Goal: Information Seeking & Learning: Learn about a topic

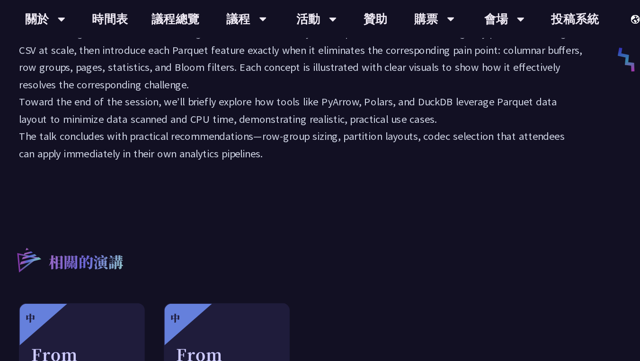
scroll to position [342, 0]
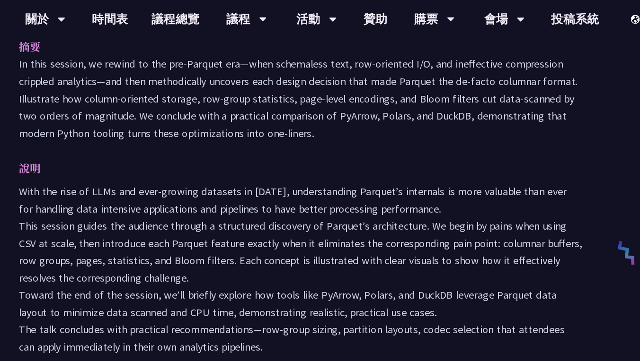
click at [97, 53] on p "In this session, we rewind to the pre‑Parquet era—when schemaless text, row‑ori…" at bounding box center [320, 78] width 447 height 69
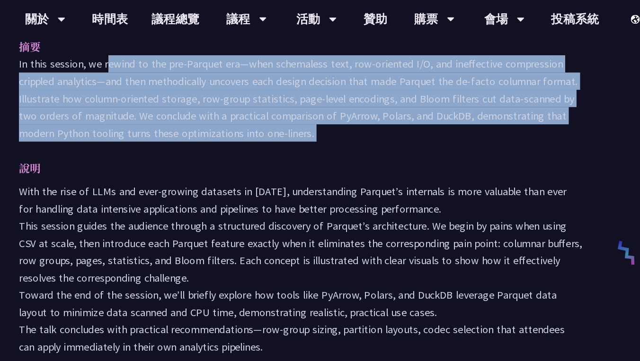
click at [97, 53] on p "In this session, we rewind to the pre‑Parquet era—when schemaless text, row‑ori…" at bounding box center [320, 78] width 447 height 69
click at [97, 50] on p "In this session, we rewind to the pre‑Parquet era—when schemaless text, row‑ori…" at bounding box center [320, 78] width 447 height 69
click at [112, 51] on p "In this session, we rewind to the pre‑Parquet era—when schemaless text, row‑ori…" at bounding box center [320, 78] width 447 height 69
copy div "In this session, we rewind to the pre‑Parquet era—when schemaless text, row‑ori…"
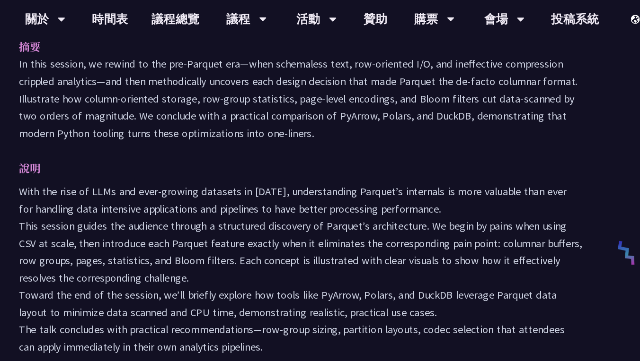
click at [218, 129] on p "說明" at bounding box center [311, 134] width 428 height 14
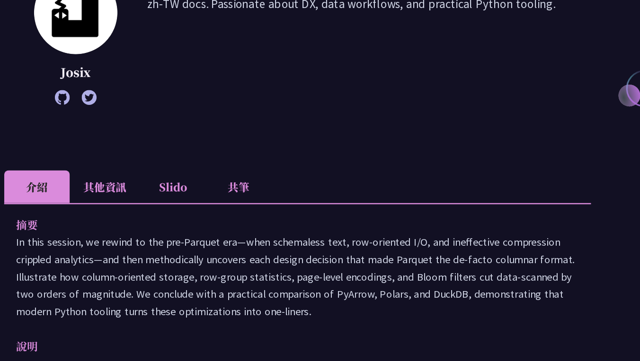
scroll to position [246, 0]
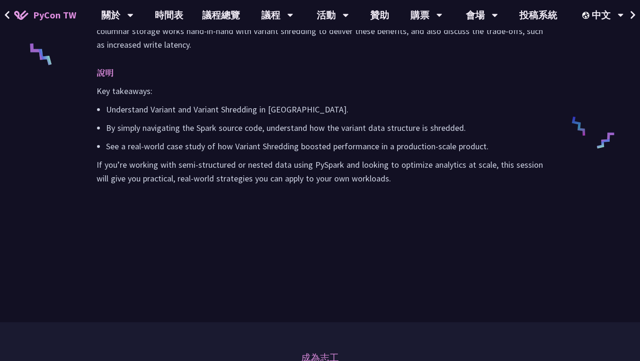
scroll to position [436, 0]
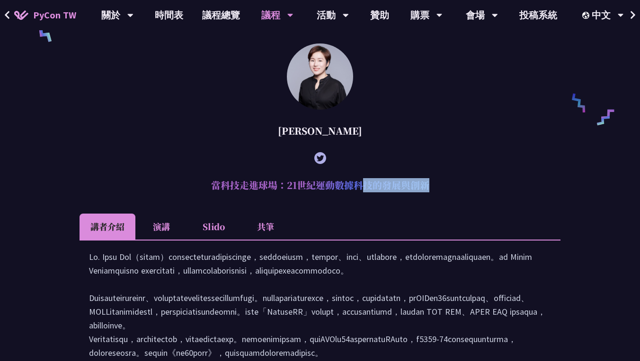
click at [474, 185] on h2 "當科技走進球場：21世紀運動數據科技的發展與創新" at bounding box center [319, 185] width 481 height 28
click at [434, 185] on h2 "當科技走進球場：21世紀運動數據科技的發展與創新" at bounding box center [319, 185] width 481 height 28
click at [432, 187] on h2 "當科技走進球場：21世紀運動數據科技的發展與創新" at bounding box center [319, 185] width 481 height 28
click at [236, 190] on h2 "當科技走進球場：21世紀運動數據科技的發展與創新" at bounding box center [319, 185] width 481 height 28
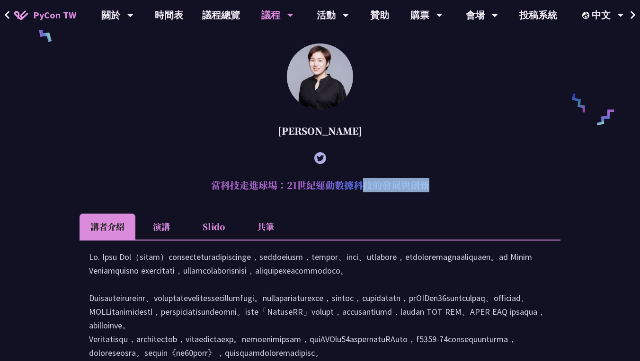
click at [236, 190] on h2 "當科技走進球場：21世紀運動數據科技的發展與創新" at bounding box center [319, 185] width 481 height 28
copy article "當科技走進球場：21世紀運動數據科技的發展與創新"
click at [341, 248] on div at bounding box center [319, 364] width 481 height 249
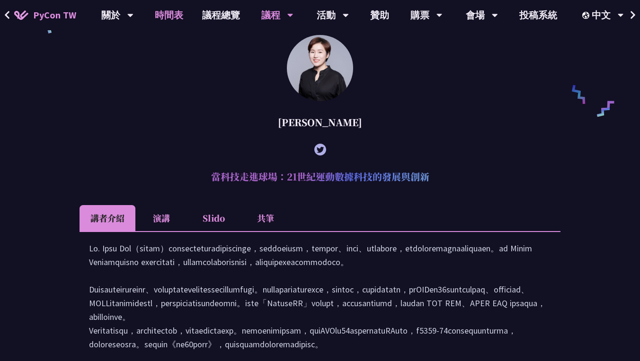
click at [187, 14] on link "時間表" at bounding box center [168, 15] width 47 height 30
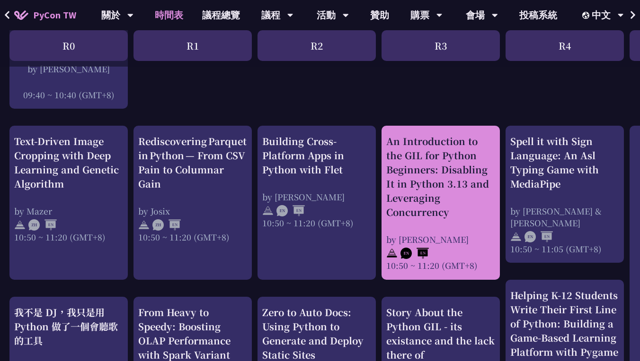
scroll to position [299, 0]
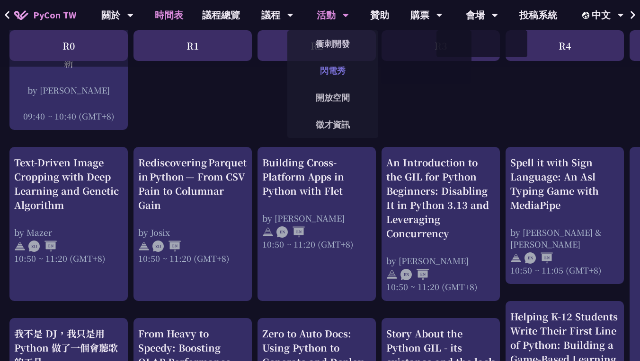
click at [330, 76] on link "閃電秀" at bounding box center [332, 71] width 91 height 22
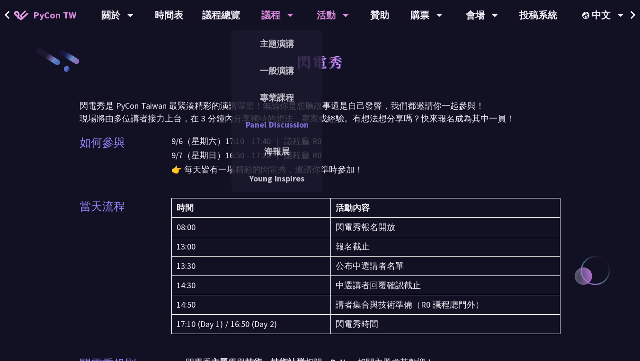
click at [285, 121] on link "Panel Discussion" at bounding box center [276, 125] width 91 height 22
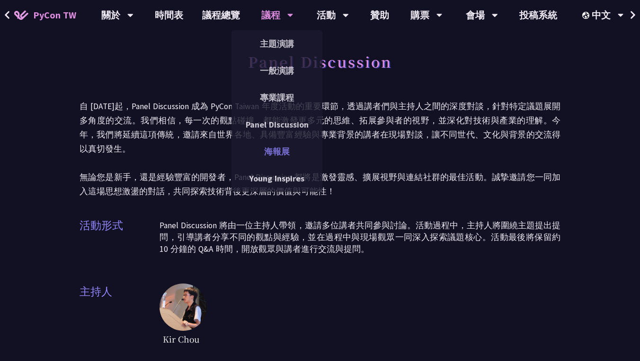
click at [284, 150] on link "海報展" at bounding box center [276, 152] width 91 height 22
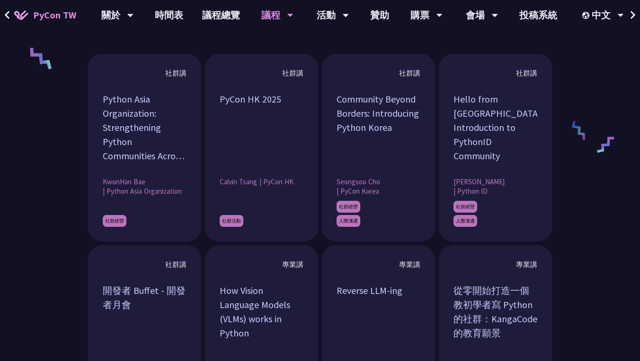
scroll to position [747, 0]
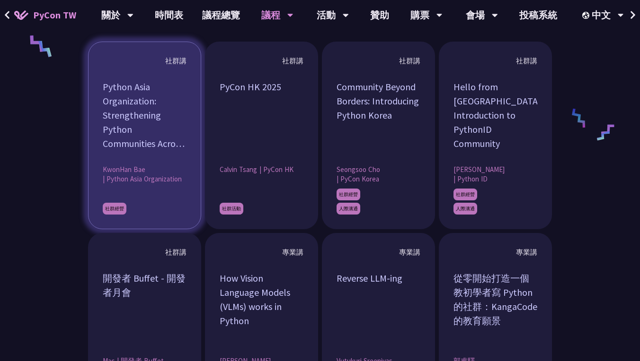
click at [145, 162] on article "社群講 Python Asia Organization: Strengthening Python Communities Across Asia Kwon…" at bounding box center [144, 136] width 113 height 188
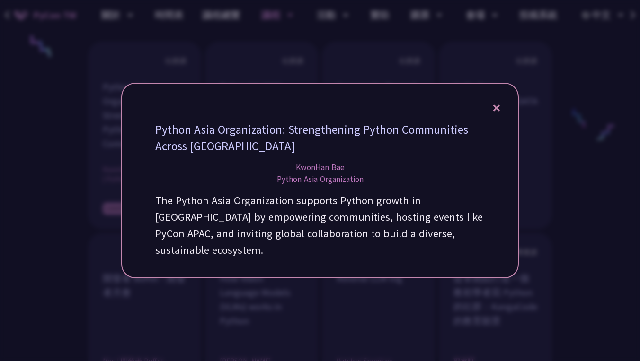
click at [543, 184] on div at bounding box center [320, 180] width 640 height 361
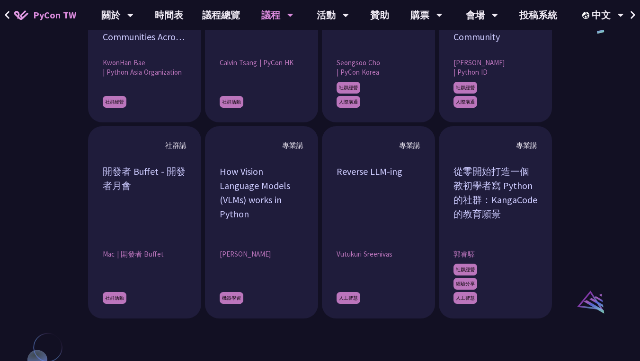
scroll to position [869, 0]
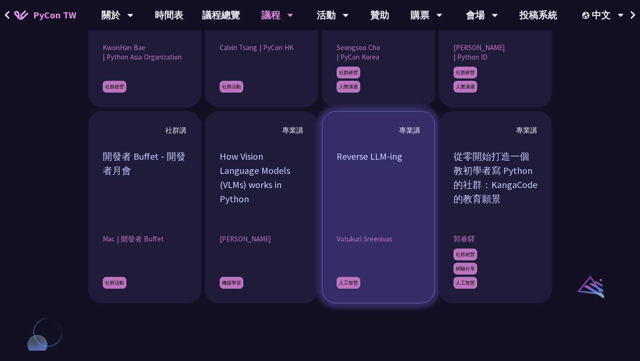
click at [350, 176] on div "Reverse LLM-ing" at bounding box center [378, 185] width 84 height 71
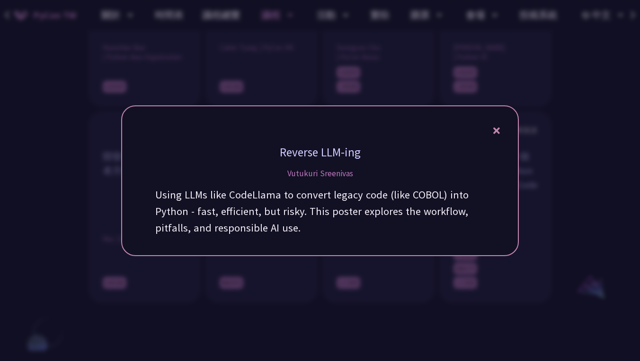
click at [496, 123] on div "Reverse LLM-ing Vutukuri Sreenivas Using LLMs like CodeLlama to convert legacy …" at bounding box center [319, 181] width 397 height 151
click at [506, 129] on div "Reverse LLM-ing Vutukuri Sreenivas Using LLMs like CodeLlama to convert legacy …" at bounding box center [319, 181] width 397 height 151
click at [500, 129] on div "Reverse LLM-ing Vutukuri Sreenivas Using LLMs like CodeLlama to convert legacy …" at bounding box center [319, 181] width 397 height 151
click at [497, 130] on icon at bounding box center [496, 130] width 7 height 7
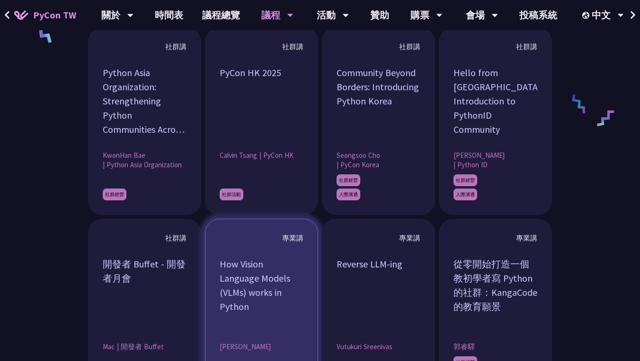
scroll to position [740, 0]
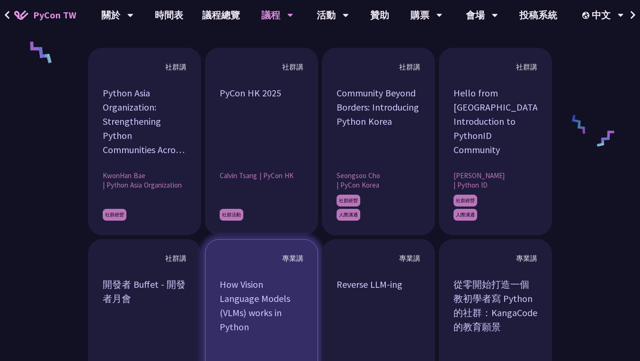
click at [261, 262] on div "專業講" at bounding box center [262, 258] width 84 height 9
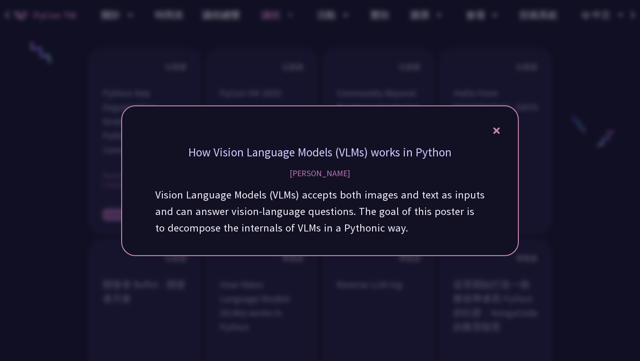
click at [501, 121] on div "How Vision Language Models (VLMs) works in Python John Lu Vision Language Model…" at bounding box center [319, 181] width 397 height 151
click at [501, 132] on div "How Vision Language Models (VLMs) works in Python John Lu Vision Language Model…" at bounding box center [319, 181] width 397 height 151
click at [493, 132] on icon at bounding box center [496, 131] width 7 height 12
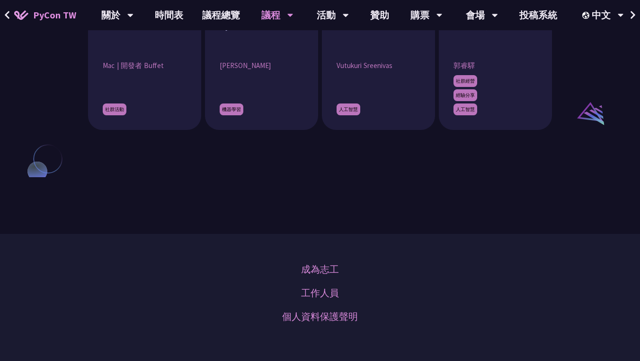
scroll to position [934, 0]
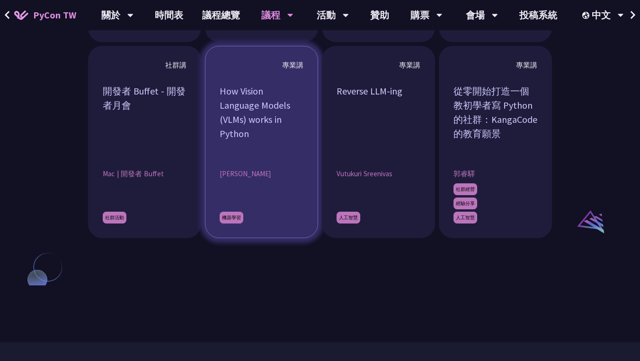
click at [292, 143] on div "How Vision Language Models (VLMs) works in Python" at bounding box center [262, 119] width 84 height 71
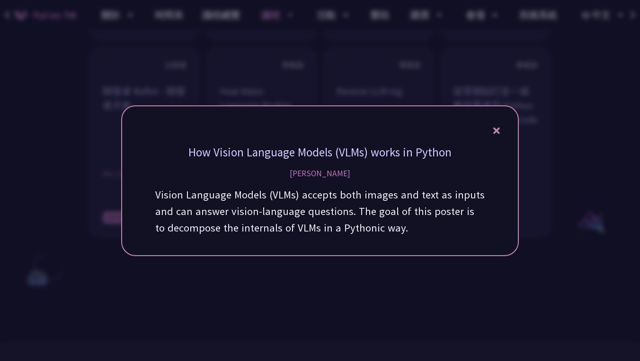
click at [498, 131] on icon at bounding box center [496, 131] width 7 height 12
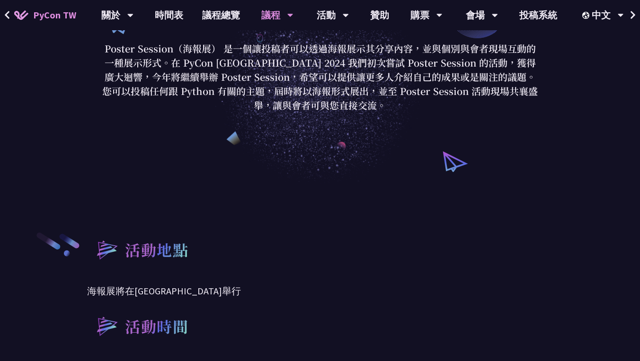
scroll to position [125, 0]
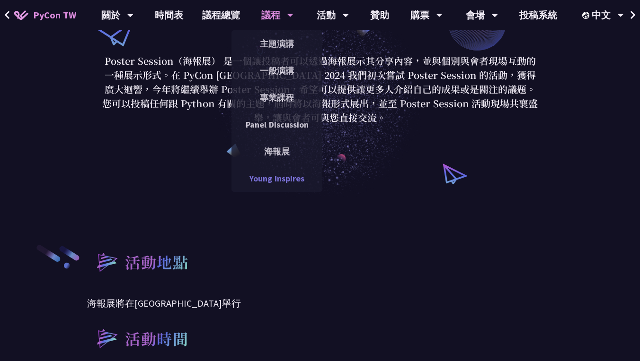
click at [289, 185] on link "Young Inspires" at bounding box center [276, 178] width 91 height 22
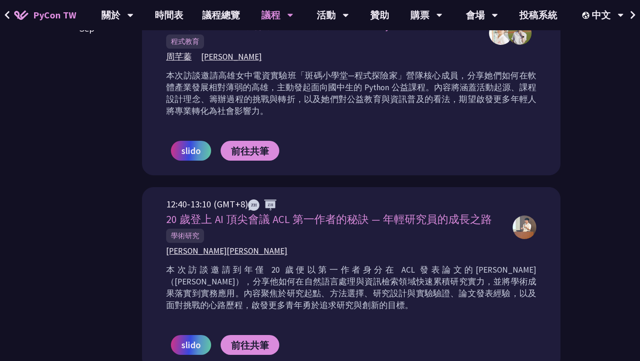
scroll to position [533, 0]
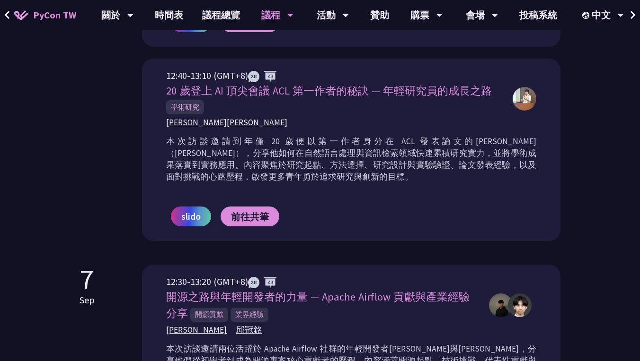
click at [428, 136] on p "本次訪談邀請到年僅 20 歲便以第一作者身分在 ACL 發表論文的許新翎（Justin Hsu），分享他如何在自然語言處理與資訊檢索領域快速累積研究實力，並將…" at bounding box center [351, 159] width 370 height 47
drag, startPoint x: 428, startPoint y: 128, endPoint x: 450, endPoint y: 128, distance: 22.7
click at [450, 136] on p "本次訪談邀請到年僅 20 歲便以第一作者身分在 ACL 發表論文的許新翎（Justin Hsu），分享他如何在自然語言處理與資訊檢索領域快速累積研究實力，並將…" at bounding box center [351, 159] width 370 height 47
copy p "Justin Hsu"
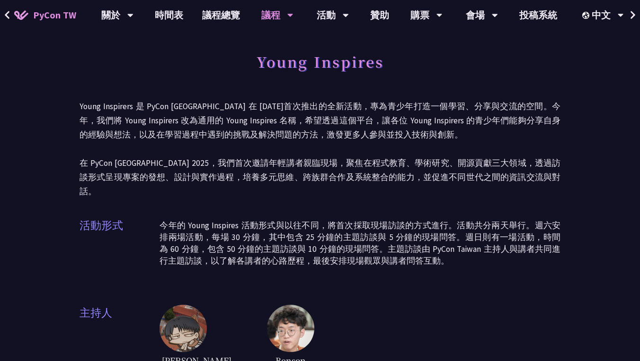
scroll to position [0, 0]
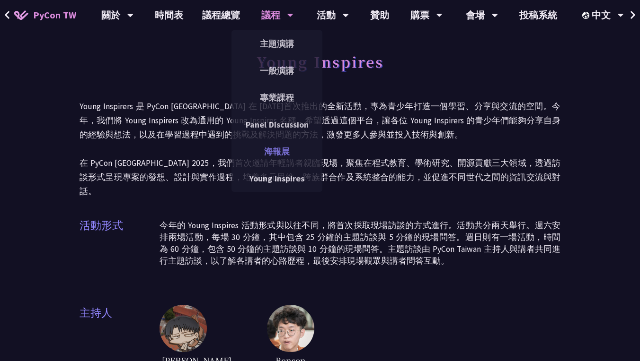
click at [270, 148] on link "海報展" at bounding box center [276, 152] width 91 height 22
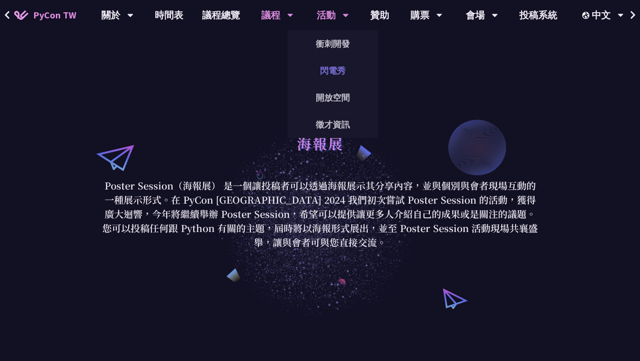
click at [334, 68] on link "閃電秀" at bounding box center [332, 71] width 91 height 22
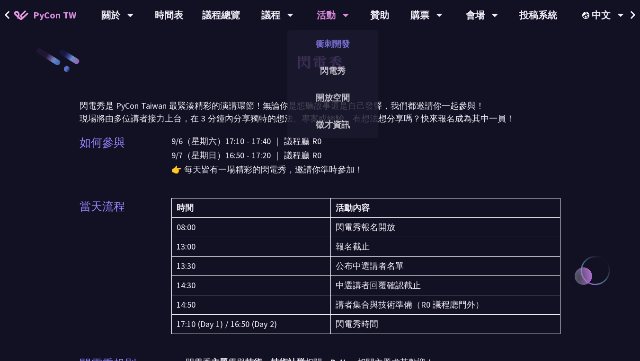
click at [335, 54] on link "衝刺開發" at bounding box center [332, 44] width 91 height 22
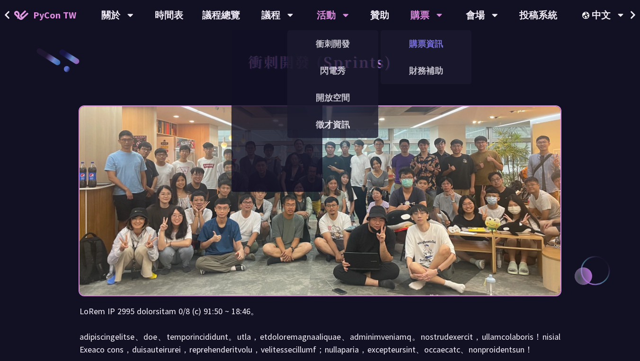
click at [426, 38] on link "購票資訊" at bounding box center [425, 44] width 91 height 22
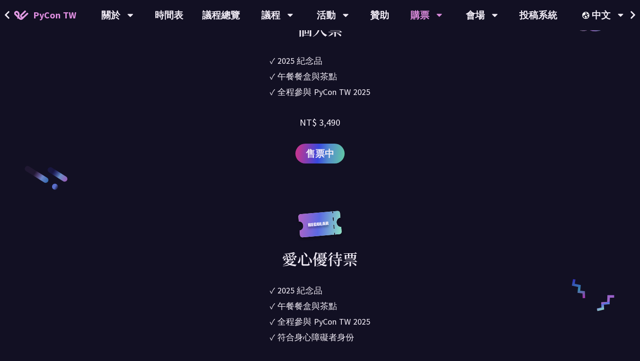
scroll to position [1043, 0]
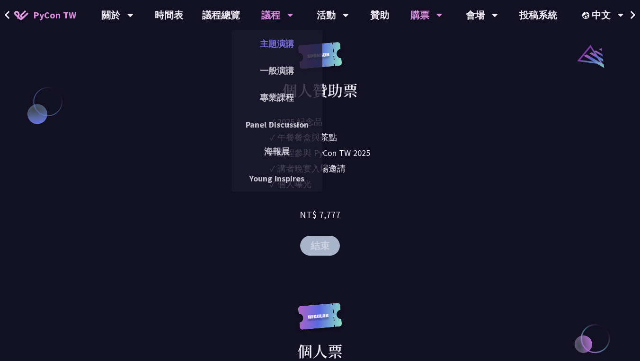
click at [286, 48] on link "主題演講" at bounding box center [276, 44] width 91 height 22
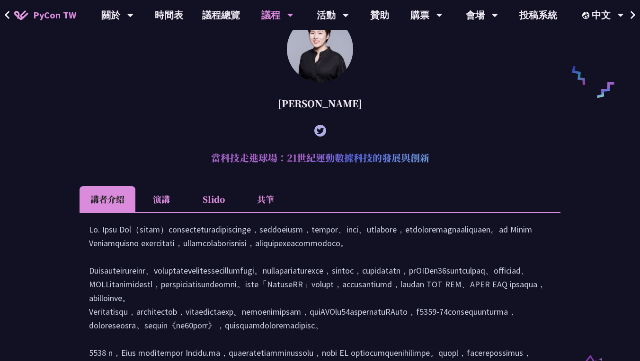
scroll to position [811, 0]
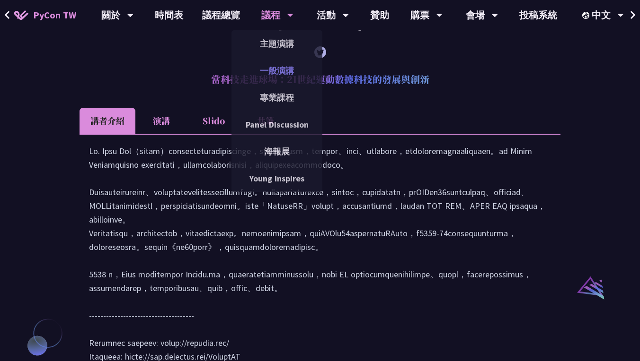
click at [279, 78] on link "一般演講" at bounding box center [276, 71] width 91 height 22
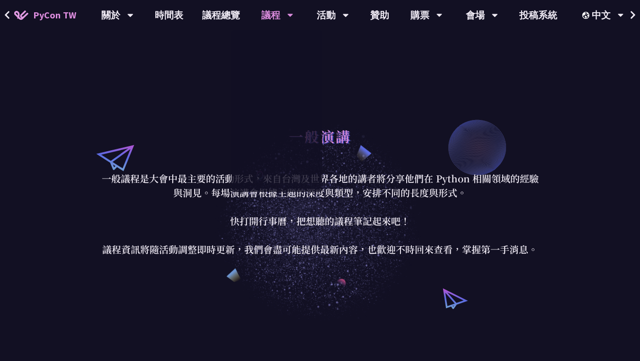
click at [274, 222] on p "一般議程是大會中最主要的活動形式，來自台灣及世界各地的講者將分享他們在 Python 相關領域的經驗與洞見。每場演講會根據主題的深度與類型，安排不同的長度與形…" at bounding box center [320, 214] width 440 height 85
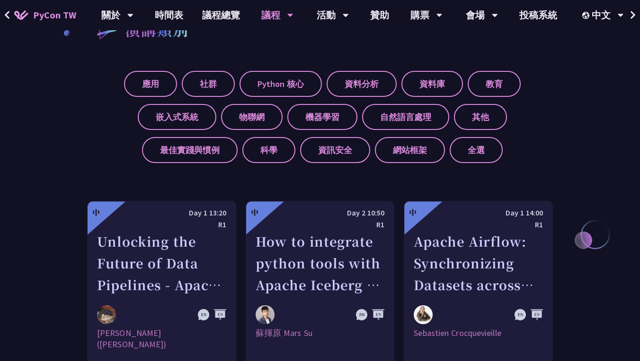
scroll to position [642, 0]
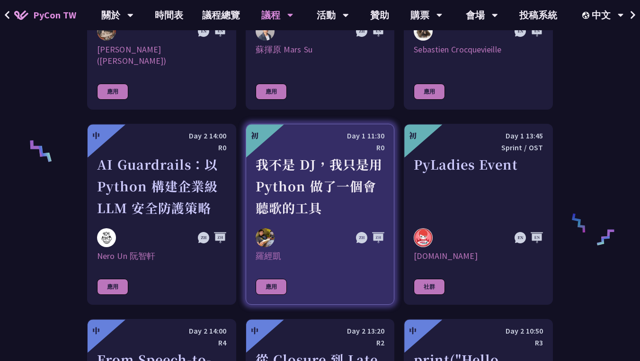
click at [291, 191] on div "我不是 DJ，我只是用 Python 做了一個會聽歌的工具" at bounding box center [319, 186] width 129 height 65
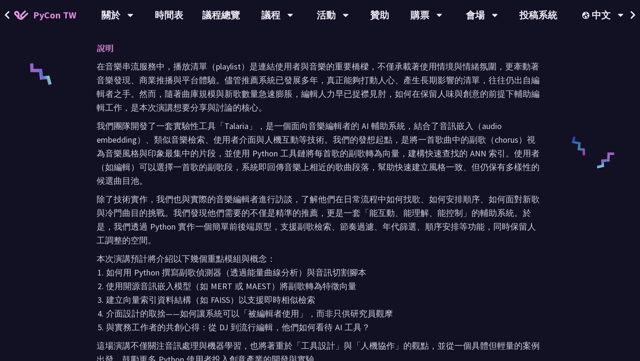
scroll to position [242, 0]
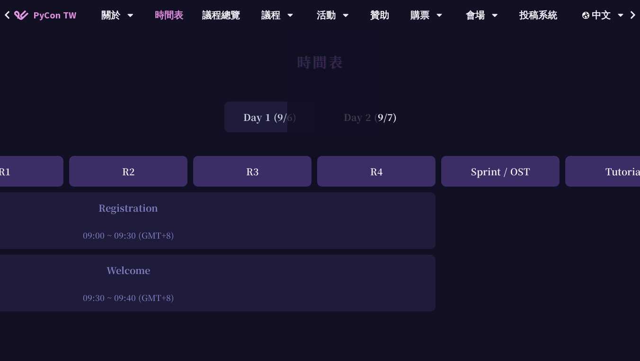
scroll to position [0, 365]
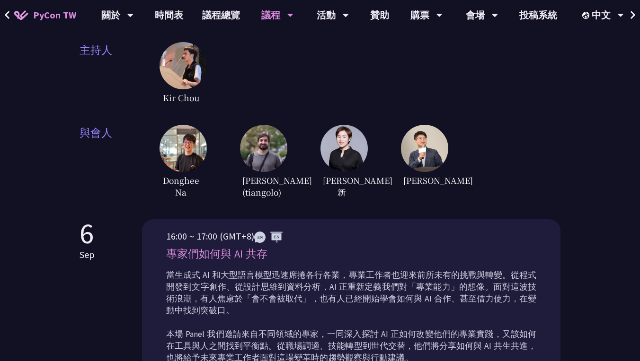
scroll to position [262, 0]
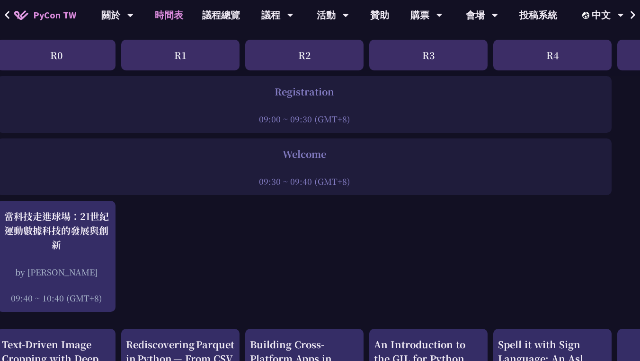
scroll to position [116, 0]
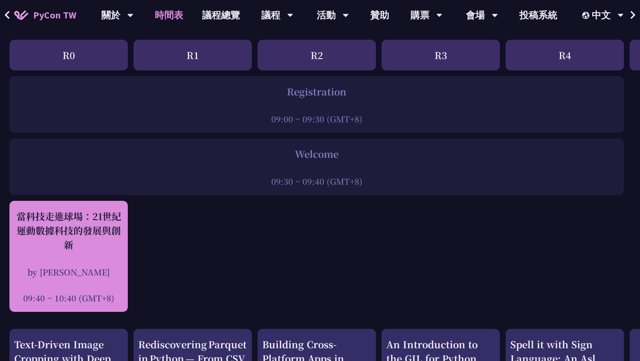
click at [106, 260] on div "當科技走進球場：21世紀運動數據科技的發展與創新 by 林滿新 09:40 ~ 10:40 (GMT+8)" at bounding box center [68, 257] width 109 height 95
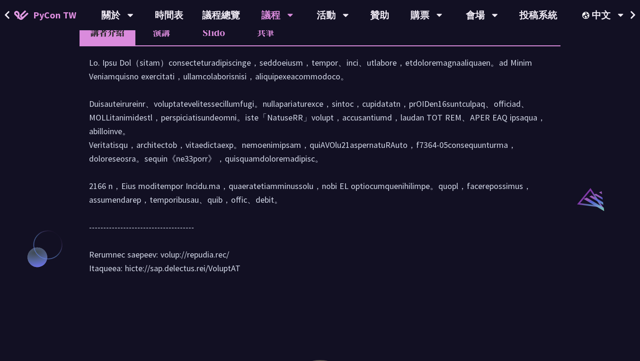
scroll to position [774, 0]
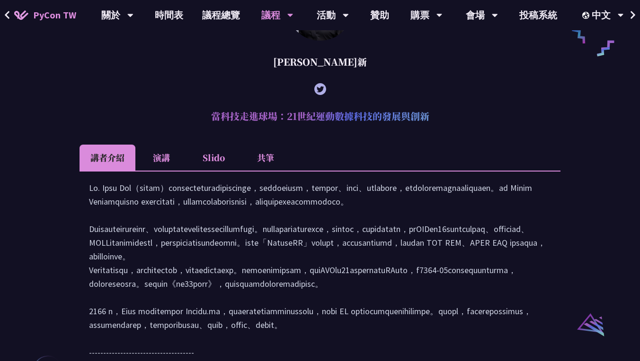
click at [161, 157] on li "演講" at bounding box center [161, 158] width 52 height 26
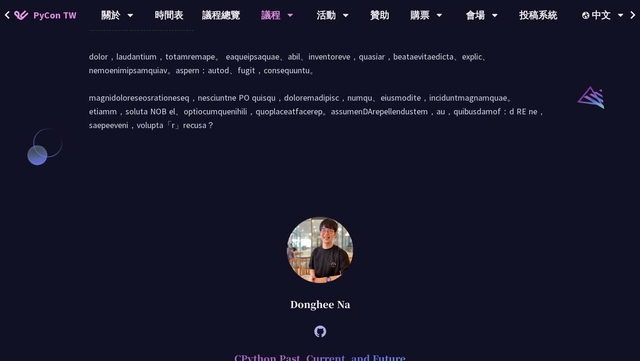
scroll to position [1120, 0]
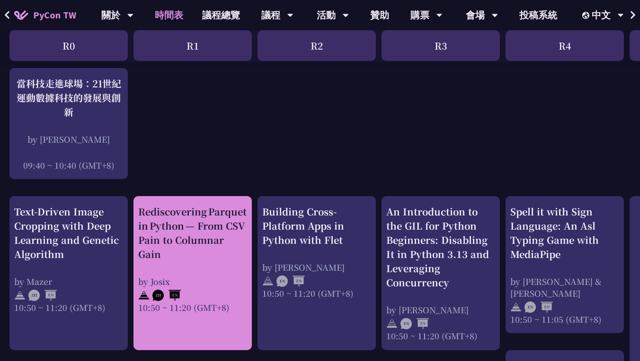
scroll to position [260, 0]
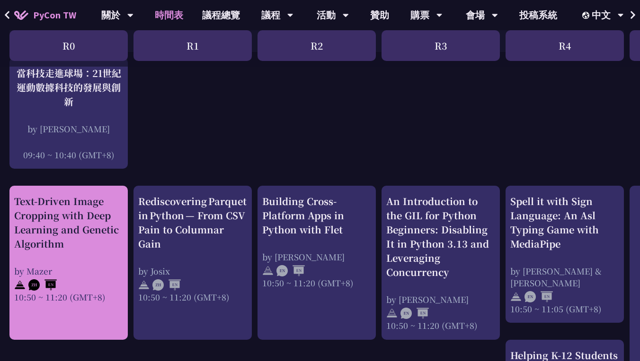
click at [94, 212] on div "Text-Driven Image Cropping with Deep Learning and Genetic Algorithm" at bounding box center [68, 222] width 109 height 57
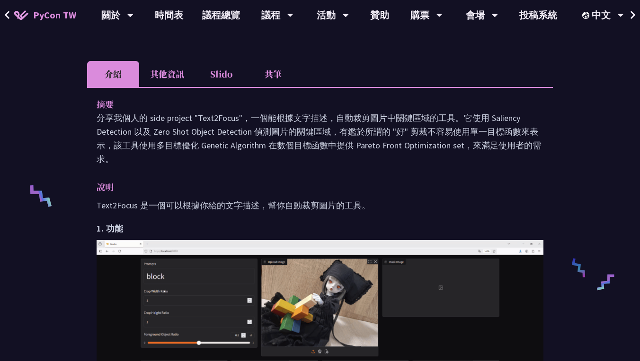
scroll to position [274, 0]
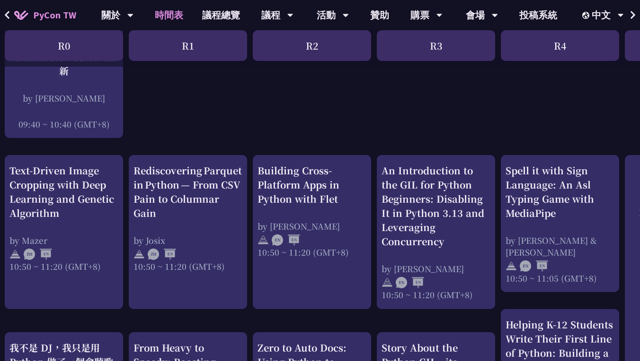
scroll to position [324, 5]
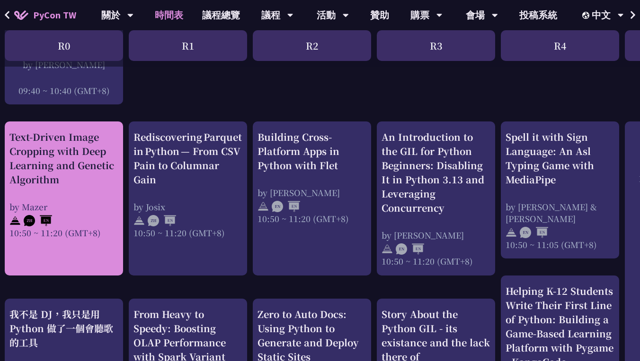
click at [62, 177] on div "Text-Driven Image Cropping with Deep Learning and Genetic Algorithm" at bounding box center [63, 158] width 109 height 57
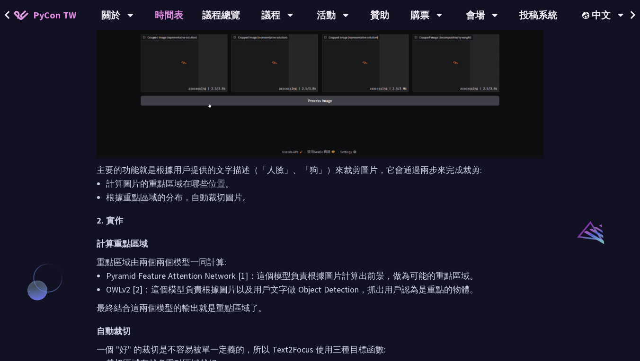
scroll to position [324, 0]
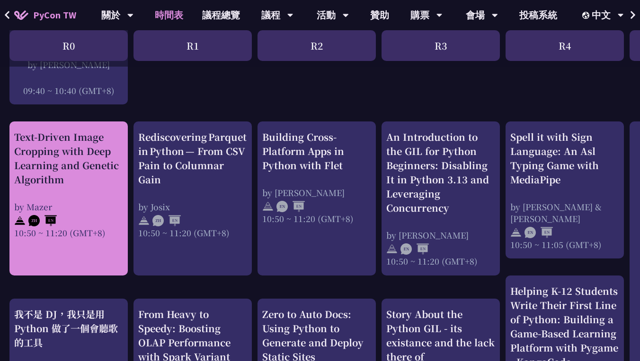
click at [81, 157] on div "Text-Driven Image Cropping with Deep Learning and Genetic Algorithm" at bounding box center [68, 158] width 109 height 57
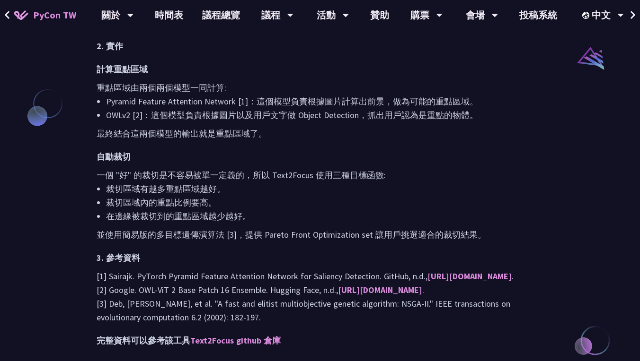
scroll to position [777, 0]
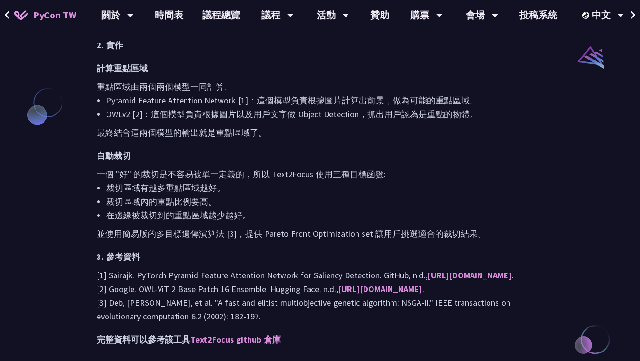
click at [304, 227] on p "並使用簡易版的多目標遺傳演算法 [3]，提供 Pareto Front Optimization set 讓用戶挑選適合的裁切結果。" at bounding box center [320, 234] width 447 height 14
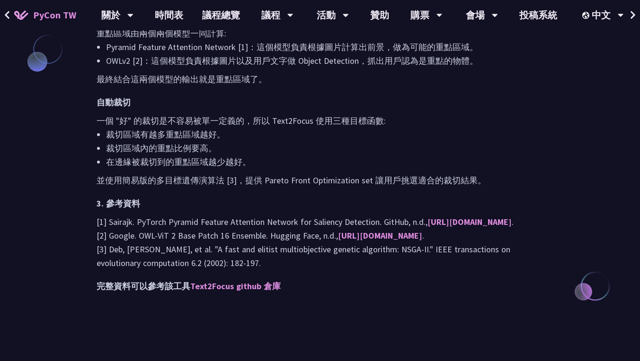
scroll to position [912, 0]
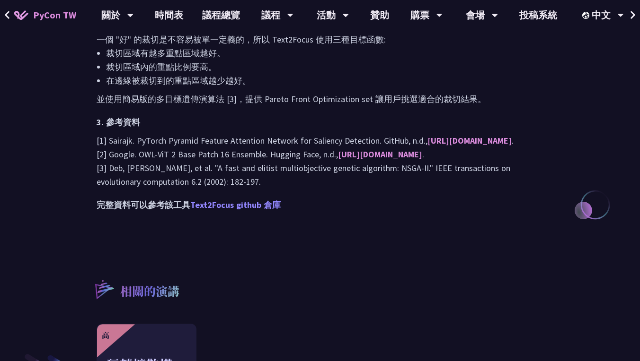
click at [247, 211] on link "Text2Focus github 倉庫" at bounding box center [235, 205] width 90 height 11
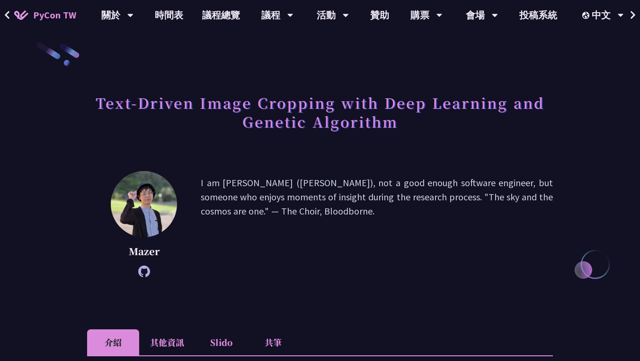
scroll to position [11, 0]
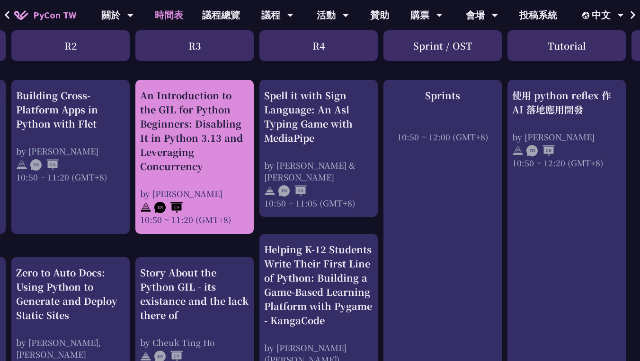
scroll to position [373, 252]
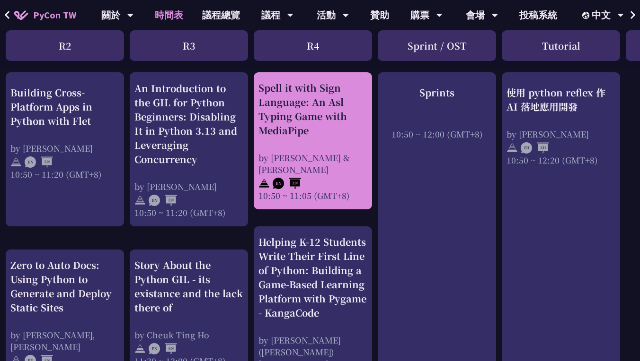
click at [286, 116] on div "Spell it with Sign Language: An Asl Typing Game with MediaPipe" at bounding box center [312, 109] width 109 height 57
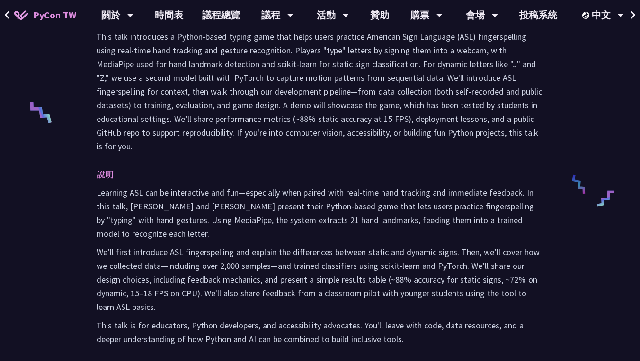
scroll to position [363, 0]
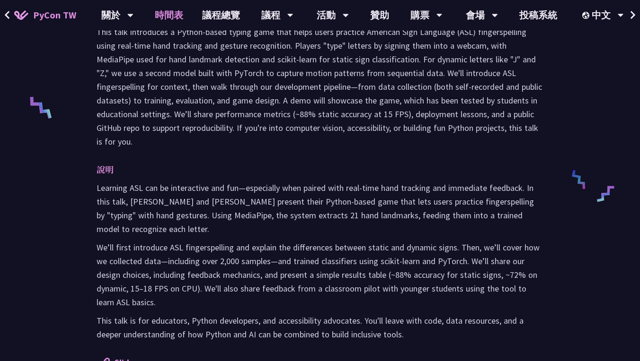
scroll to position [373, 0]
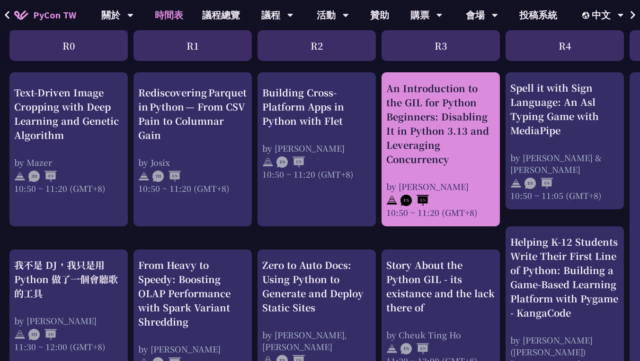
click at [432, 139] on div "An Introduction to the GIL for Python Beginners: Disabling It in Python 3.13 an…" at bounding box center [440, 123] width 109 height 85
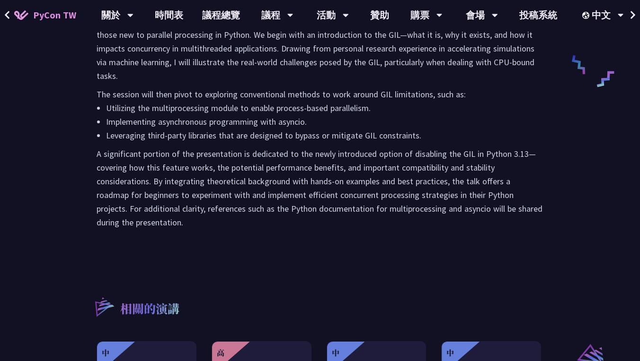
scroll to position [485, 0]
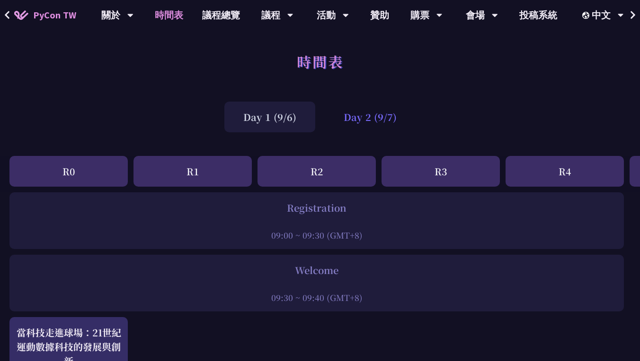
click at [336, 119] on div "Day 2 (9/7)" at bounding box center [370, 117] width 91 height 31
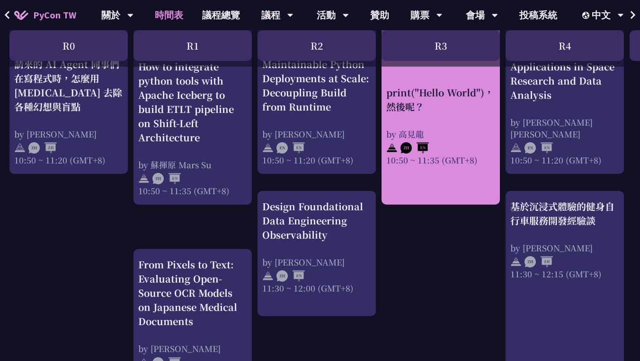
scroll to position [423, 0]
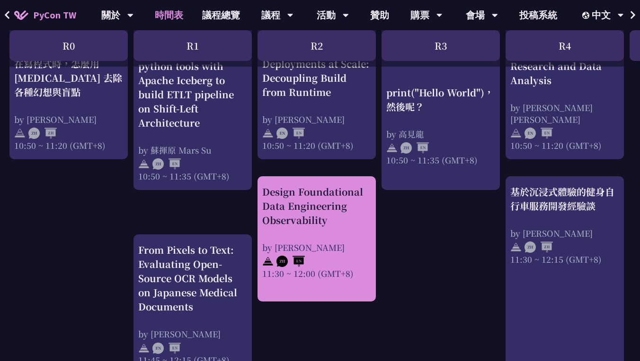
click at [315, 211] on div "Design Foundational Data Engineering Observability" at bounding box center [316, 206] width 109 height 43
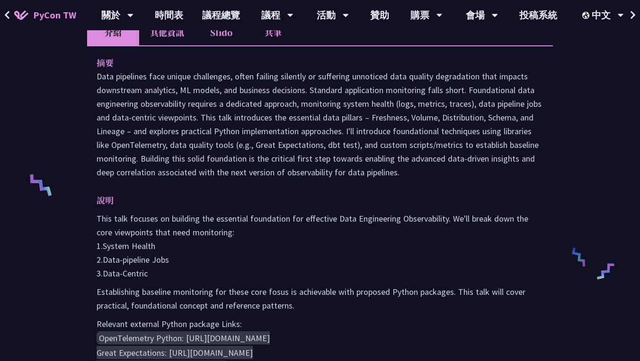
scroll to position [290, 0]
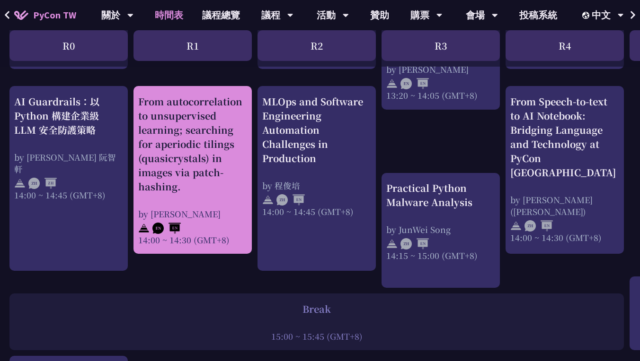
scroll to position [954, 0]
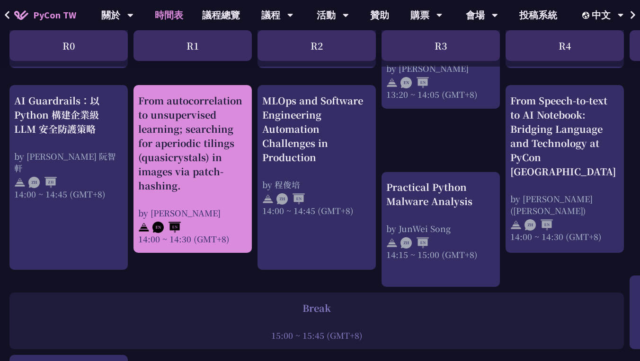
click at [230, 197] on div "From autocorrelation to unsupervised learning; searching for aperiodic tilings …" at bounding box center [192, 169] width 109 height 151
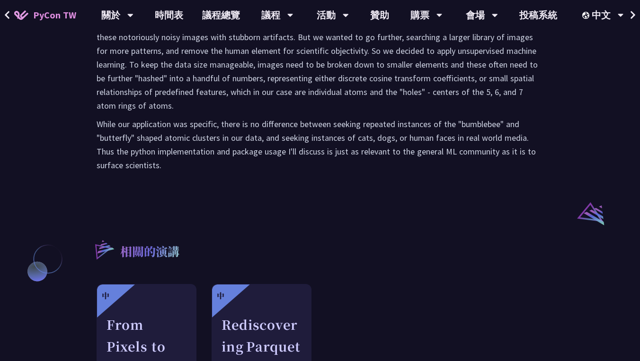
scroll to position [706, 0]
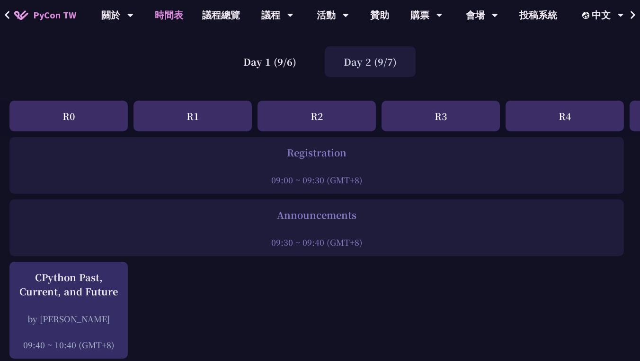
scroll to position [53, 0]
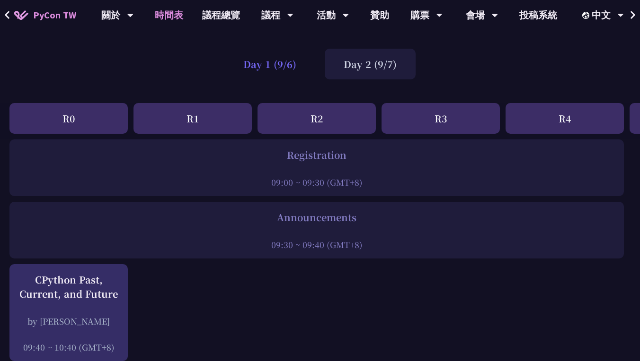
click at [282, 71] on div "Day 1 (9/6)" at bounding box center [269, 64] width 91 height 31
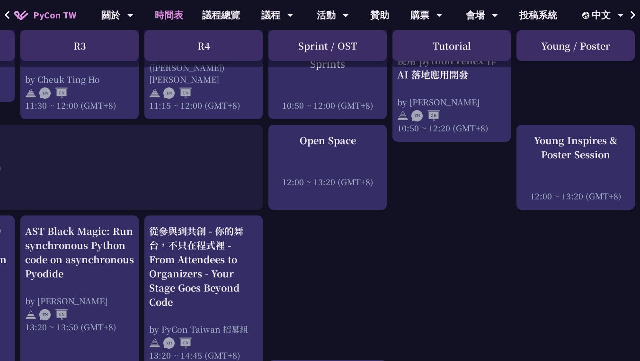
scroll to position [662, 358]
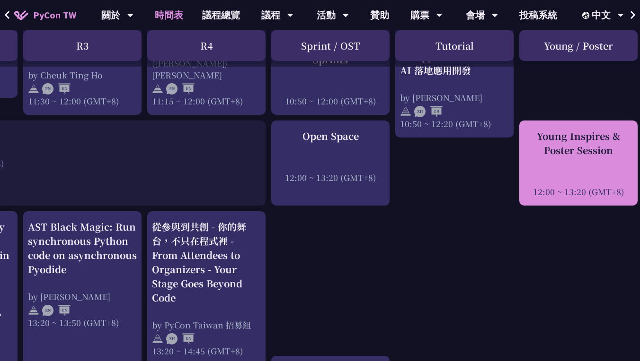
click at [537, 172] on div at bounding box center [578, 179] width 109 height 14
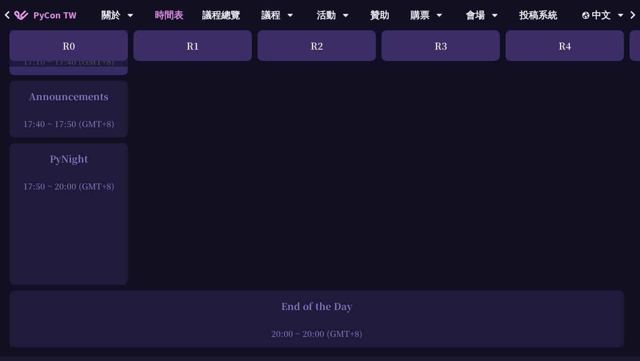
scroll to position [1375, 0]
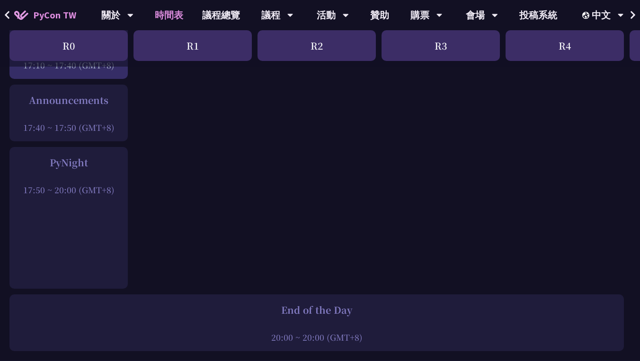
click at [33, 196] on div "PyNight 17:50 ~ 20:00 (GMT+8)" at bounding box center [68, 218] width 118 height 142
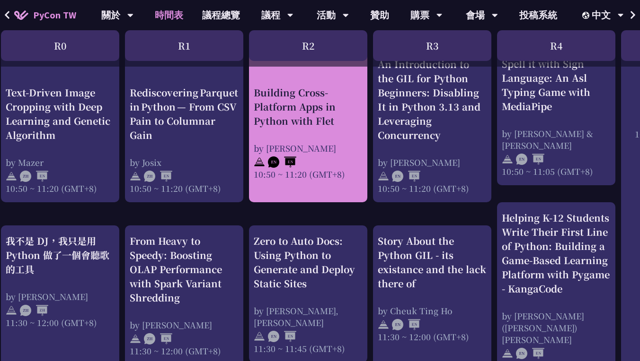
scroll to position [397, 0]
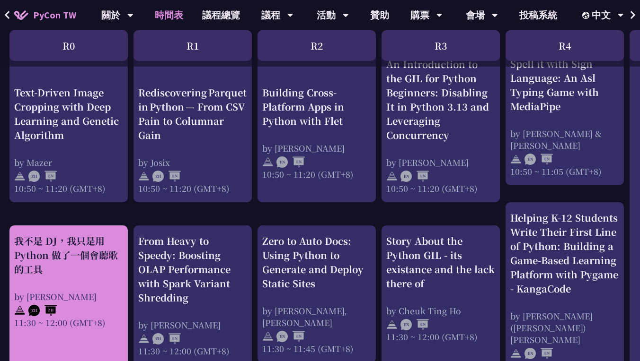
click at [93, 234] on div "我不是 DJ，我只是用 Python 做了一個會聽歌的工具" at bounding box center [68, 255] width 109 height 43
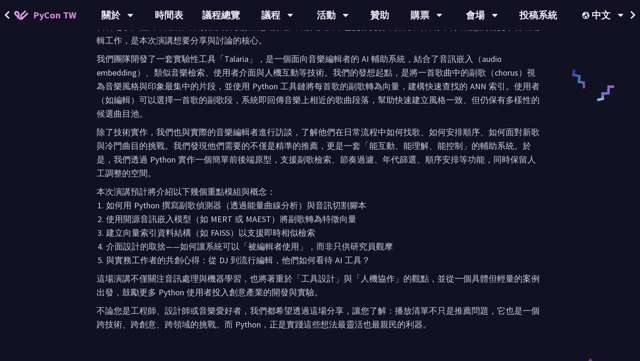
scroll to position [530, 0]
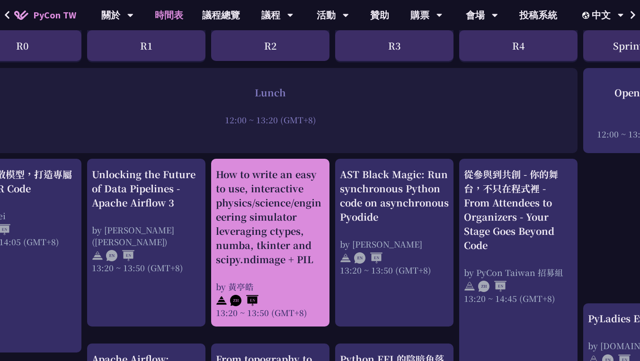
scroll to position [710, 46]
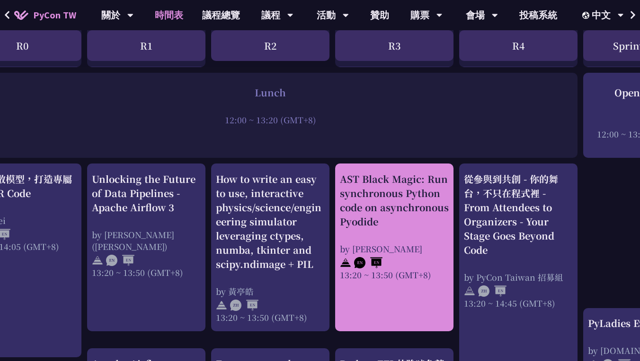
click at [385, 199] on div "AST Black Magic: Run synchronous Python code on asynchronous Pyodide" at bounding box center [394, 200] width 109 height 57
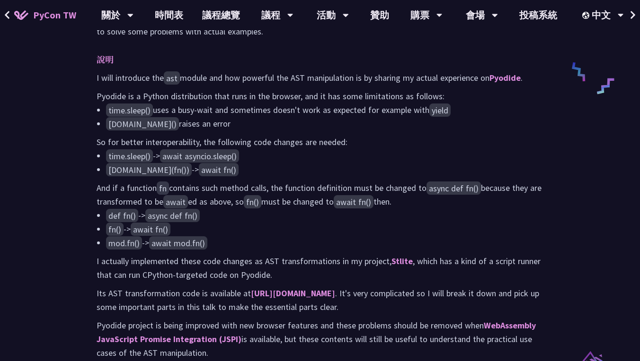
scroll to position [490, 0]
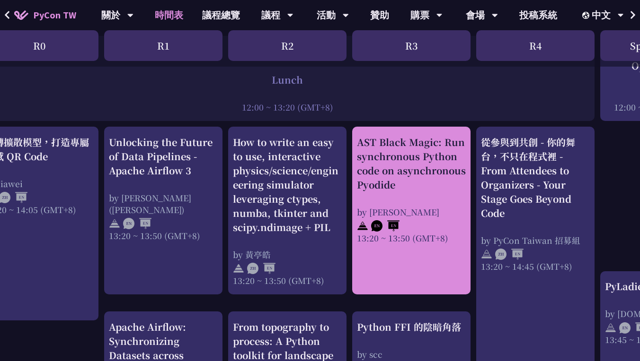
scroll to position [747, 0]
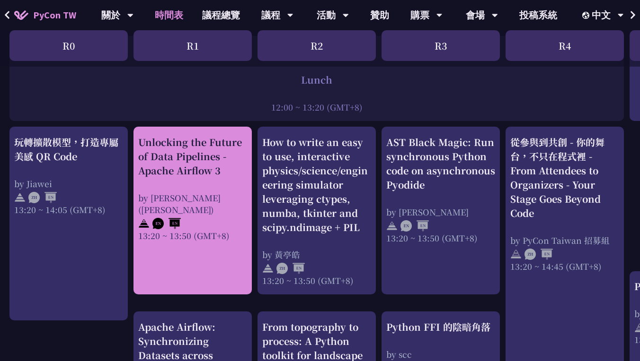
click at [191, 230] on div "13:20 ~ 13:50 (GMT+8)" at bounding box center [192, 236] width 109 height 12
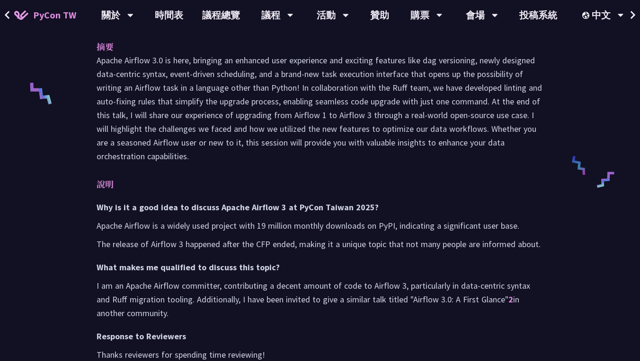
scroll to position [411, 0]
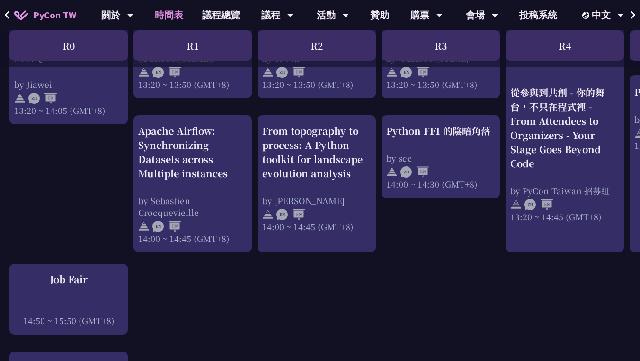
scroll to position [910, 0]
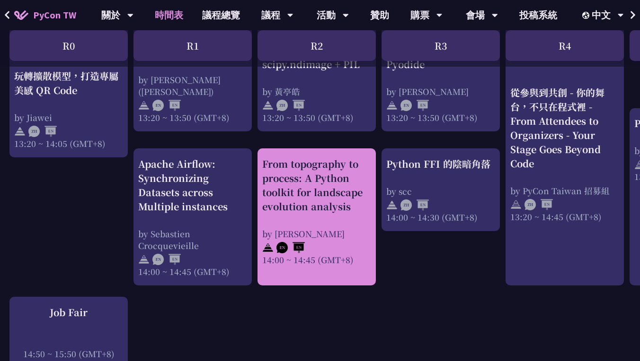
click at [272, 173] on div "From topography to process: A Python toolkit for landscape evolution analysis" at bounding box center [316, 185] width 109 height 57
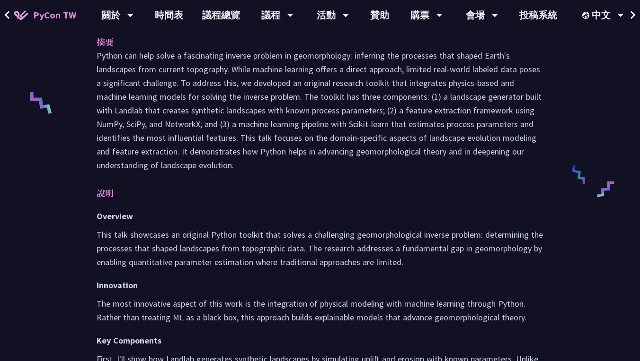
scroll to position [627, 0]
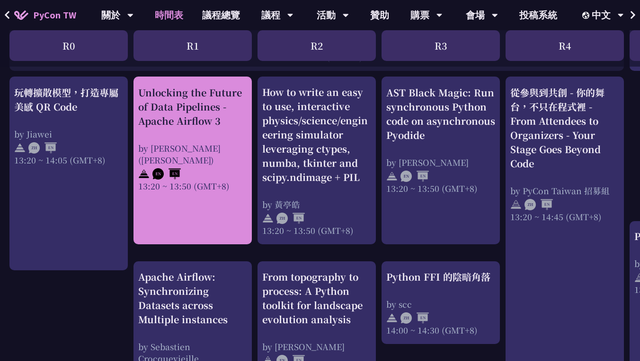
scroll to position [785, 0]
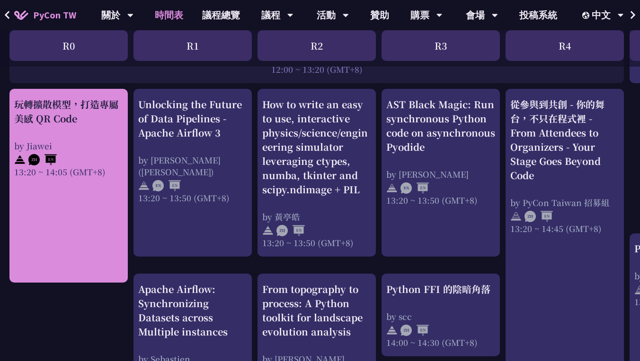
click at [58, 140] on div "by Jiawei" at bounding box center [68, 146] width 109 height 12
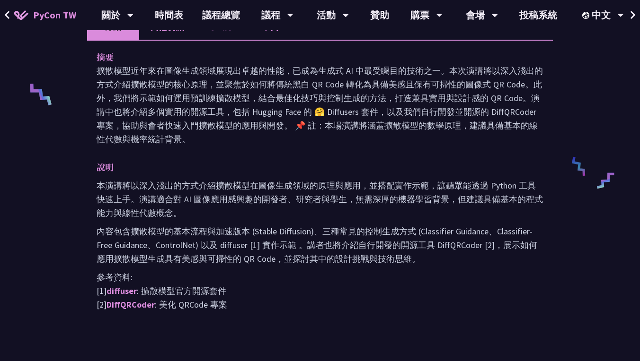
scroll to position [395, 0]
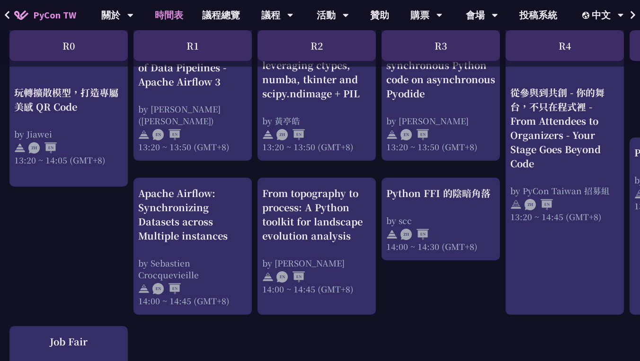
scroll to position [890, 0]
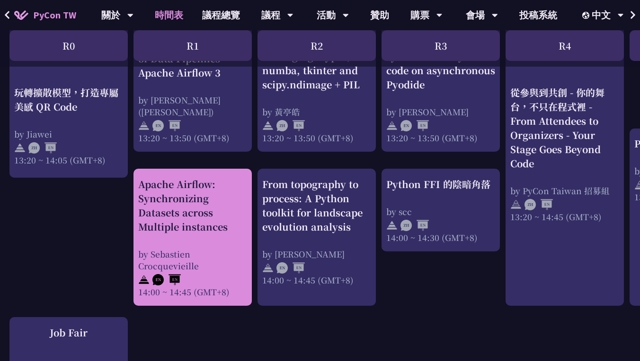
click at [226, 202] on div "Apache Airflow: Synchronizing Datasets across Multiple instances" at bounding box center [192, 205] width 109 height 57
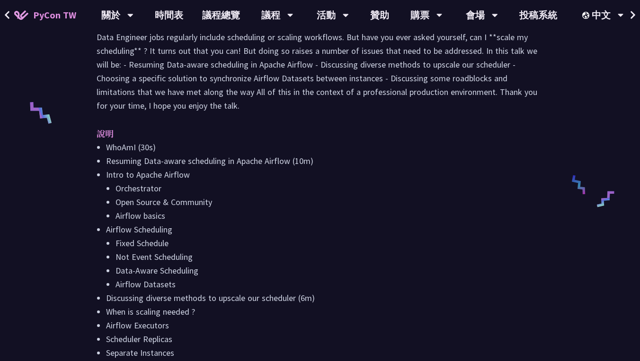
scroll to position [507, 0]
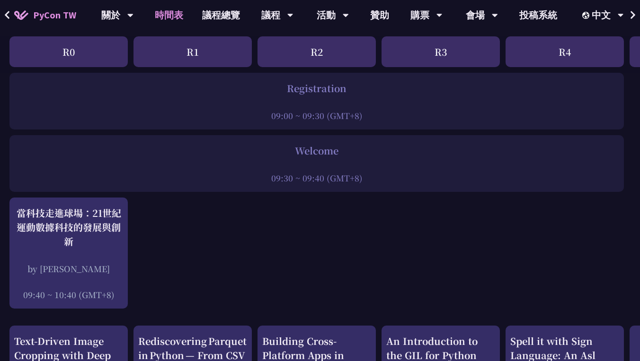
scroll to position [239, 0]
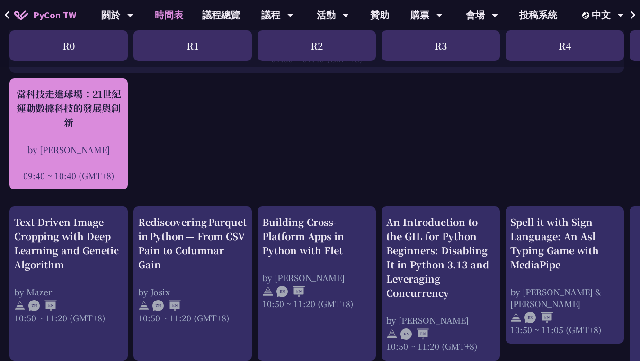
click at [52, 130] on div "當科技走進球場：21世紀運動數據科技的發展與創新 by 林滿新 09:40 ~ 10:40 (GMT+8)" at bounding box center [68, 134] width 109 height 95
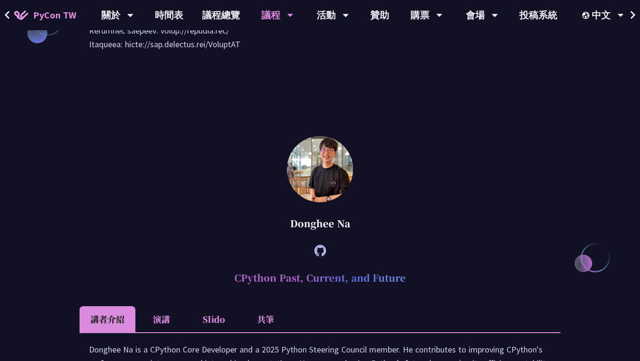
scroll to position [880, 0]
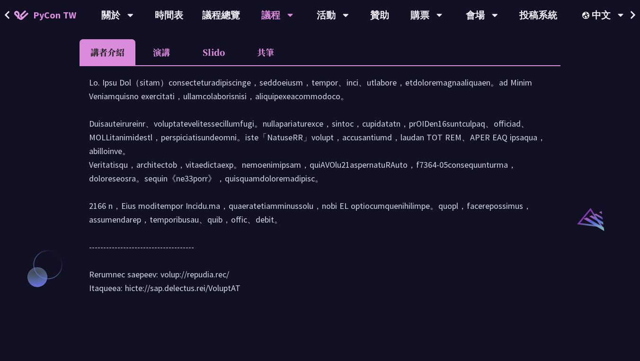
click at [217, 57] on li "Slido" at bounding box center [213, 52] width 52 height 26
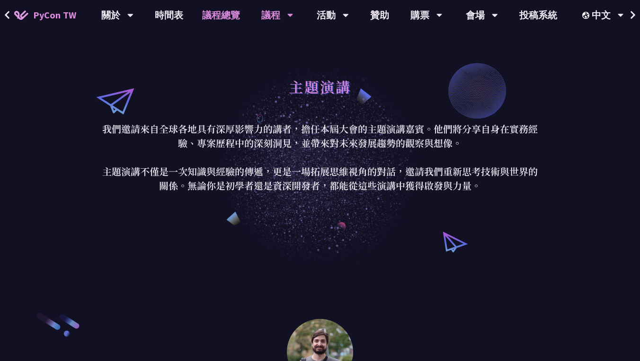
scroll to position [0, 0]
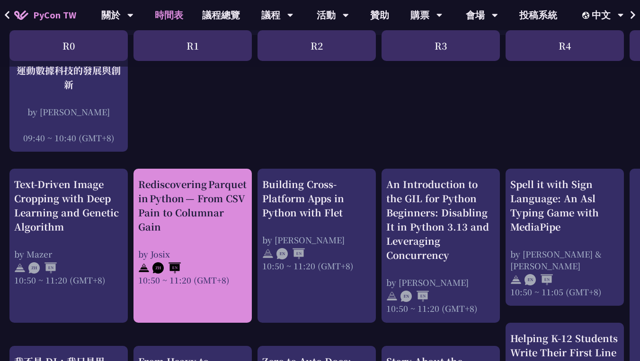
scroll to position [275, 0]
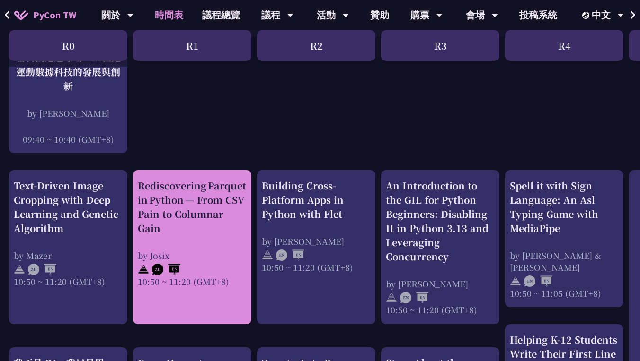
click at [219, 230] on div "Rediscovering Parquet in Python — From CSV Pain to Columnar Gain" at bounding box center [192, 207] width 109 height 57
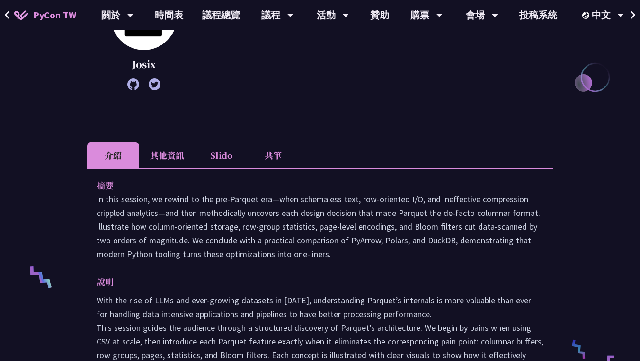
scroll to position [311, 0]
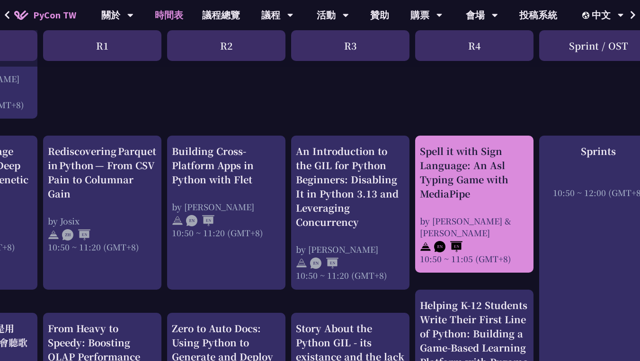
scroll to position [310, 0]
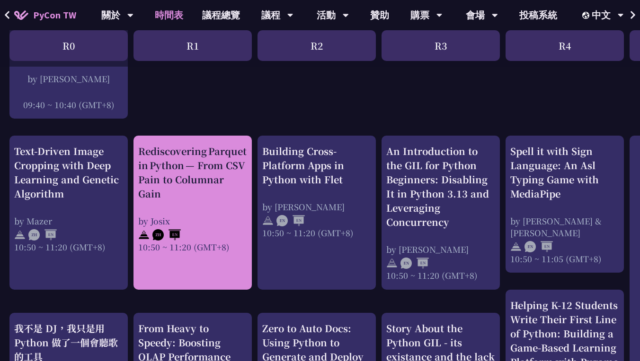
click at [176, 187] on div "Rediscovering Parquet in Python — From CSV Pain to Columnar Gain" at bounding box center [192, 172] width 109 height 57
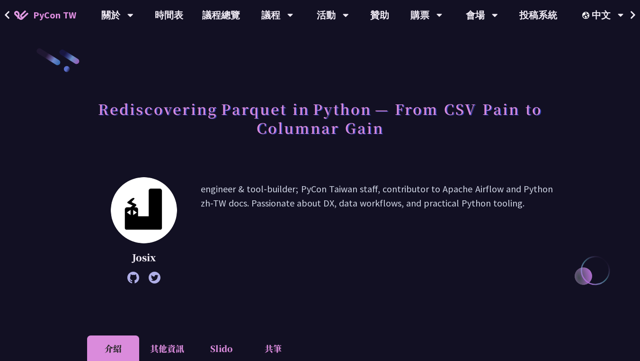
click at [228, 107] on h1 "Rediscovering Parquet in Python — From CSV Pain to Columnar Gain" at bounding box center [320, 118] width 466 height 47
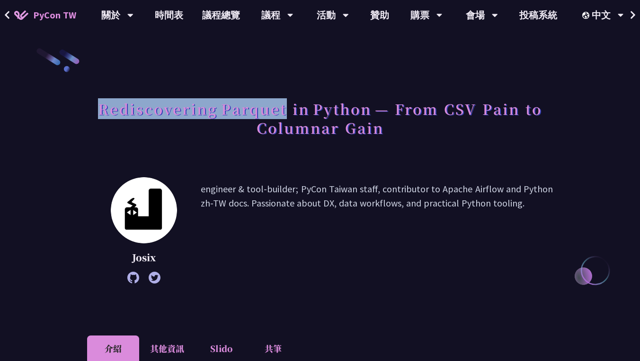
click at [228, 107] on h1 "Rediscovering Parquet in Python — From CSV Pain to Columnar Gain" at bounding box center [320, 118] width 466 height 47
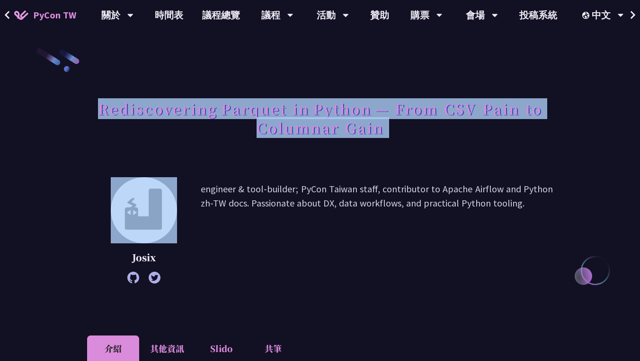
click at [228, 107] on h1 "Rediscovering Parquet in Python — From CSV Pain to Columnar Gain" at bounding box center [320, 118] width 466 height 47
click at [257, 116] on h1 "Rediscovering Parquet in Python — From CSV Pain to Columnar Gain" at bounding box center [320, 118] width 466 height 47
click at [386, 128] on h1 "Rediscovering Parquet in Python — From CSV Pain to Columnar Gain" at bounding box center [320, 118] width 466 height 47
click at [375, 134] on h1 "Rediscovering Parquet in Python — From CSV Pain to Columnar Gain" at bounding box center [320, 118] width 466 height 47
click at [378, 132] on h1 "Rediscovering Parquet in Python — From CSV Pain to Columnar Gain" at bounding box center [320, 118] width 466 height 47
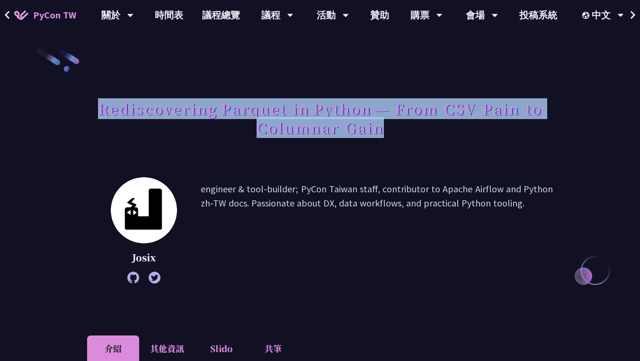
drag, startPoint x: 384, startPoint y: 132, endPoint x: 88, endPoint y: 100, distance: 296.9
click at [88, 100] on h1 "Rediscovering Parquet in Python — From CSV Pain to Columnar Gain" at bounding box center [320, 118] width 466 height 47
copy h1 "Rediscovering Parquet in Python — From CSV Pain to Columnar Gain"
click at [133, 273] on icon at bounding box center [133, 278] width 12 height 12
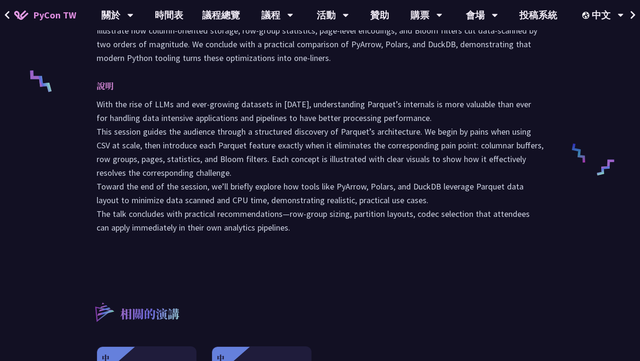
scroll to position [83, 0]
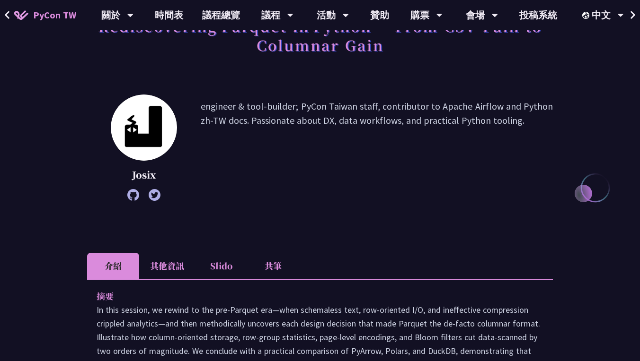
click at [279, 267] on li "共筆" at bounding box center [273, 266] width 52 height 26
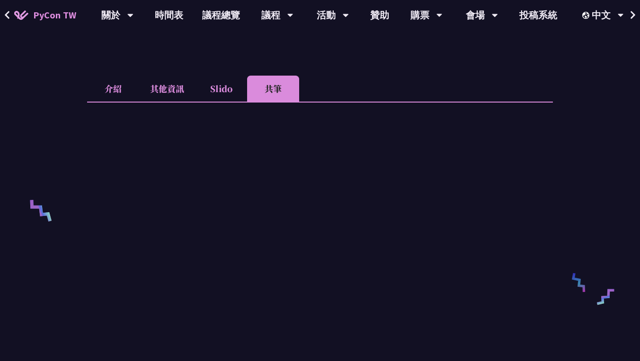
scroll to position [260, 0]
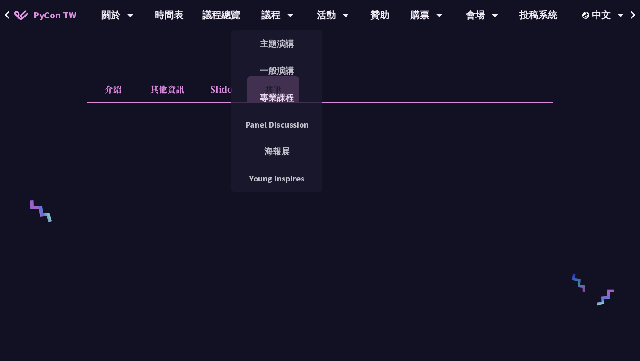
click at [377, 64] on div "Rediscovering Parquet in Python — From CSV Pain to Columnar Gain Josix engineer…" at bounding box center [320, 290] width 466 height 1005
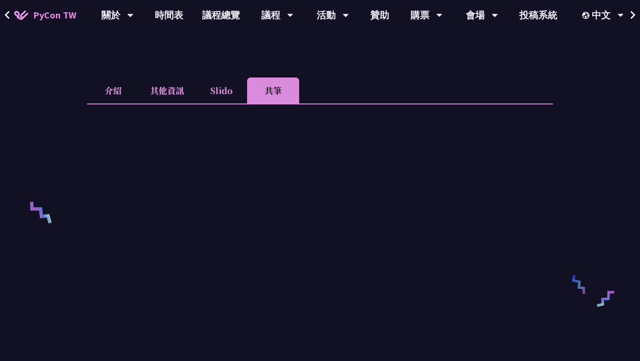
scroll to position [60, 0]
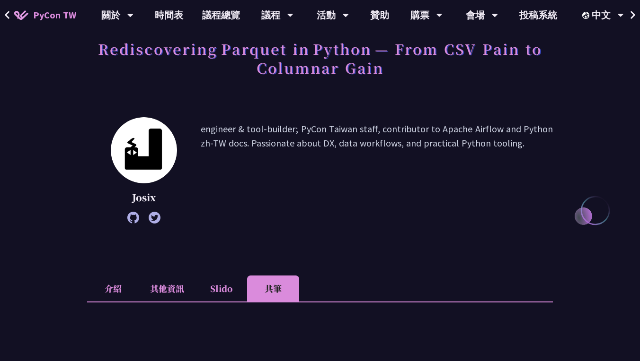
click at [101, 279] on li "介紹" at bounding box center [113, 289] width 52 height 26
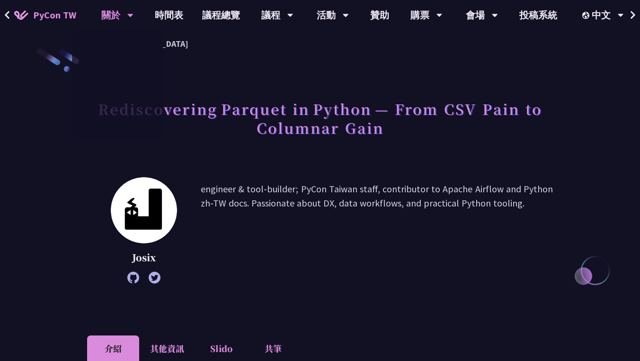
scroll to position [0, 0]
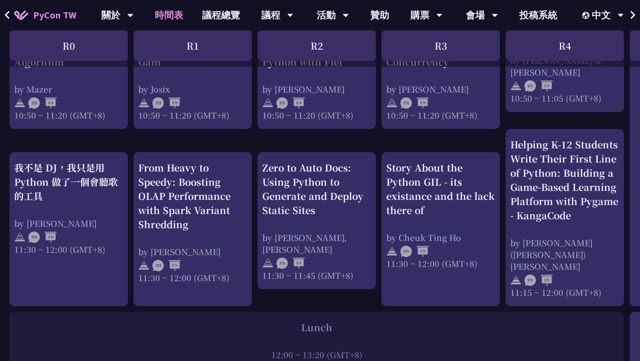
scroll to position [472, 0]
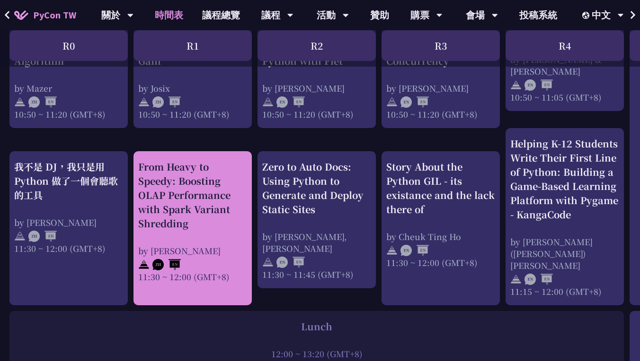
click at [201, 161] on div "From Heavy to Speedy: Boosting OLAP Performance with Spark Variant Shredding" at bounding box center [192, 195] width 109 height 71
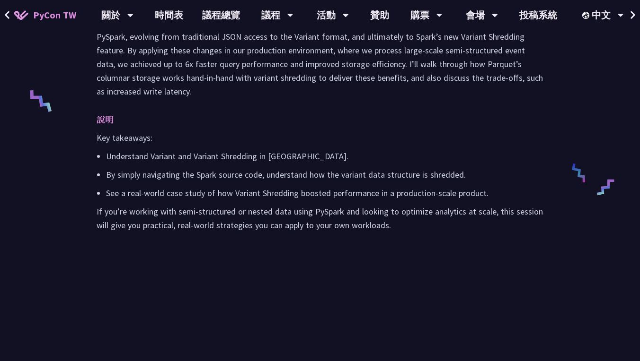
scroll to position [409, 0]
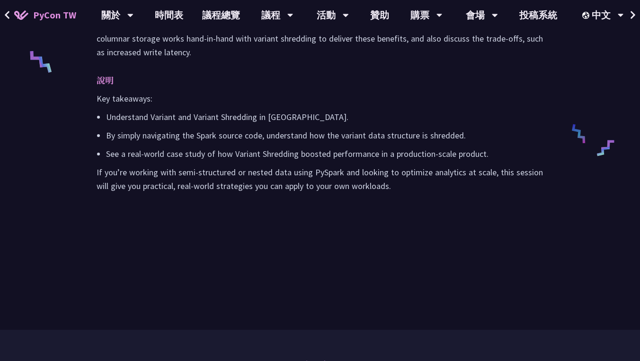
click at [282, 124] on p "Understand Variant and Variant Shredding in [GEOGRAPHIC_DATA]." at bounding box center [324, 117] width 437 height 14
copy p "PySpark"
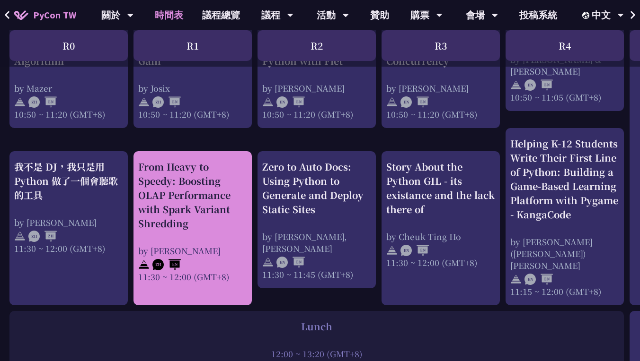
click at [185, 206] on div "From Heavy to Speedy: Boosting OLAP Performance with Spark Variant Shredding" at bounding box center [192, 195] width 109 height 71
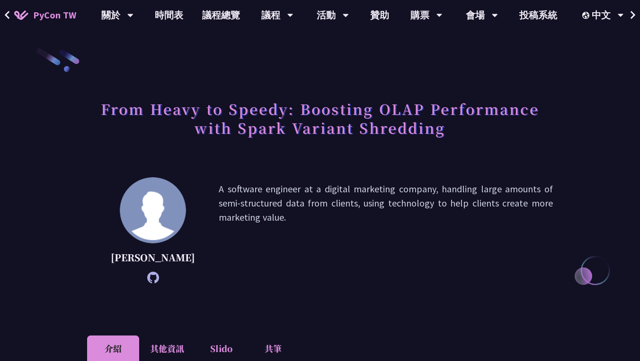
scroll to position [313, 0]
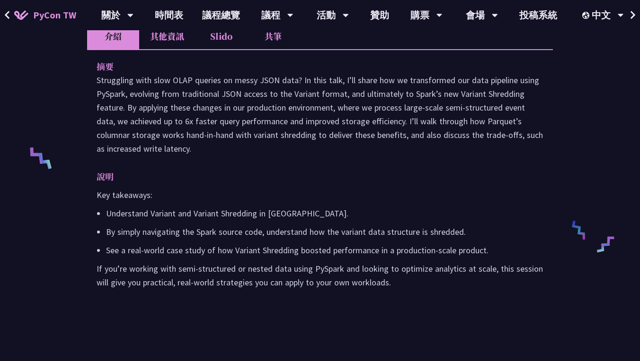
drag, startPoint x: 97, startPoint y: 81, endPoint x: 427, endPoint y: 303, distance: 397.6
click at [427, 303] on div "摘要 Struggling with slow OLAP queries on messy JSON data? In this talk, I’ll sha…" at bounding box center [320, 181] width 466 height 264
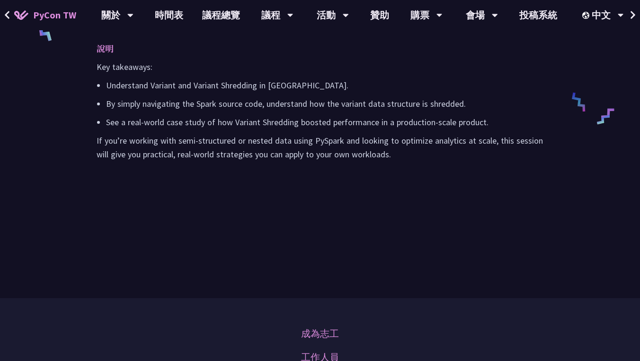
scroll to position [447, 0]
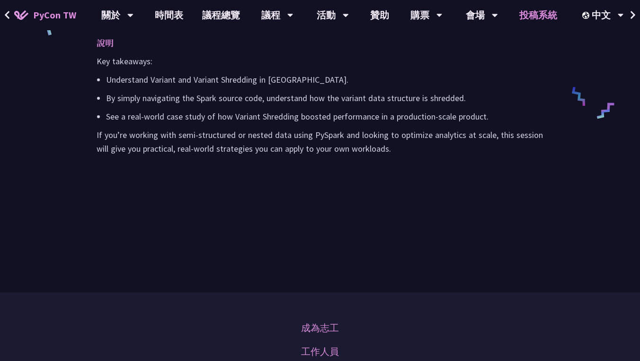
copy div "摘要 Struggling with slow OLAP queries on messy JSON data? In this talk, I’ll sha…"
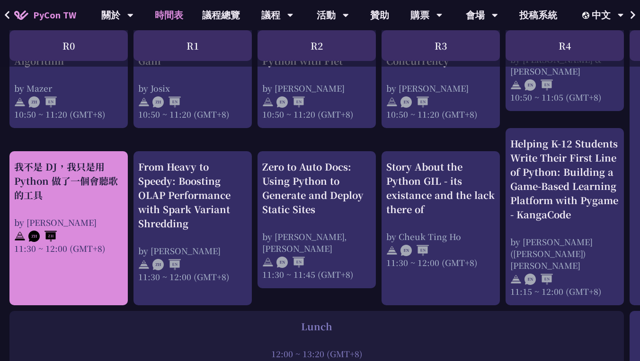
click at [57, 203] on div "我不是 DJ，我只是用 Python 做了一個會聽歌的工具 by 羅經凱 11:30 ~ 12:00 (GMT+8)" at bounding box center [68, 207] width 109 height 95
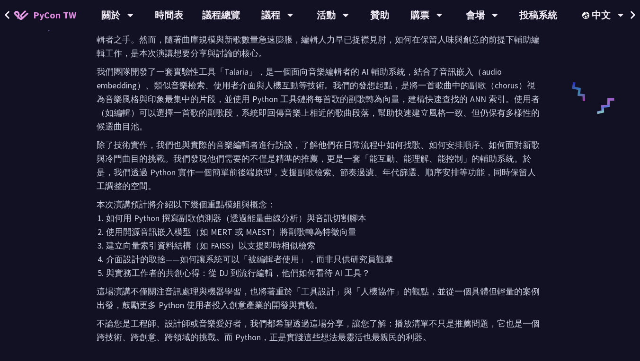
scroll to position [464, 0]
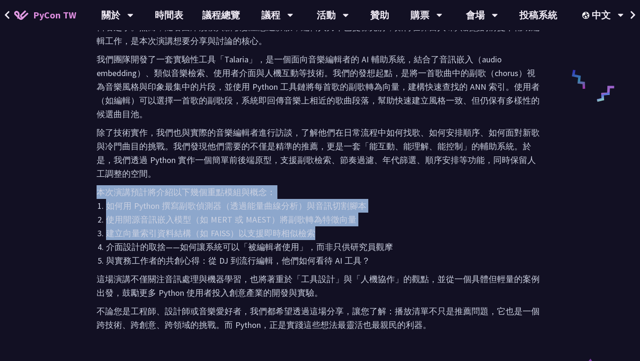
drag, startPoint x: 316, startPoint y: 220, endPoint x: 94, endPoint y: 182, distance: 224.6
click at [94, 181] on div "摘要 音樂串流平台中，播放清單不只是歌曲列表，更是推動音樂探索與使用者參與的關鍵工具。本議程將介紹 Talaria——一套以 Python 打造、結合深度學習…" at bounding box center [320, 112] width 466 height 488
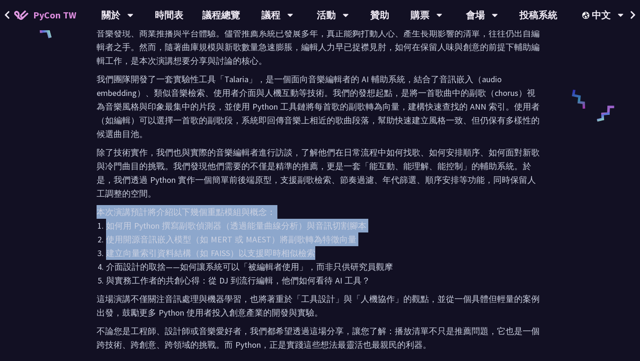
scroll to position [396, 0]
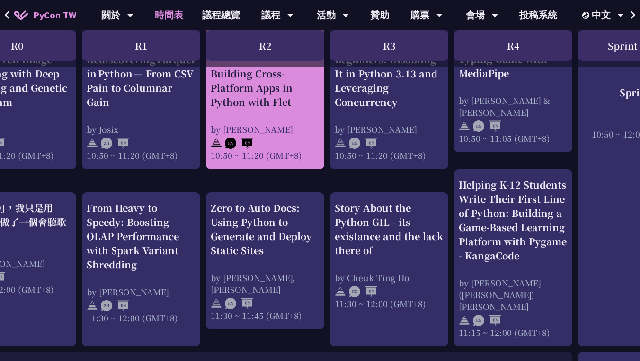
scroll to position [434, 52]
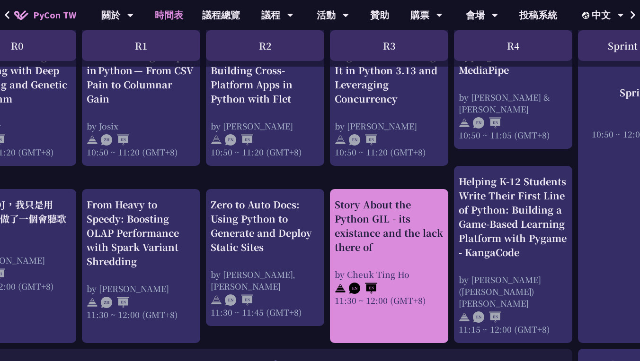
click at [376, 213] on div "Story About the Python GIL - its existance and the lack there of" at bounding box center [388, 226] width 109 height 57
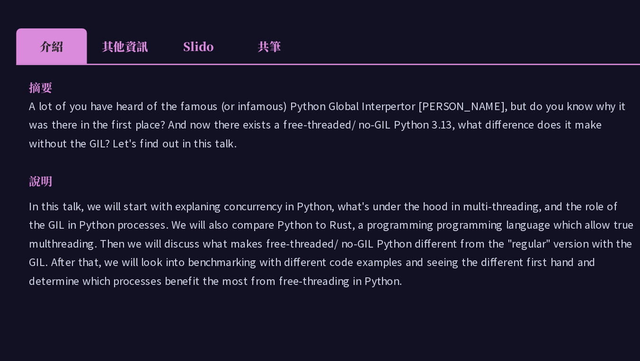
scroll to position [274, 0]
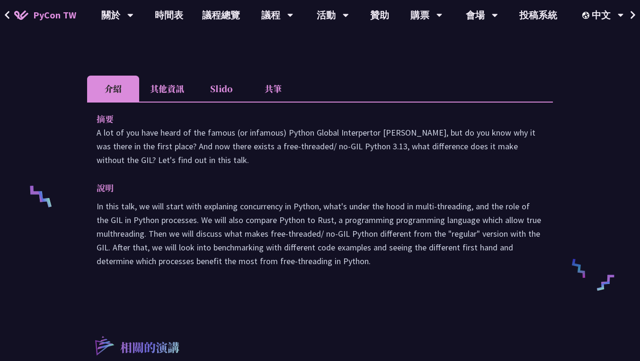
click at [205, 221] on p "In this talk, we will start with explaning concurrency in Python, what's under …" at bounding box center [320, 234] width 447 height 69
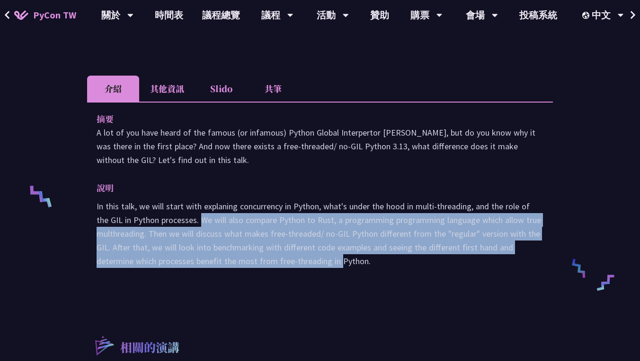
drag, startPoint x: 205, startPoint y: 221, endPoint x: 338, endPoint y: 261, distance: 139.3
click at [338, 261] on p "In this talk, we will start with explaning concurrency in Python, what's under …" at bounding box center [320, 234] width 447 height 69
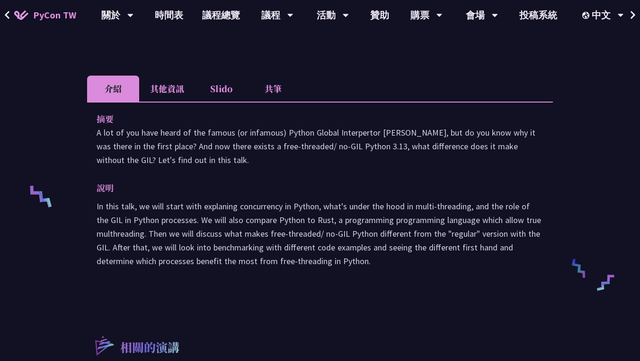
click at [358, 277] on div "摘要 A lot of you have heard of the famous (or infamous) Python Global Interperto…" at bounding box center [320, 197] width 466 height 190
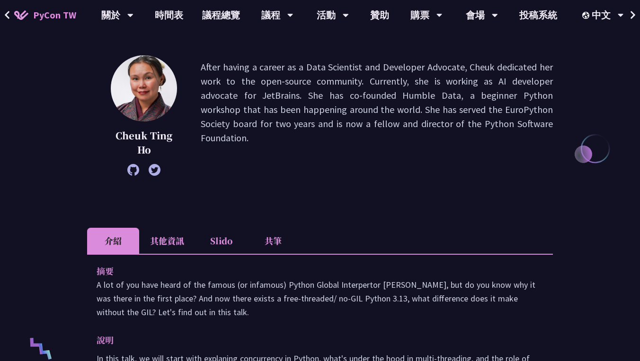
scroll to position [218, 0]
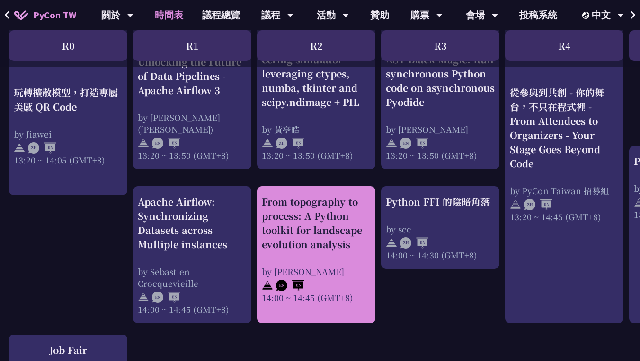
scroll to position [876, 1]
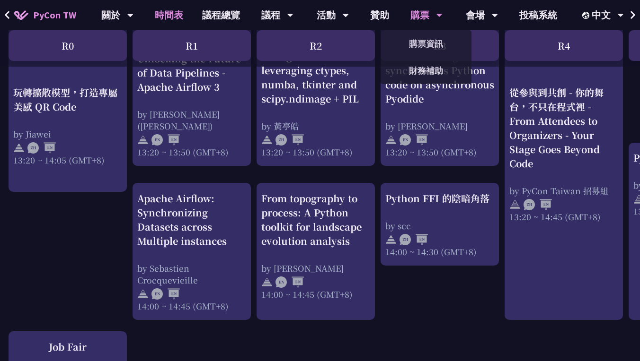
click at [435, 21] on div "購票" at bounding box center [426, 15] width 32 height 30
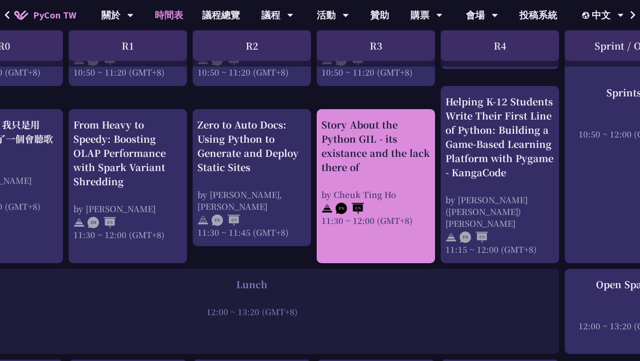
scroll to position [514, 0]
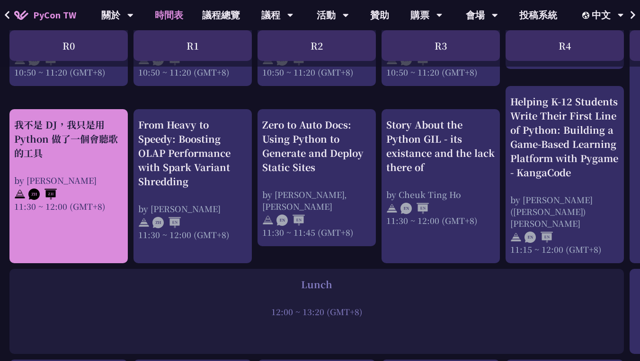
click at [83, 156] on div "我不是 DJ，我只是用 Python 做了一個會聽歌的工具 by 羅經凱 11:30 ~ 12:00 (GMT+8)" at bounding box center [68, 165] width 109 height 95
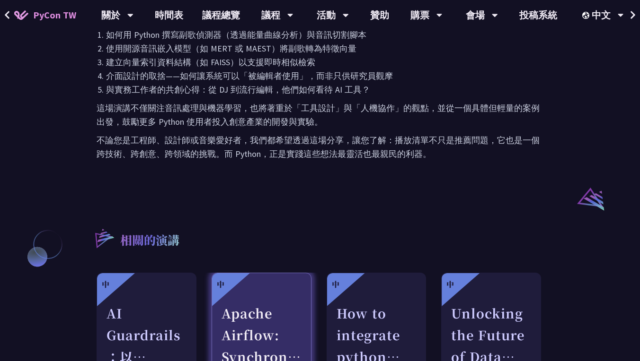
scroll to position [484, 0]
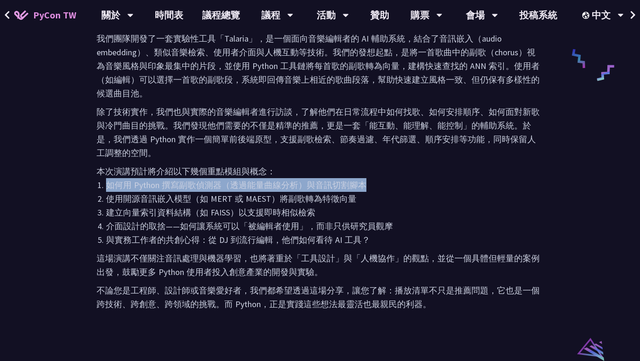
drag, startPoint x: 107, startPoint y: 169, endPoint x: 398, endPoint y: 169, distance: 291.0
click at [399, 178] on li "如何用 Python 撰寫副歌偵測器（透過能量曲線分析）與音訊切割腳本" at bounding box center [324, 185] width 437 height 14
copy li "如何用 Python 撰寫副歌偵測器（透過能量曲線分析）與音訊切割腳本"
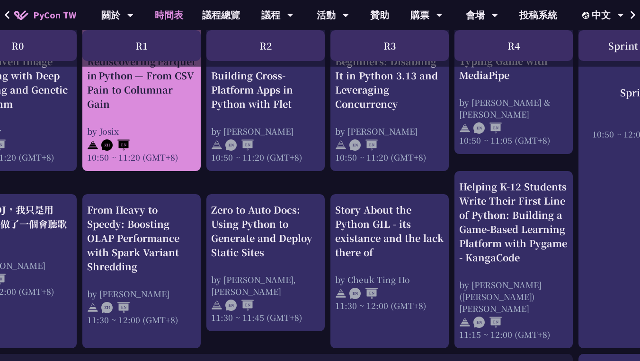
scroll to position [428, 51]
click at [174, 69] on div "Rediscovering Parquet in Python — From CSV Pain to Columnar Gain" at bounding box center [141, 83] width 109 height 57
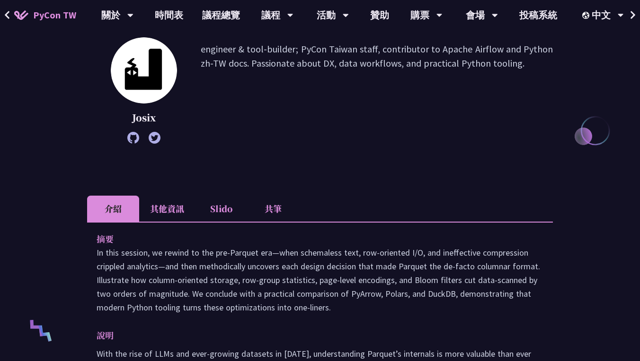
scroll to position [83, 0]
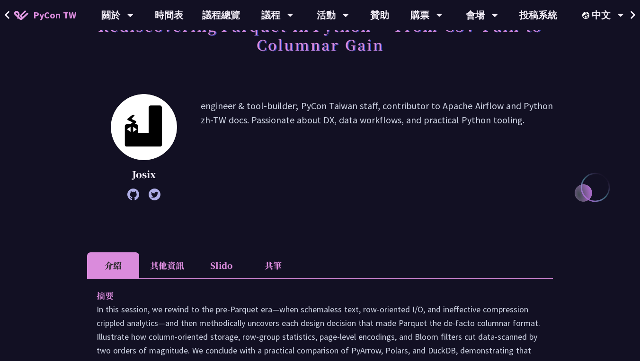
click at [228, 267] on li "Slido" at bounding box center [221, 266] width 52 height 26
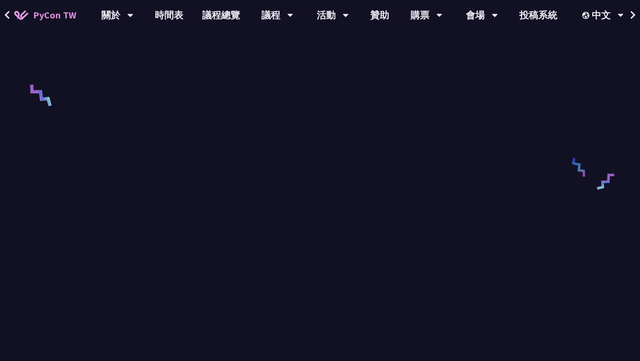
scroll to position [364, 0]
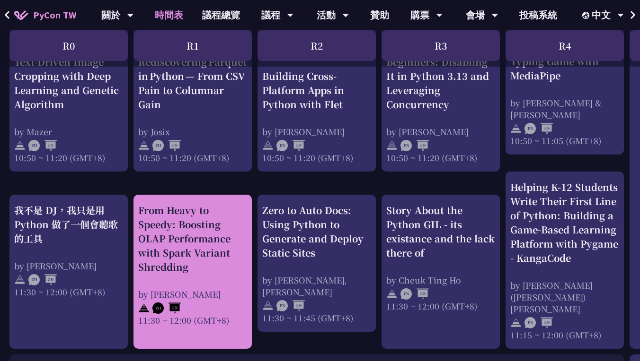
click at [194, 237] on div "From Heavy to Speedy: Boosting OLAP Performance with Spark Variant Shredding" at bounding box center [192, 238] width 109 height 71
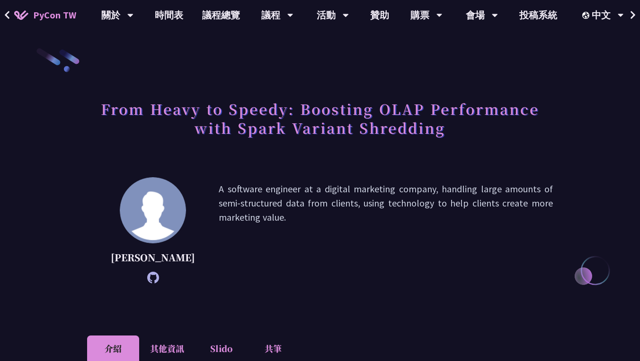
click at [201, 109] on h1 "From Heavy to Speedy: Boosting OLAP Performance with Spark Variant Shredding" at bounding box center [320, 118] width 466 height 47
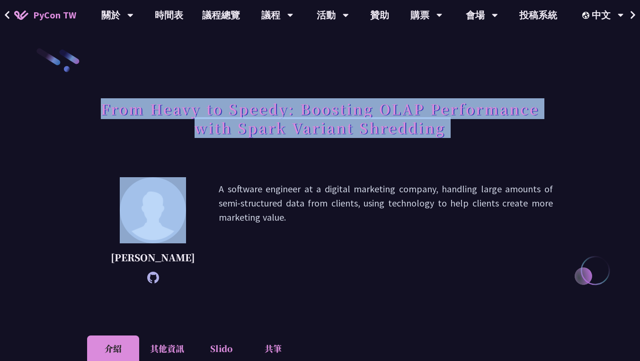
click at [201, 109] on h1 "From Heavy to Speedy: Boosting OLAP Performance with Spark Variant Shredding" at bounding box center [320, 118] width 466 height 47
click at [127, 107] on h1 "From Heavy to Speedy: Boosting OLAP Performance with Spark Variant Shredding" at bounding box center [320, 118] width 466 height 47
drag, startPoint x: 127, startPoint y: 107, endPoint x: 194, endPoint y: 107, distance: 66.7
click at [194, 107] on h1 "From Heavy to Speedy: Boosting OLAP Performance with Spark Variant Shredding" at bounding box center [320, 118] width 466 height 47
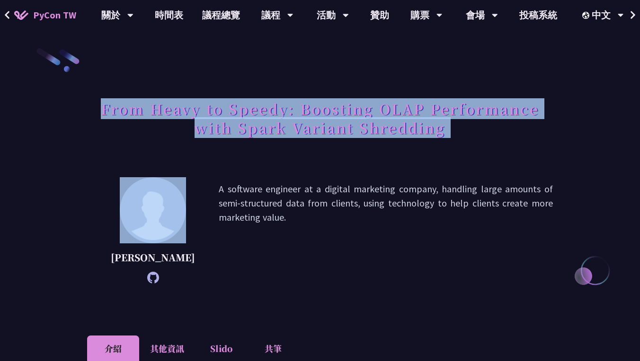
click at [194, 107] on h1 "From Heavy to Speedy: Boosting OLAP Performance with Spark Variant Shredding" at bounding box center [320, 118] width 466 height 47
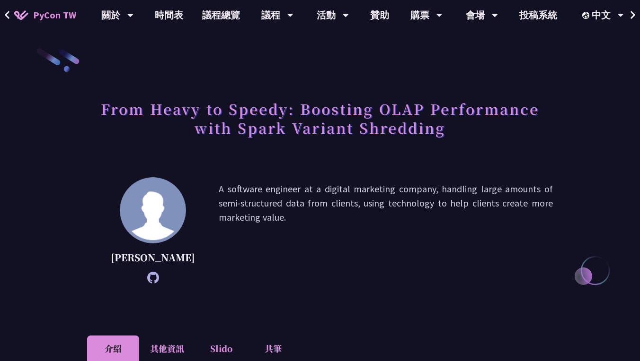
click at [145, 107] on h1 "From Heavy to Speedy: Boosting OLAP Performance with Spark Variant Shredding" at bounding box center [320, 118] width 466 height 47
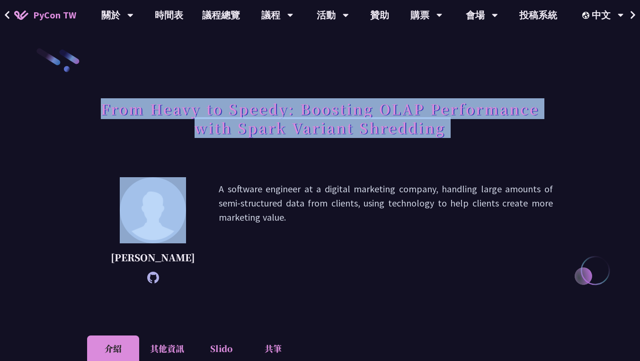
click at [145, 107] on h1 "From Heavy to Speedy: Boosting OLAP Performance with Spark Variant Shredding" at bounding box center [320, 118] width 466 height 47
copy div "From Heavy to Speedy: Boosting OLAP Performance with Spark Variant Shredding"
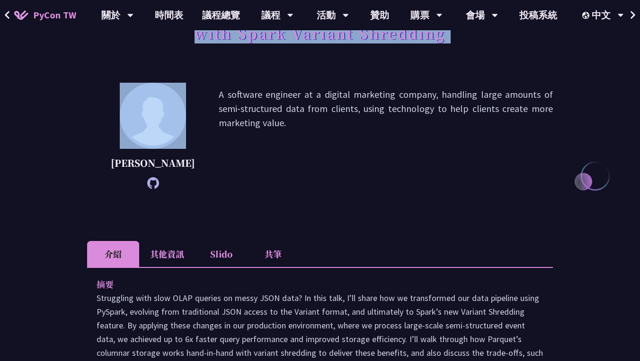
scroll to position [104, 0]
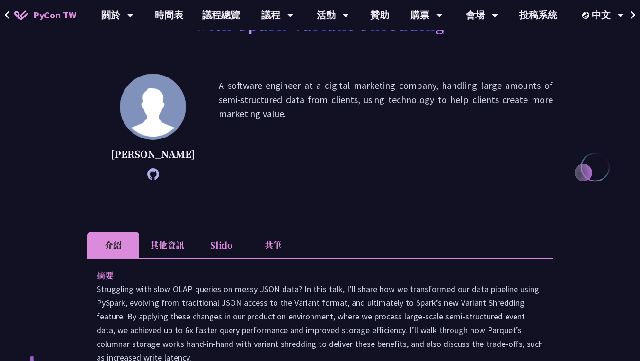
click at [246, 209] on div "Wei Jun Cheng A software engineer at a digital marketing company, handling larg…" at bounding box center [320, 141] width 466 height 135
click at [147, 180] on icon at bounding box center [153, 174] width 12 height 12
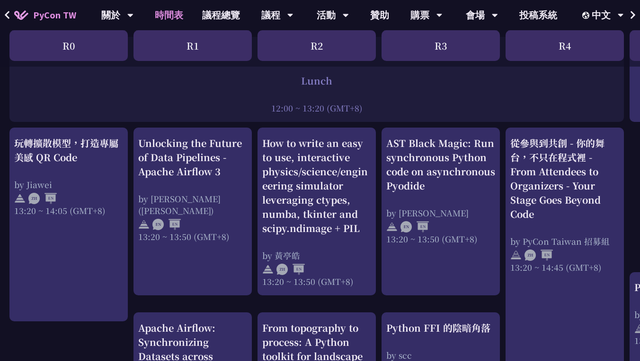
scroll to position [754, 0]
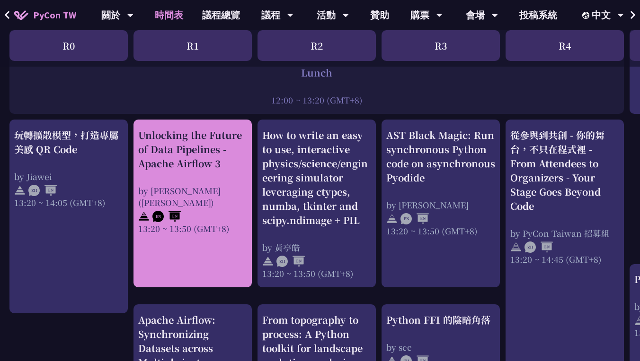
click at [210, 173] on div "Unlocking the Future of Data Pipelines - Apache Airflow 3 by 李唯 (Wei Lee) 13:20…" at bounding box center [192, 181] width 109 height 106
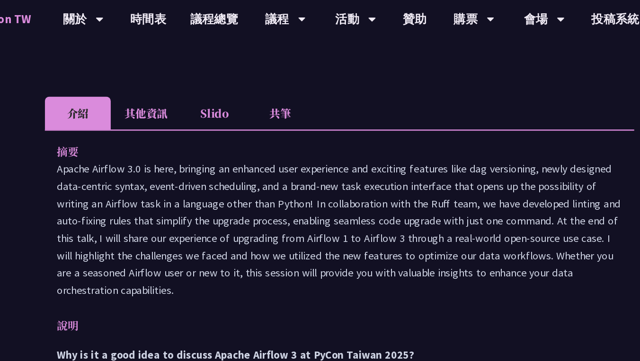
scroll to position [270, 0]
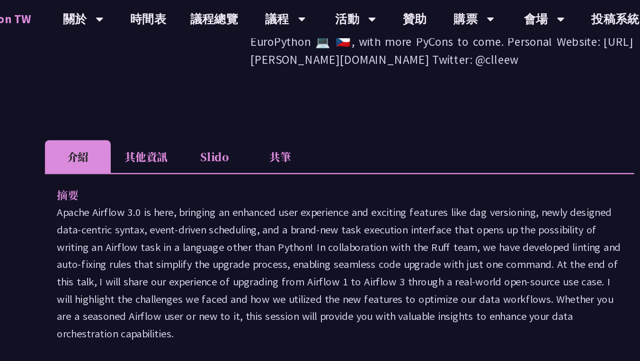
click at [97, 161] on p "Apache Airflow 3.0 is here, bringing an enhanced user experience and exciting f…" at bounding box center [320, 216] width 447 height 110
drag, startPoint x: 46, startPoint y: 141, endPoint x: 108, endPoint y: 141, distance: 62.0
click at [108, 161] on p "Apache Airflow 3.0 is here, bringing an enhanced user experience and exciting f…" at bounding box center [320, 216] width 447 height 110
copy p "Apache Airflow 3.0"
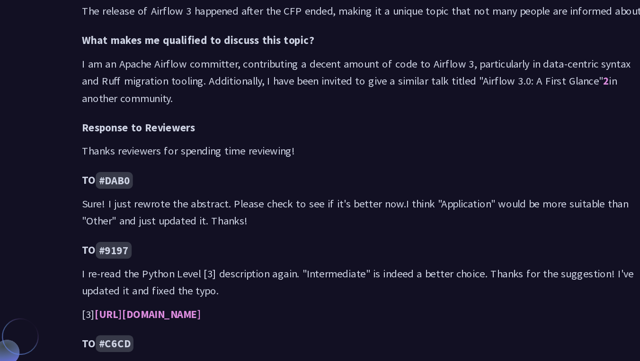
scroll to position [564, 0]
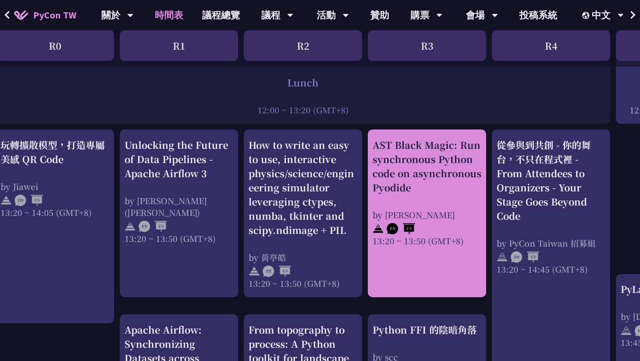
scroll to position [744, 13]
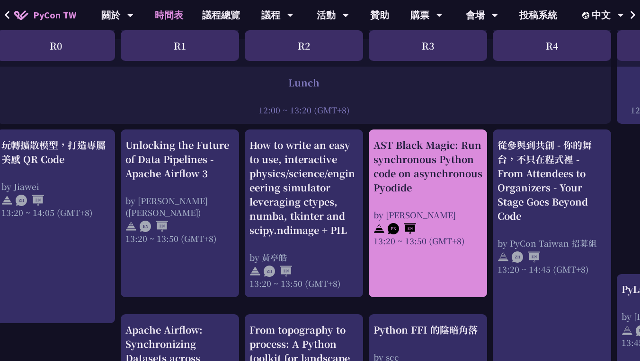
click at [424, 250] on link "AST Black Magic: Run synchronous Python code on asynchronous Pyodide by Yuichir…" at bounding box center [427, 213] width 109 height 151
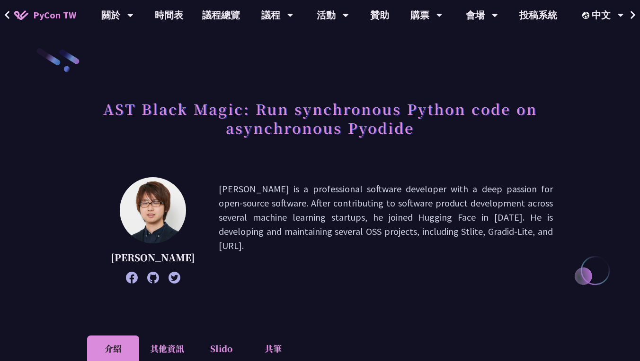
scroll to position [542, 0]
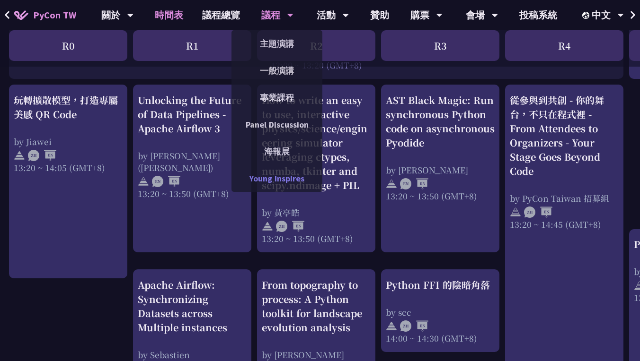
scroll to position [809, 0]
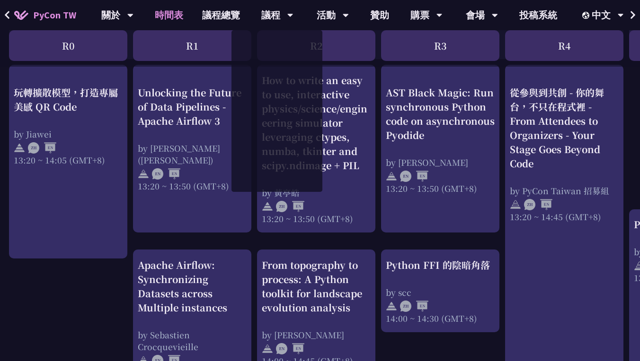
click at [227, 236] on div "An Introduction to the GIL for Python Beginners: Disabling It in Python 3.13 an…" at bounding box center [502, 151] width 1005 height 1534
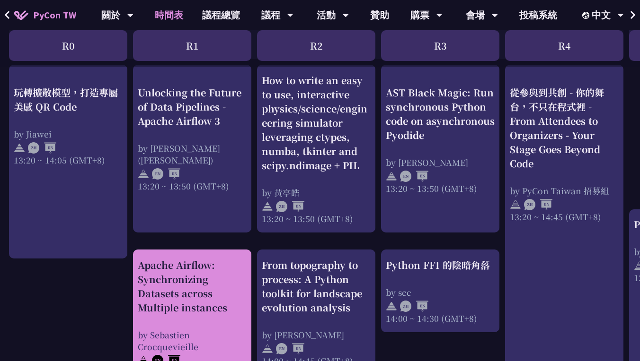
click at [220, 292] on div "Apache Airflow: Synchronizing Datasets across Multiple instances" at bounding box center [192, 286] width 109 height 57
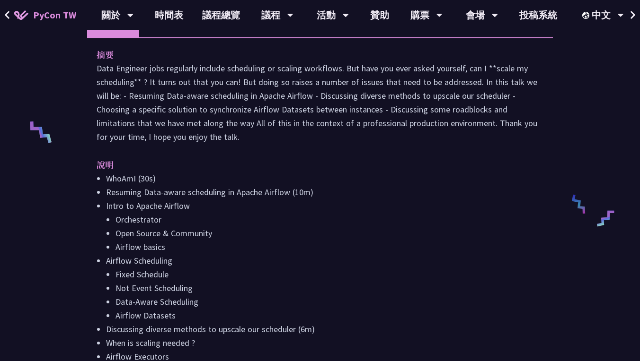
scroll to position [431, 0]
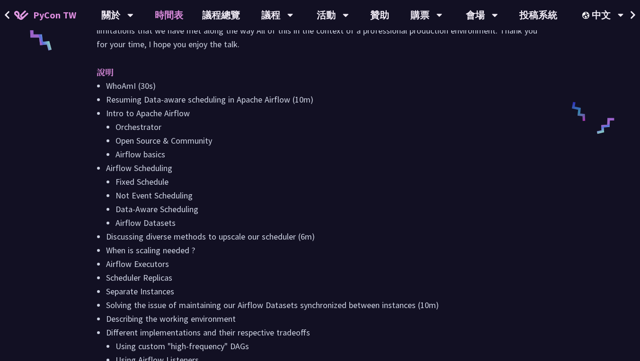
scroll to position [809, 0]
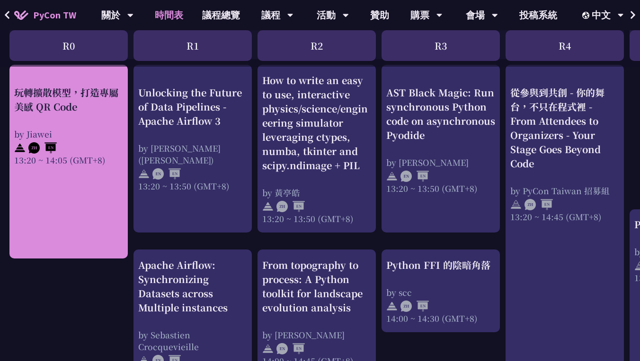
click at [82, 177] on link "玩轉擴散模型，打造專屬美感 QR Code by Jiawei 13:20 ~ 14:05 (GMT+8)" at bounding box center [68, 161] width 109 height 177
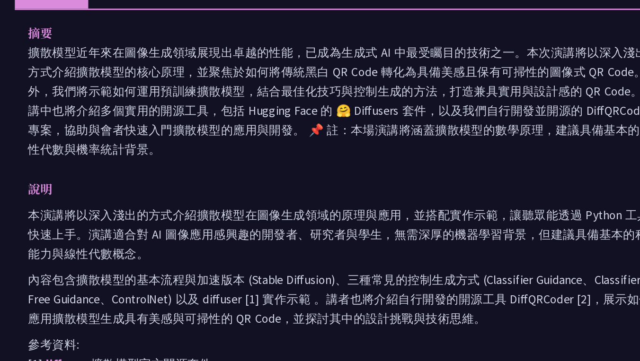
scroll to position [380, 0]
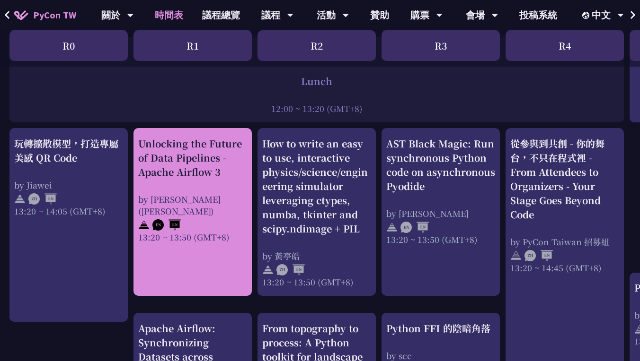
scroll to position [591, 0]
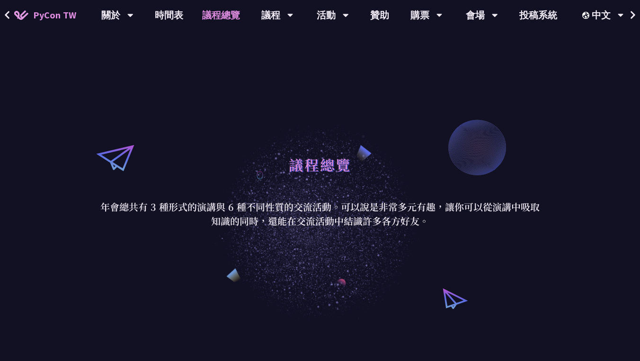
click at [222, 15] on link "議程總覽" at bounding box center [221, 15] width 57 height 30
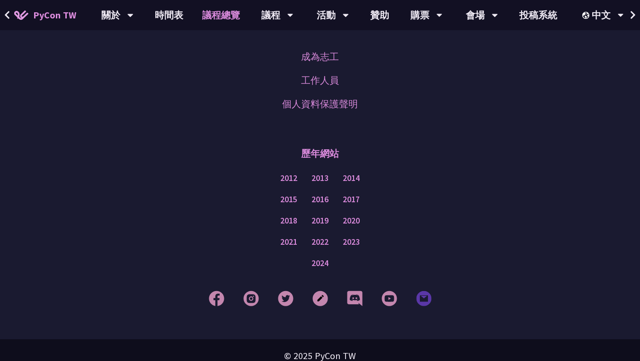
scroll to position [1198, 0]
click at [466, 38] on link "會場資訊" at bounding box center [481, 44] width 91 height 22
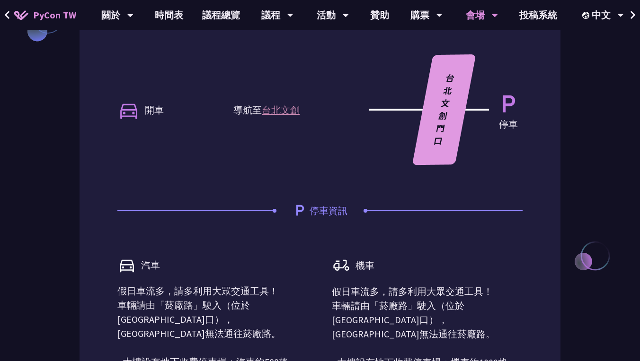
scroll to position [282, 0]
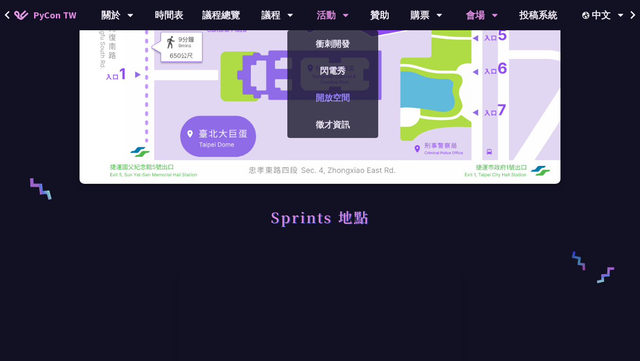
click at [343, 93] on link "開放空間" at bounding box center [332, 98] width 91 height 22
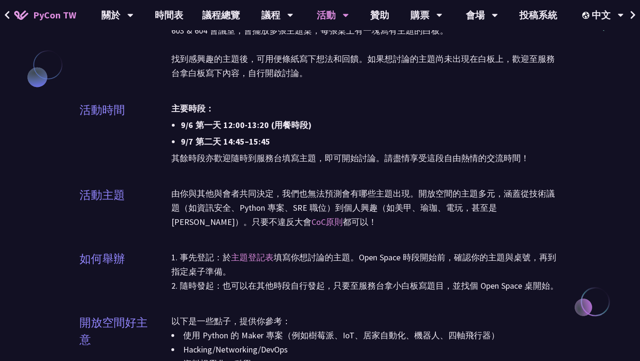
scroll to position [815, 0]
click at [493, 206] on p "由你與其他與會者共同決定，我們也無法預測會有哪些主題出現。開放空間的主題多元，涵蓋從技術議題（如資訊安全、Python 專案、SRE 職位）到個人興趣（如美甲…" at bounding box center [365, 208] width 389 height 43
copy p "Chiikawa"
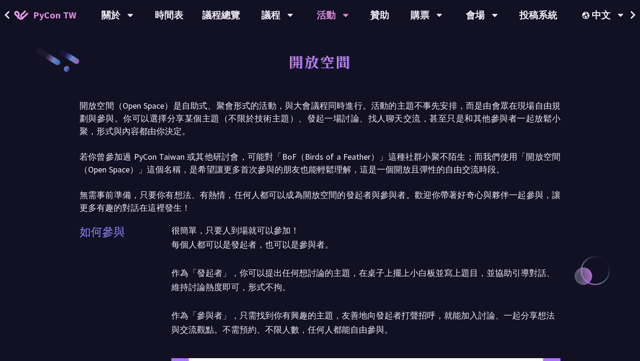
scroll to position [798, 0]
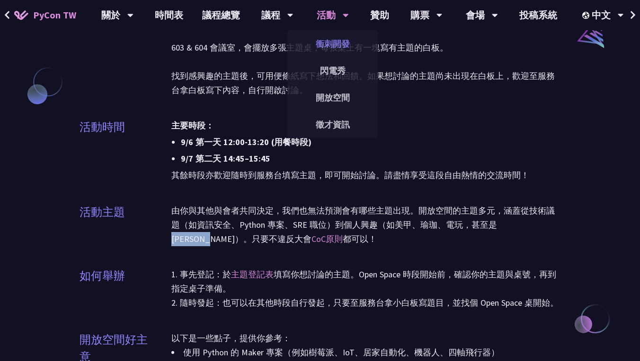
click at [327, 49] on link "衝刺開發" at bounding box center [332, 44] width 91 height 22
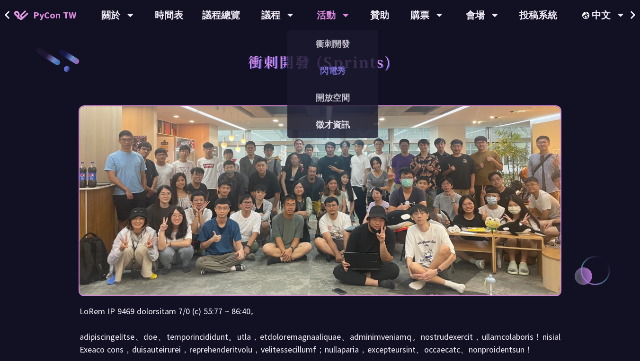
click at [327, 77] on link "閃電秀" at bounding box center [332, 71] width 91 height 22
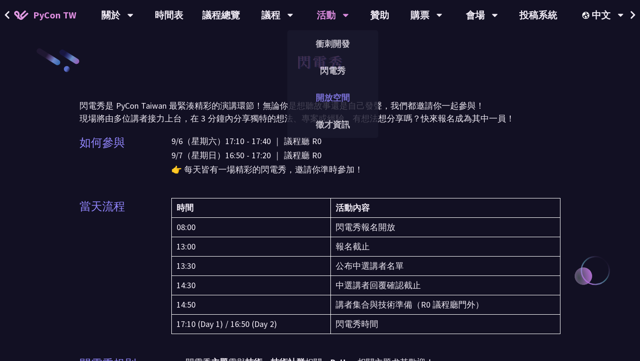
click at [331, 97] on link "開放空間" at bounding box center [332, 98] width 91 height 22
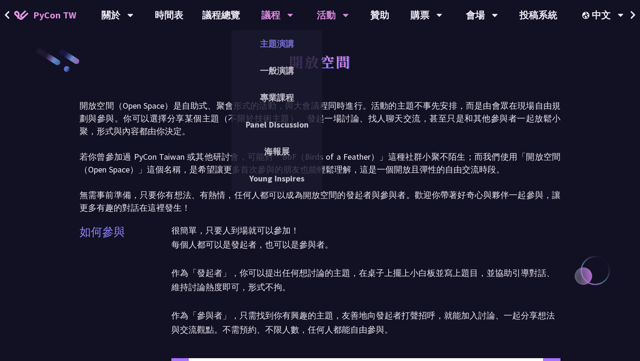
click at [278, 49] on link "主題演講" at bounding box center [276, 44] width 91 height 22
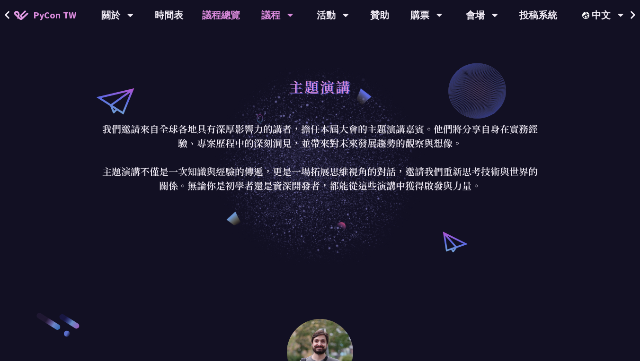
click at [211, 14] on link "議程總覽" at bounding box center [221, 15] width 57 height 30
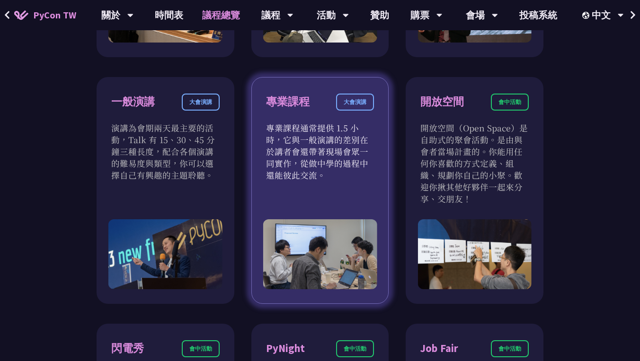
scroll to position [551, 0]
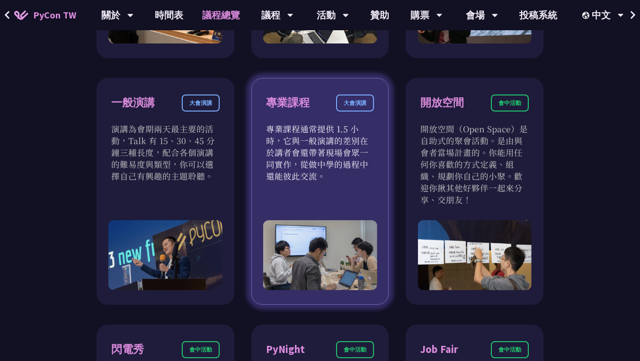
click at [310, 127] on p "專業課程通常提供 1.5 小時，它與一般演講的差別在於講者會還帶著現場會眾一同實作，從做中學的過程中還能彼此交流。" at bounding box center [320, 152] width 108 height 59
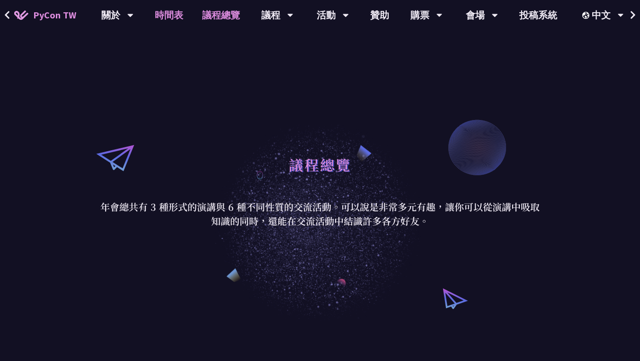
scroll to position [0, 0]
click at [174, 22] on link "時間表" at bounding box center [168, 15] width 47 height 30
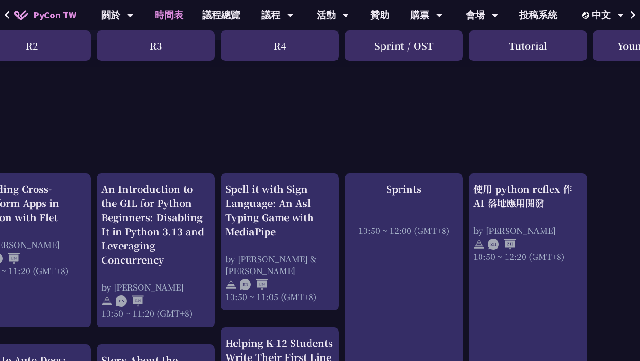
scroll to position [272, 323]
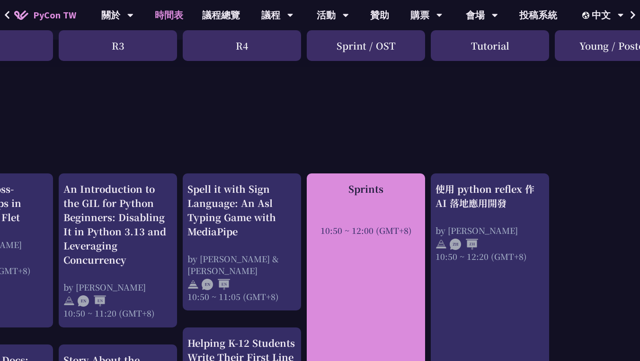
click at [355, 211] on div at bounding box center [365, 218] width 109 height 14
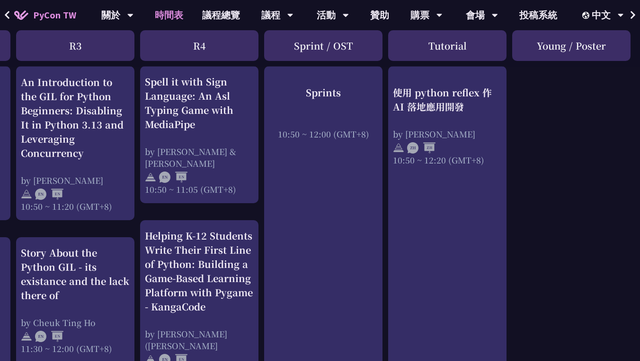
scroll to position [280, 365]
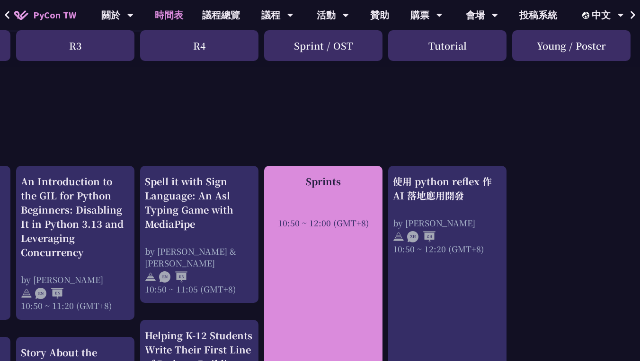
click at [334, 193] on div "Sprints 10:50 ~ 12:00 (GMT+8)" at bounding box center [323, 202] width 109 height 54
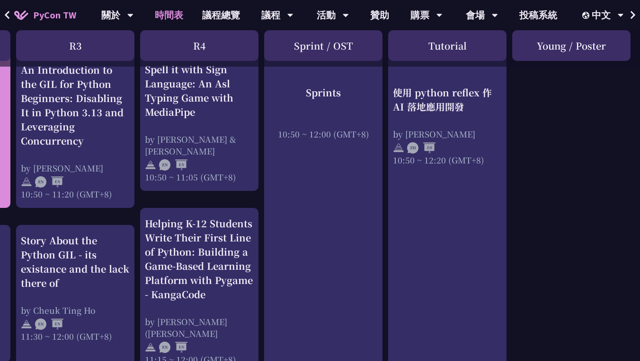
scroll to position [392, 365]
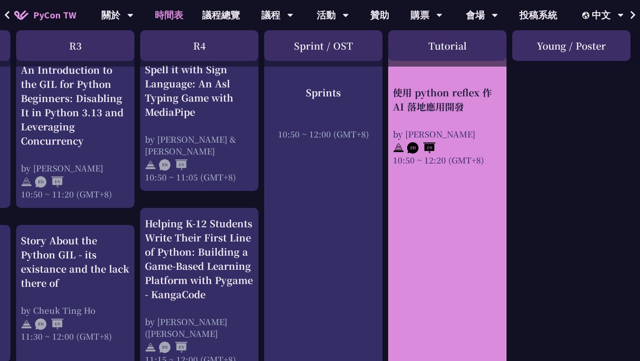
click at [420, 190] on link "使用 python reflex 作 AI 落地應用開發 by Milo Chen 10:50 ~ 12:20 (GMT+8)" at bounding box center [447, 228] width 109 height 332
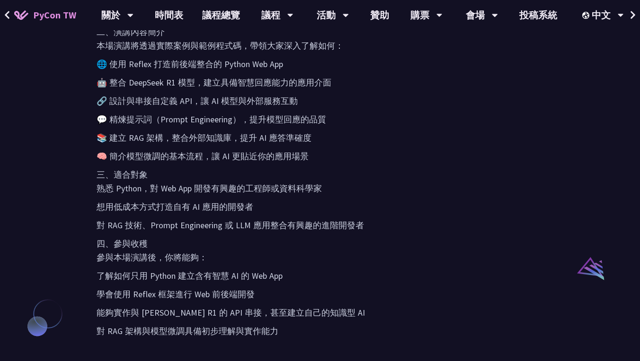
scroll to position [564, 0]
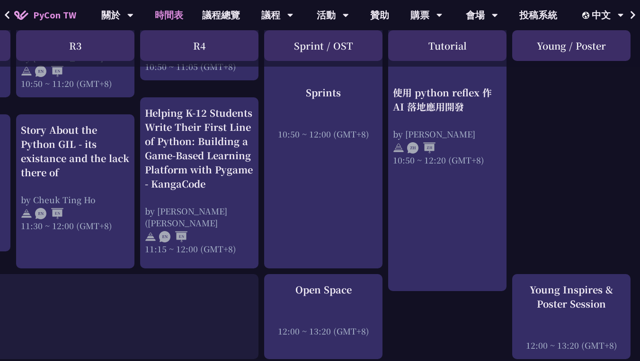
scroll to position [449, 365]
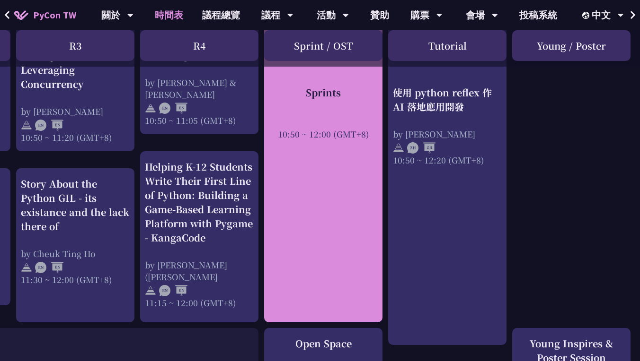
click at [335, 198] on div "Sprints 10:50 ~ 12:00 (GMT+8)" at bounding box center [323, 160] width 118 height 326
click at [361, 205] on div "Sprints 10:50 ~ 12:00 (GMT+8)" at bounding box center [323, 160] width 118 height 326
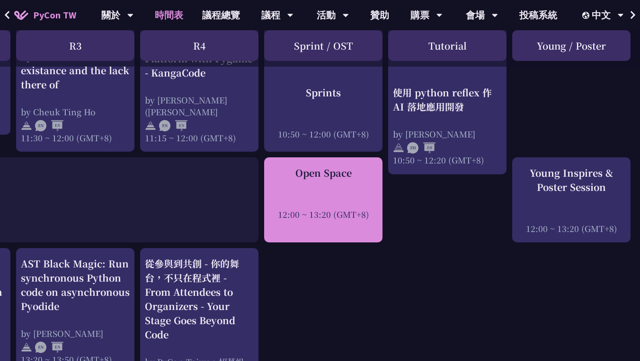
click at [339, 212] on div "12:00 ~ 13:20 (GMT+8)" at bounding box center [323, 215] width 109 height 12
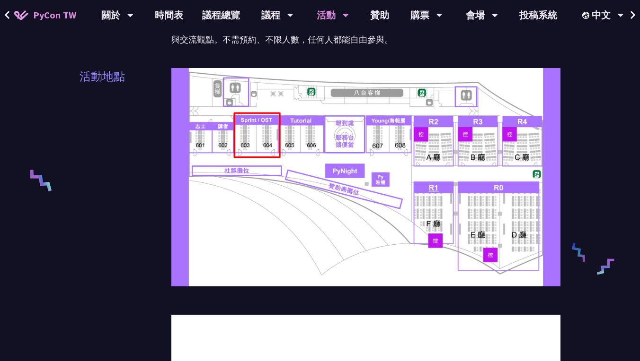
scroll to position [357, 0]
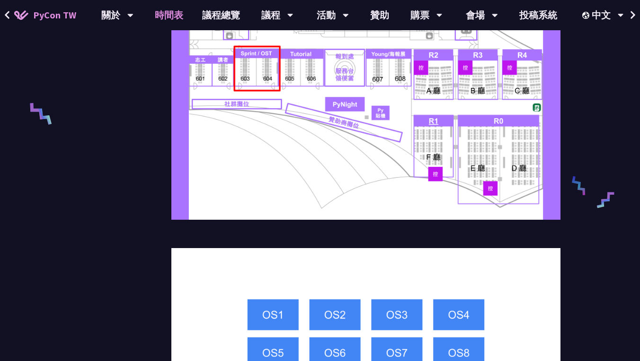
scroll to position [619, 0]
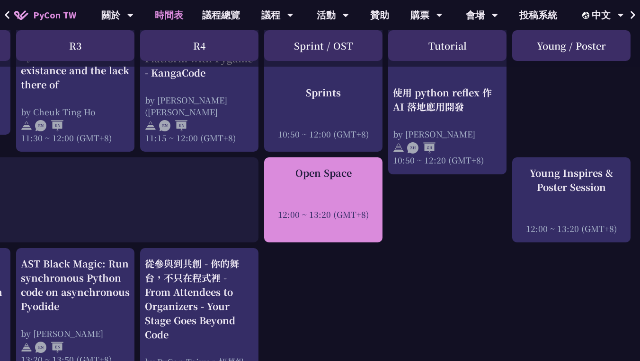
click at [321, 189] on div "Open Space 12:00 ~ 13:20 (GMT+8)" at bounding box center [323, 193] width 109 height 54
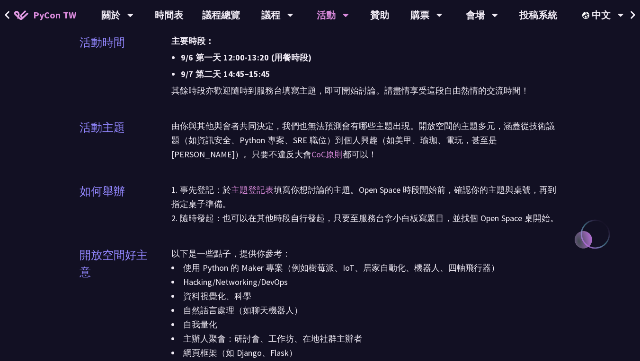
scroll to position [1168, 0]
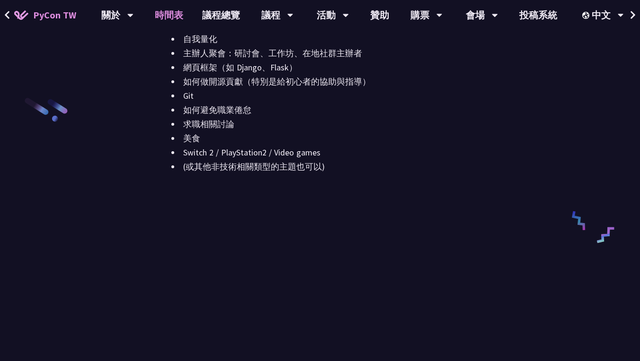
scroll to position [619, 0]
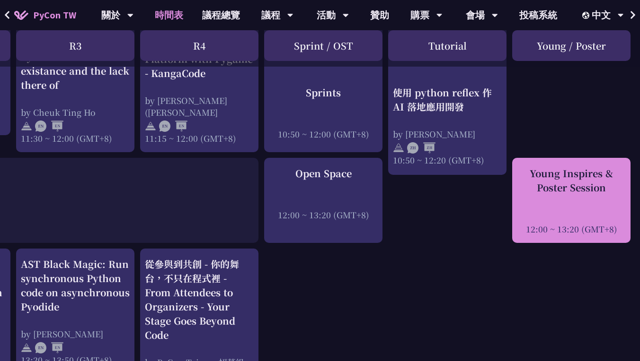
click at [537, 182] on div "Young Inspires & Poster Session" at bounding box center [571, 181] width 109 height 28
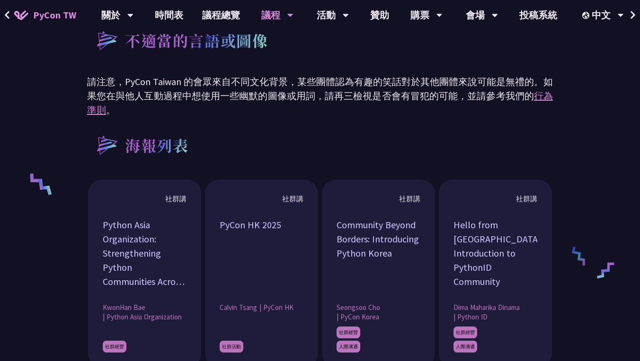
scroll to position [712, 0]
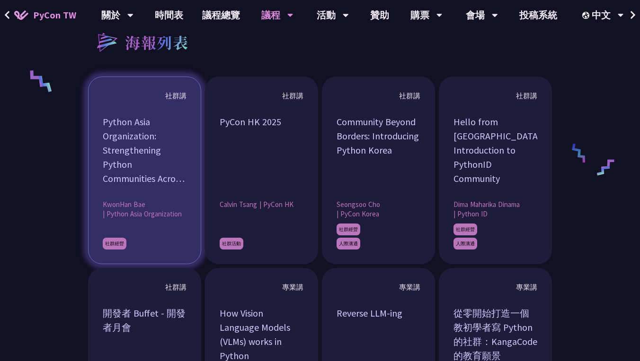
click at [176, 177] on div "Python Asia Organization: Strengthening Python Communities Across Asia" at bounding box center [145, 150] width 84 height 71
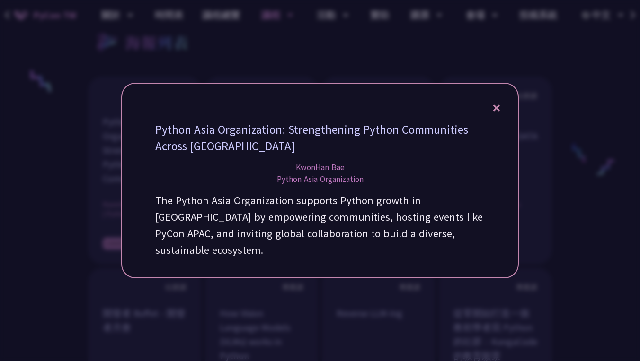
click at [88, 191] on div at bounding box center [320, 180] width 640 height 361
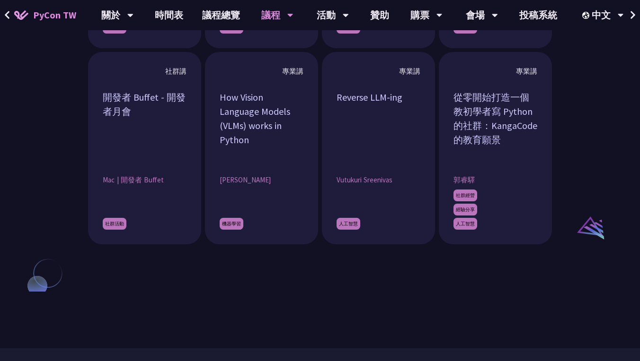
scroll to position [936, 0]
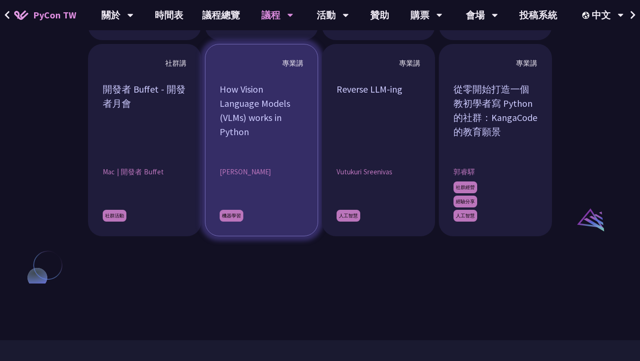
click at [236, 166] on article "專業講 How Vision Language Models (VLMs) works in Python John Lu 機器學習" at bounding box center [261, 140] width 113 height 193
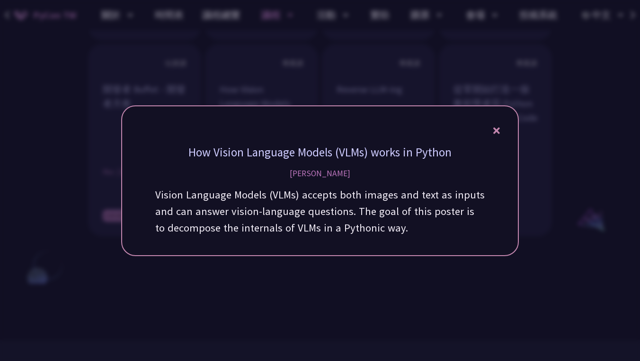
click at [324, 176] on div "John Lu" at bounding box center [320, 174] width 61 height 12
click at [490, 128] on div "How Vision Language Models (VLMs) works in Python John Lu Vision Language Model…" at bounding box center [319, 181] width 397 height 151
click at [492, 129] on div "How Vision Language Models (VLMs) works in Python John Lu Vision Language Model…" at bounding box center [319, 181] width 397 height 151
click at [494, 129] on icon at bounding box center [496, 130] width 7 height 7
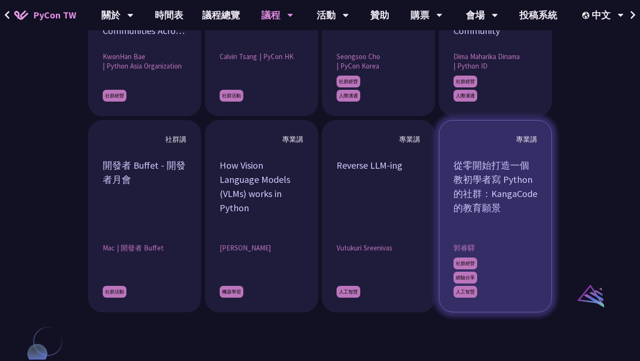
scroll to position [860, 0]
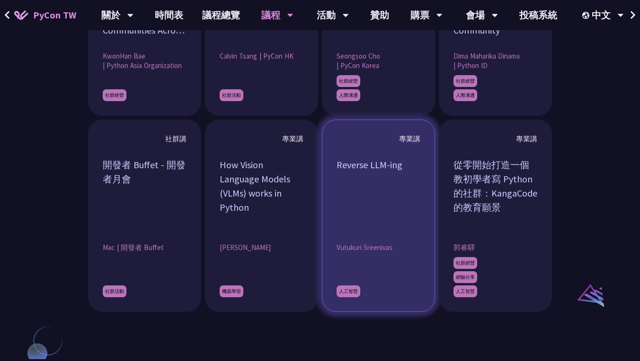
click at [334, 228] on article "專業講 Reverse LLM-ing Vutukuri Sreenivas 人工智慧" at bounding box center [378, 216] width 113 height 193
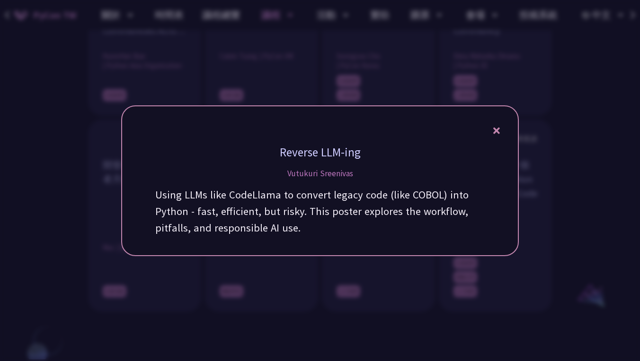
click at [385, 282] on div at bounding box center [320, 180] width 640 height 361
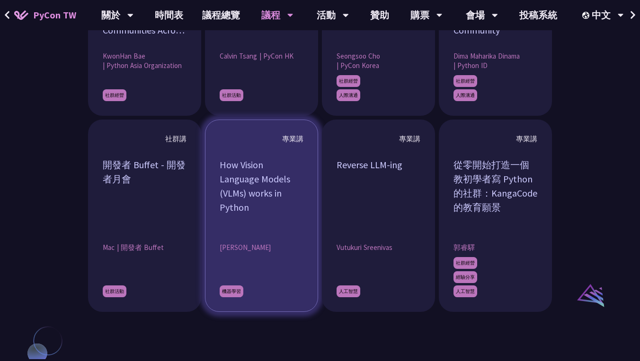
click at [274, 221] on div "How Vision Language Models (VLMs) works in Python" at bounding box center [262, 193] width 84 height 71
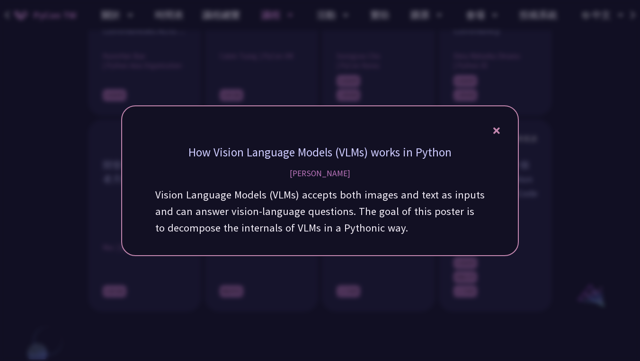
click at [353, 299] on div at bounding box center [320, 180] width 640 height 361
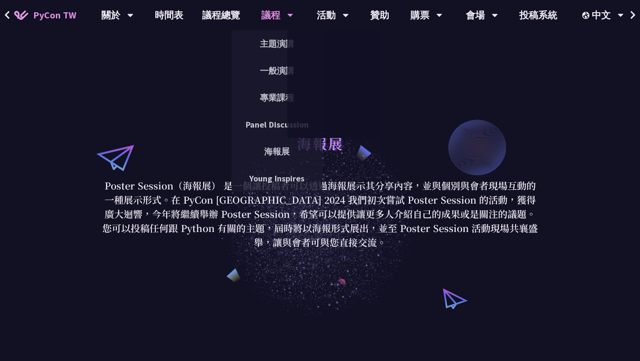
scroll to position [0, 0]
click at [288, 178] on link "Young Inspires" at bounding box center [276, 178] width 91 height 22
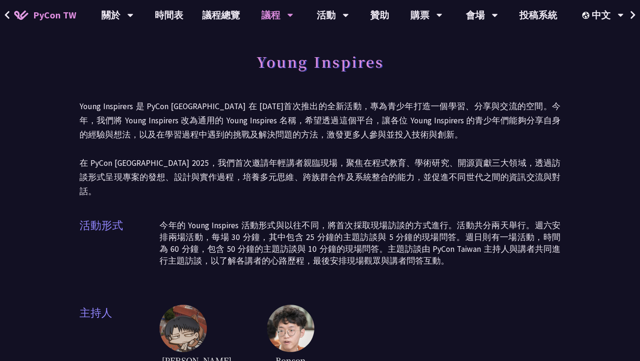
scroll to position [66, 0]
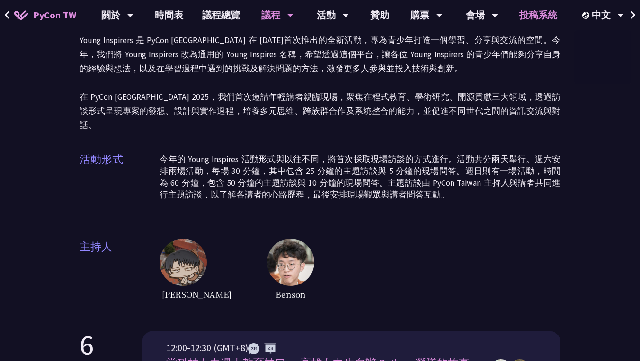
click at [523, 13] on link "投稿系統" at bounding box center [538, 15] width 57 height 30
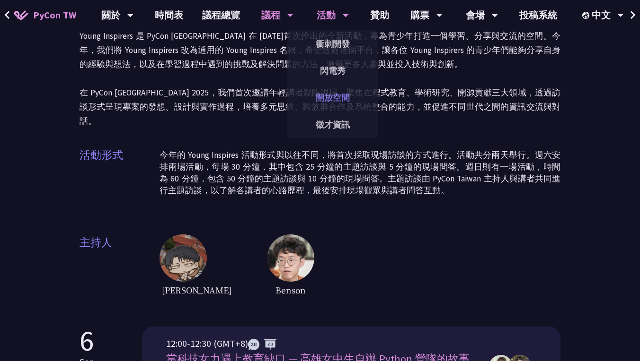
click at [332, 100] on link "開放空間" at bounding box center [332, 98] width 91 height 22
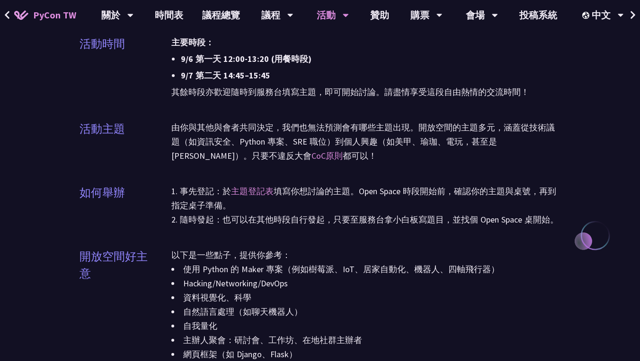
scroll to position [881, 0]
click at [257, 187] on link "主題登記表" at bounding box center [252, 190] width 43 height 11
click at [241, 189] on link "主題登記表" at bounding box center [252, 190] width 43 height 11
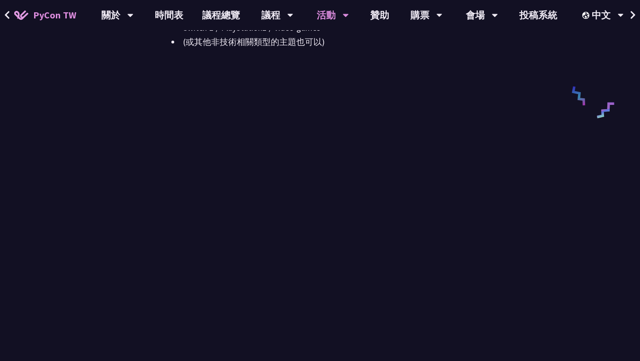
scroll to position [1288, 0]
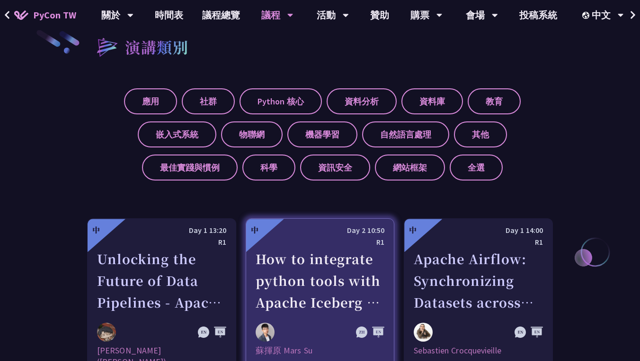
scroll to position [190, 0]
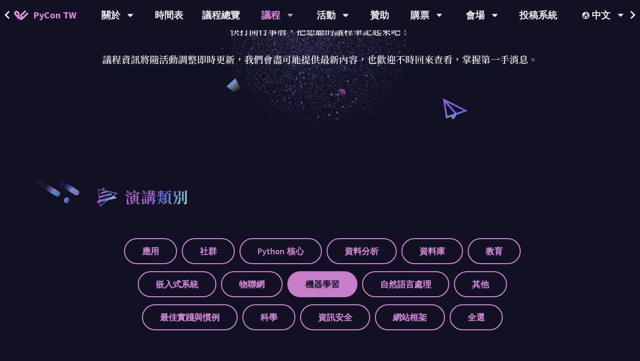
click at [287, 284] on label "機器學習" at bounding box center [322, 285] width 70 height 26
click at [0, 0] on input "機器學習" at bounding box center [0, 0] width 0 height 0
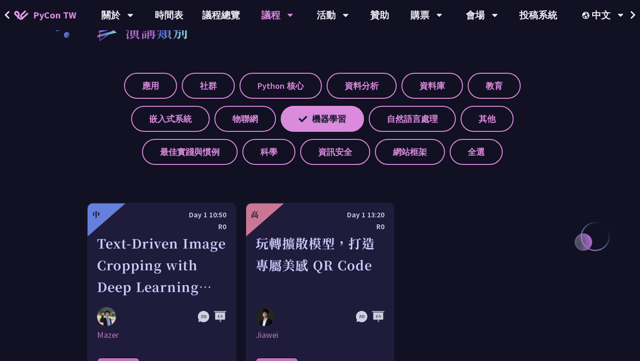
scroll to position [355, 0]
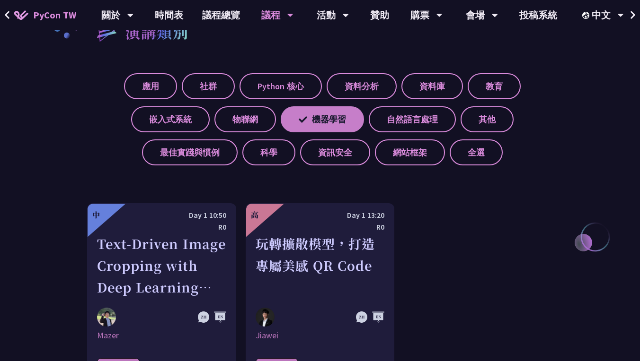
click at [327, 118] on label "機器學習" at bounding box center [322, 119] width 83 height 26
click at [0, 0] on input "機器學習" at bounding box center [0, 0] width 0 height 0
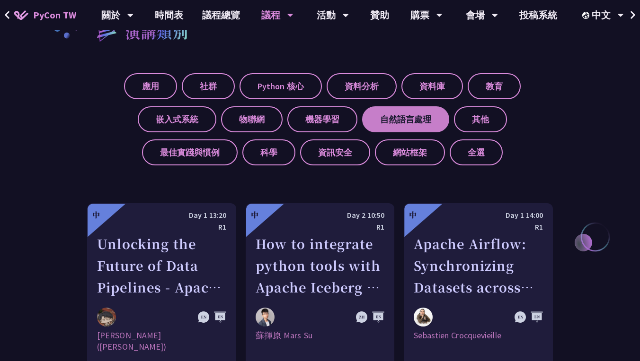
click at [362, 121] on label "自然語言處理" at bounding box center [405, 119] width 87 height 26
click at [0, 0] on input "自然語言處理" at bounding box center [0, 0] width 0 height 0
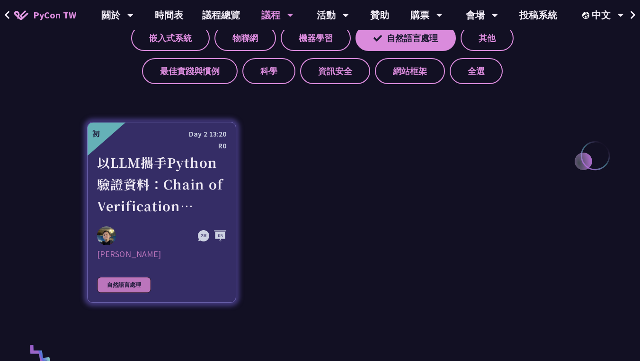
scroll to position [437, 0]
click at [176, 182] on div "以LLM攜手Python驗證資料：Chain of Verification (CoVe)實務應用" at bounding box center [161, 184] width 129 height 65
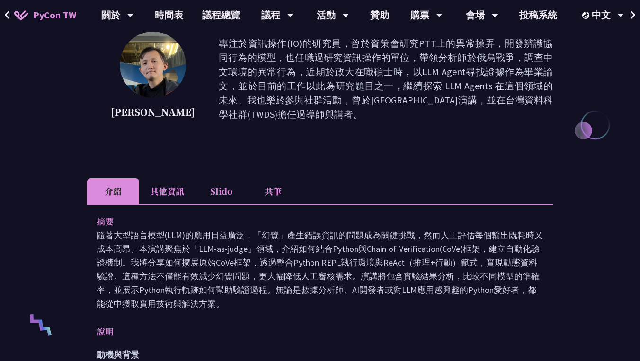
scroll to position [328, 0]
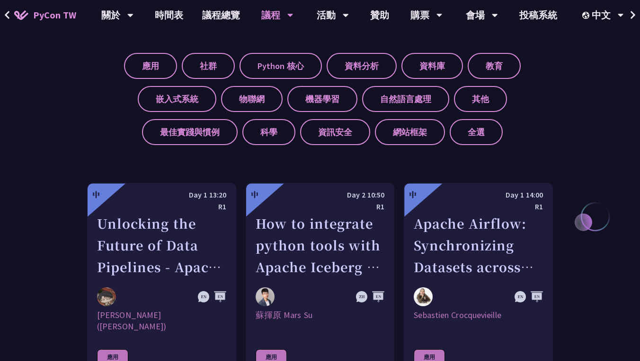
scroll to position [375, 0]
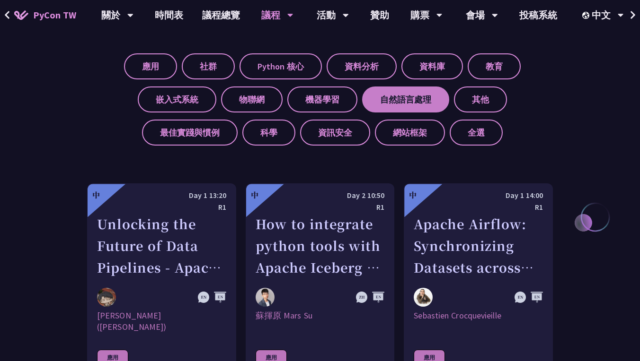
click at [362, 97] on label "自然語言處理" at bounding box center [405, 100] width 87 height 26
click at [0, 0] on input "自然語言處理" at bounding box center [0, 0] width 0 height 0
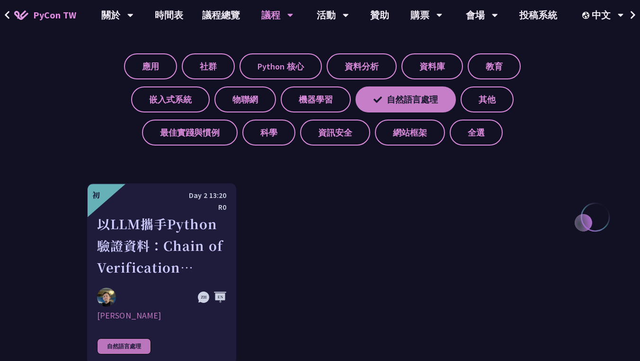
click at [395, 102] on label "自然語言處理" at bounding box center [405, 100] width 100 height 26
click at [0, 0] on input "自然語言處理" at bounding box center [0, 0] width 0 height 0
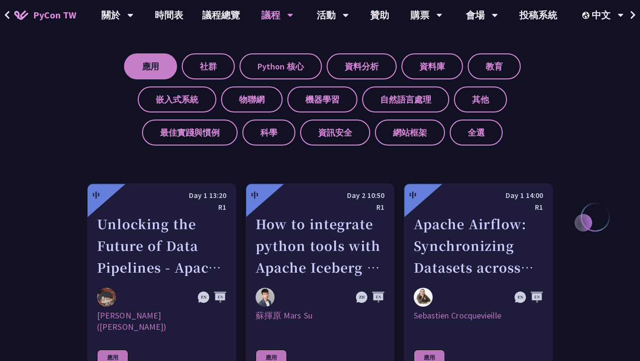
click at [169, 65] on label "應用" at bounding box center [150, 66] width 53 height 26
click at [0, 0] on input "應用" at bounding box center [0, 0] width 0 height 0
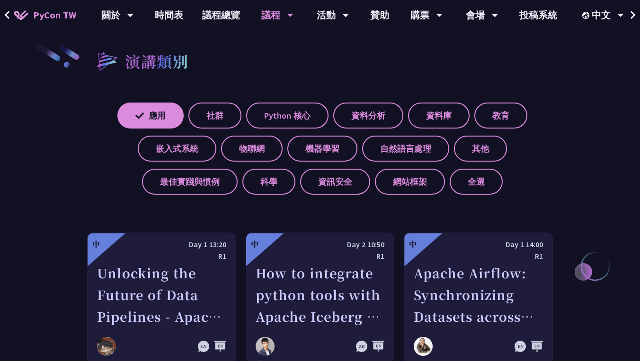
scroll to position [324, 0]
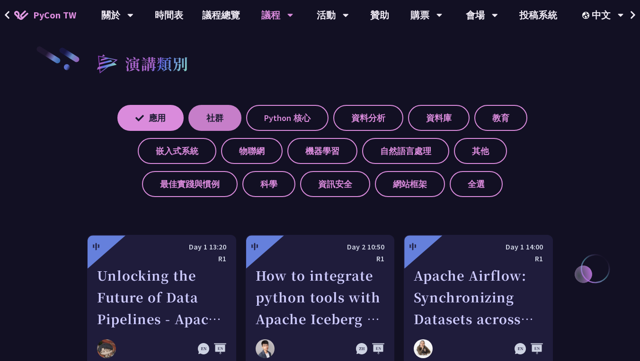
click at [211, 109] on label "社群" at bounding box center [214, 118] width 53 height 26
click at [0, 0] on input "社群" at bounding box center [0, 0] width 0 height 0
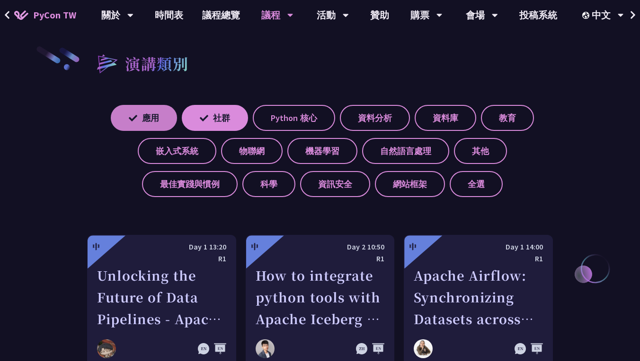
click at [169, 112] on label "應用" at bounding box center [144, 118] width 66 height 26
click at [0, 0] on input "應用" at bounding box center [0, 0] width 0 height 0
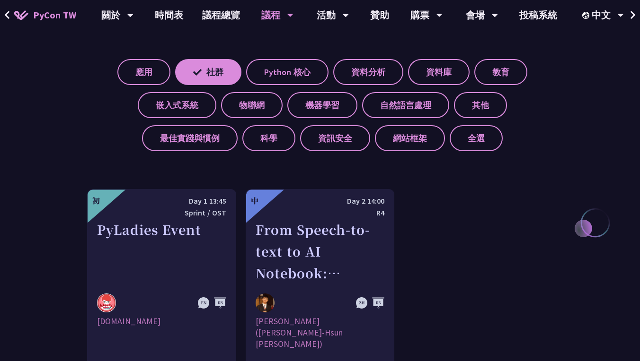
scroll to position [376, 0]
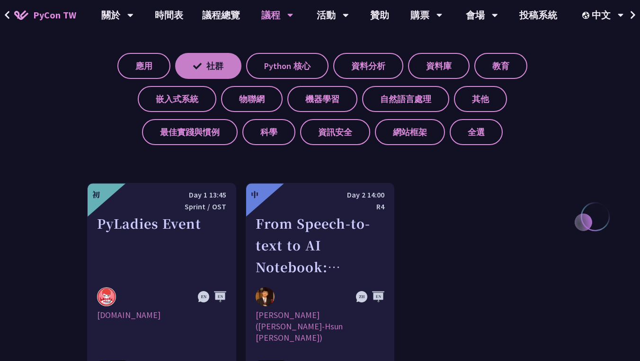
click at [218, 66] on label "社群" at bounding box center [208, 66] width 66 height 26
click at [0, 0] on input "社群" at bounding box center [0, 0] width 0 height 0
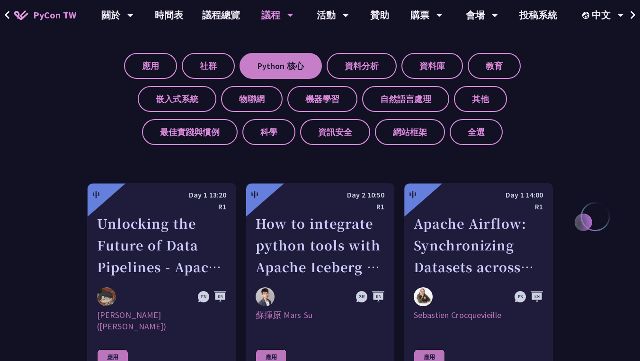
click at [280, 60] on label "Python 核心" at bounding box center [280, 66] width 82 height 26
click at [0, 0] on input "Python 核心" at bounding box center [0, 0] width 0 height 0
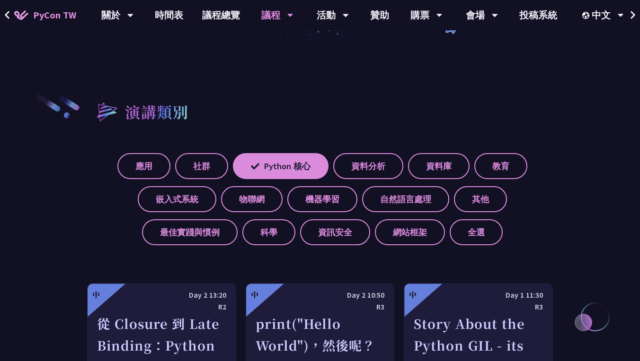
scroll to position [383, 0]
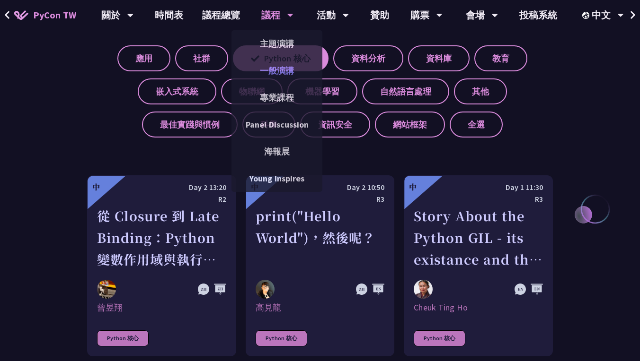
click at [294, 60] on link "一般演講" at bounding box center [276, 71] width 91 height 22
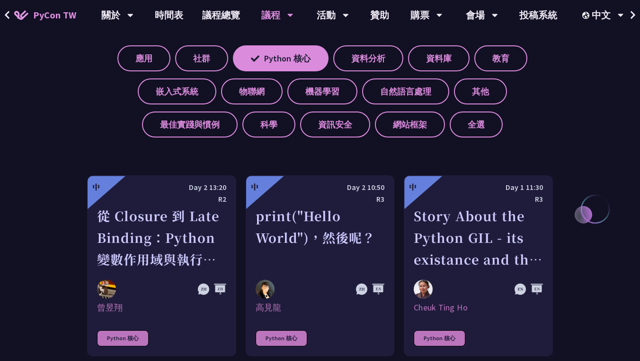
click at [302, 43] on div "應用 社群 Python 核心 資料分析 資料庫 教育 嵌入式系統 物聯網 機器學習 自然語言處理 其他 最佳實踐與慣例 科學 資訊安全 網站框架 全選" at bounding box center [320, 87] width 466 height 99
click at [305, 49] on label "Python 核心" at bounding box center [281, 58] width 96 height 26
click at [0, 0] on input "Python 核心" at bounding box center [0, 0] width 0 height 0
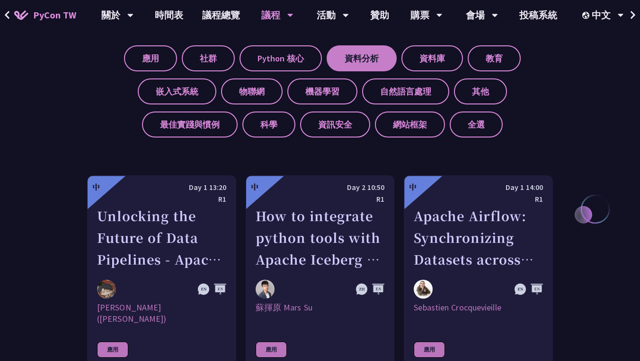
click at [352, 62] on label "資料分析" at bounding box center [361, 58] width 70 height 26
click at [0, 0] on input "資料分析" at bounding box center [0, 0] width 0 height 0
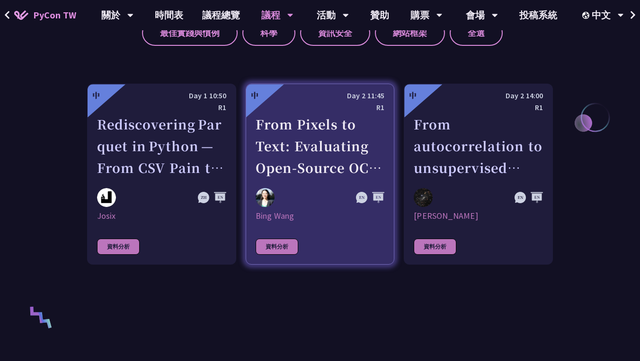
scroll to position [465, 0]
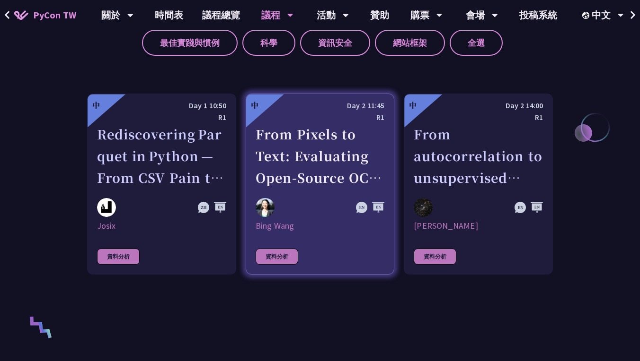
click at [375, 145] on div "From Pixels to Text: Evaluating Open-Source OCR Models on Japanese Medical Docu…" at bounding box center [319, 155] width 129 height 65
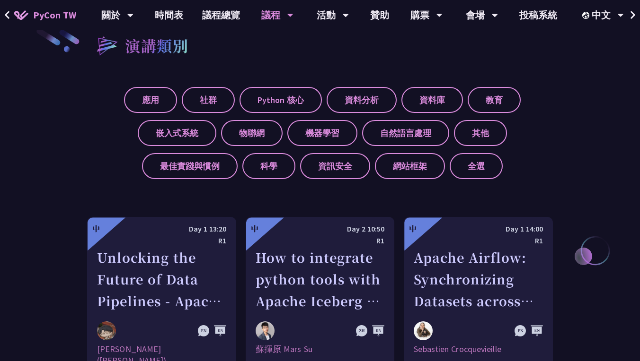
scroll to position [333, 0]
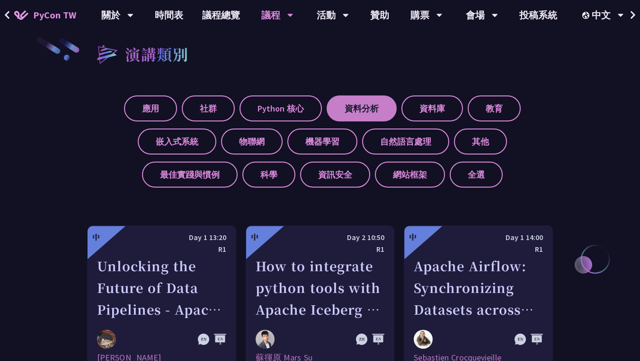
click at [361, 105] on label "資料分析" at bounding box center [361, 109] width 70 height 26
click at [0, 0] on input "資料分析" at bounding box center [0, 0] width 0 height 0
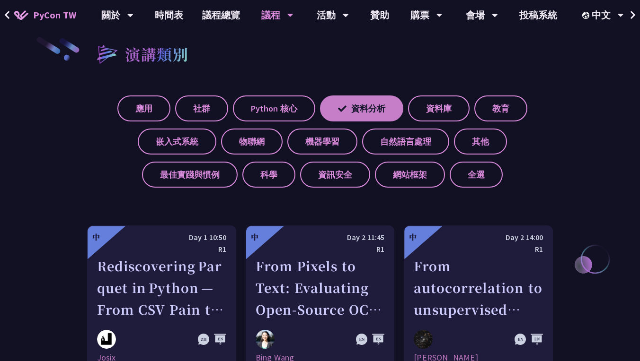
click at [374, 104] on label "資料分析" at bounding box center [361, 109] width 83 height 26
click at [0, 0] on input "資料分析" at bounding box center [0, 0] width 0 height 0
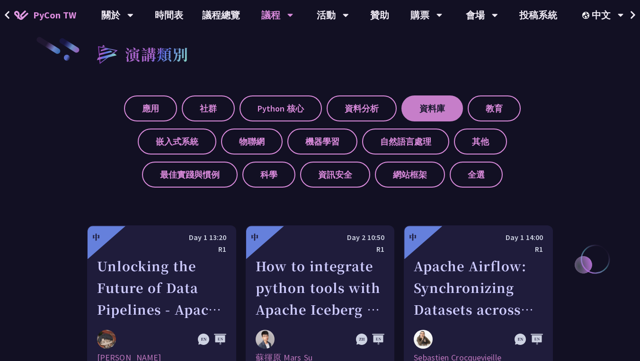
click at [425, 105] on label "資料庫" at bounding box center [432, 109] width 62 height 26
click at [0, 0] on input "資料庫" at bounding box center [0, 0] width 0 height 0
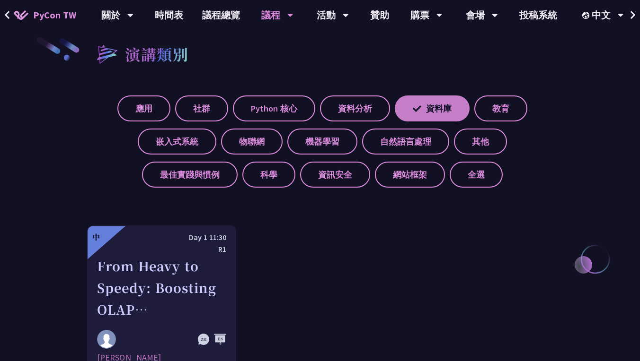
click at [423, 102] on label "資料庫" at bounding box center [432, 109] width 75 height 26
click at [0, 0] on input "資料庫" at bounding box center [0, 0] width 0 height 0
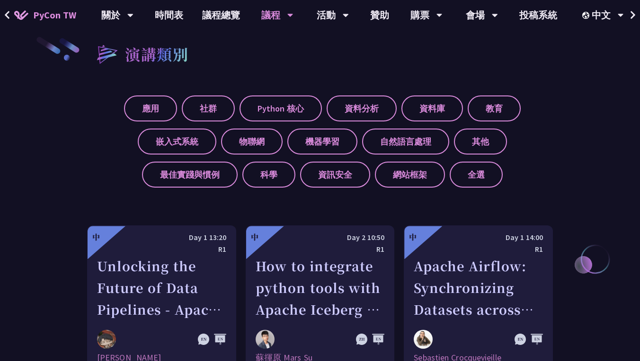
click at [488, 91] on div "應用 社群 Python 核心 資料分析 資料庫 教育 嵌入式系統 物聯網 機器學習 自然語言處理 其他 最佳實踐與慣例 科學 資訊安全 網站框架 全選" at bounding box center [320, 137] width 466 height 99
click at [488, 106] on label "教育" at bounding box center [493, 109] width 53 height 26
click at [0, 0] on input "教育" at bounding box center [0, 0] width 0 height 0
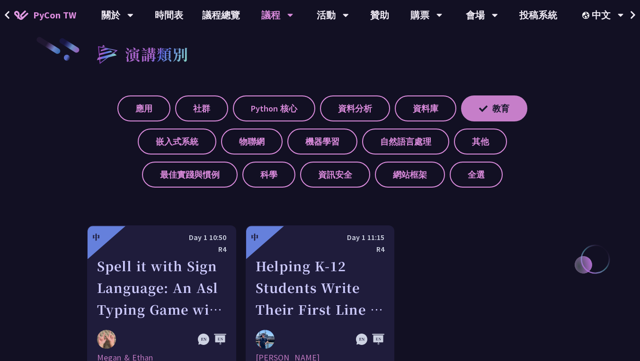
click at [493, 114] on label "教育" at bounding box center [494, 109] width 66 height 26
click at [0, 0] on input "教育" at bounding box center [0, 0] width 0 height 0
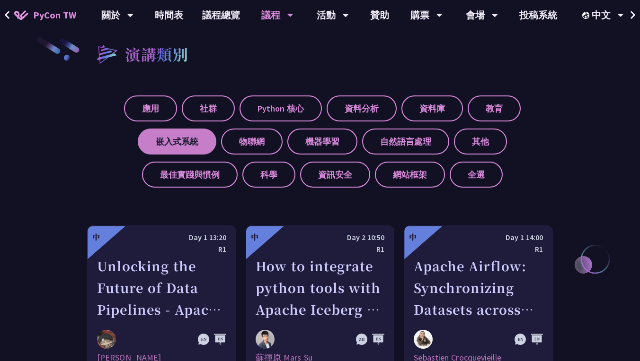
click at [161, 141] on label "嵌入式系統" at bounding box center [177, 142] width 79 height 26
click at [0, 0] on input "嵌入式系統" at bounding box center [0, 0] width 0 height 0
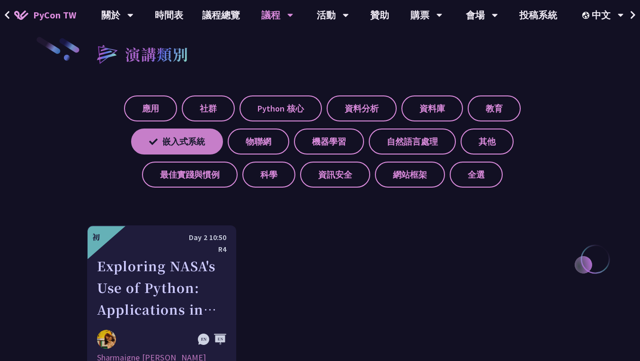
click at [176, 142] on label "嵌入式系統" at bounding box center [177, 142] width 92 height 26
click at [0, 0] on input "嵌入式系統" at bounding box center [0, 0] width 0 height 0
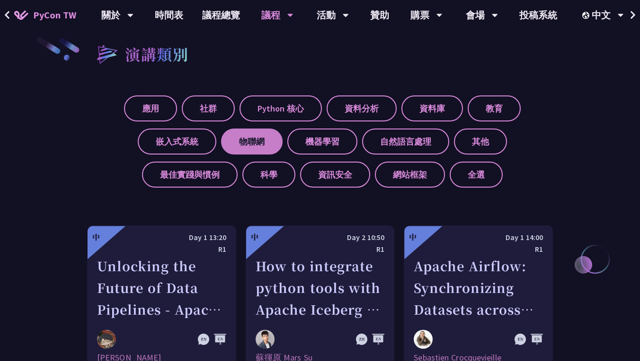
click at [221, 141] on label "物聯網" at bounding box center [252, 142] width 62 height 26
click at [0, 0] on input "物聯網" at bounding box center [0, 0] width 0 height 0
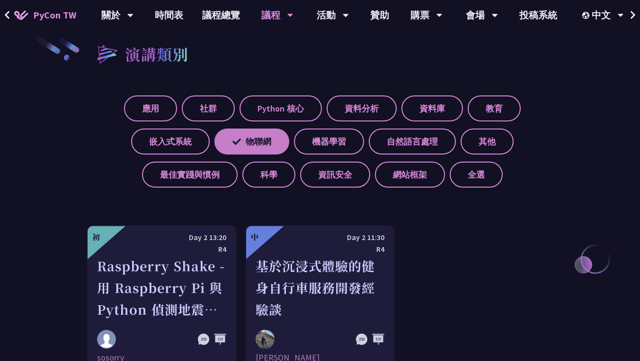
click at [247, 147] on label "物聯網" at bounding box center [251, 142] width 75 height 26
click at [0, 0] on input "物聯網" at bounding box center [0, 0] width 0 height 0
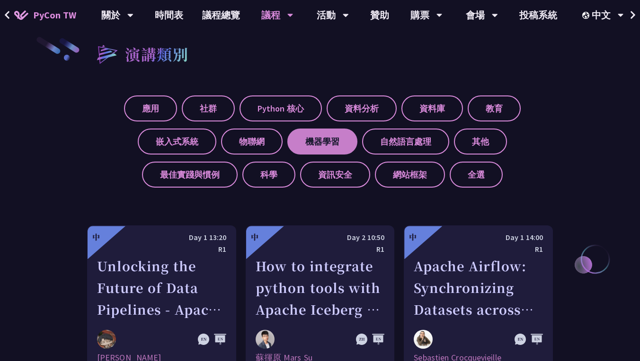
click at [287, 134] on label "機器學習" at bounding box center [322, 142] width 70 height 26
click at [0, 0] on input "機器學習" at bounding box center [0, 0] width 0 height 0
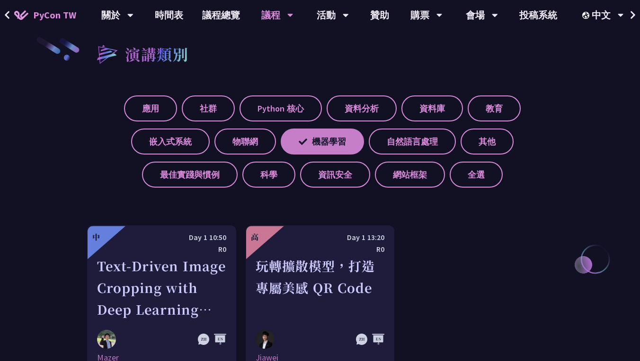
click at [325, 136] on label "機器學習" at bounding box center [322, 142] width 83 height 26
click at [0, 0] on input "機器學習" at bounding box center [0, 0] width 0 height 0
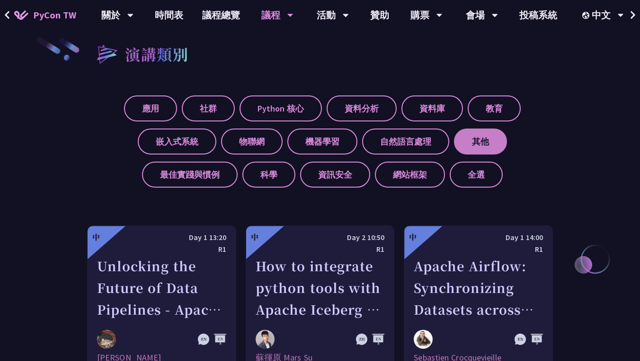
click at [454, 143] on label "其他" at bounding box center [480, 142] width 53 height 26
click at [0, 0] on input "其他" at bounding box center [0, 0] width 0 height 0
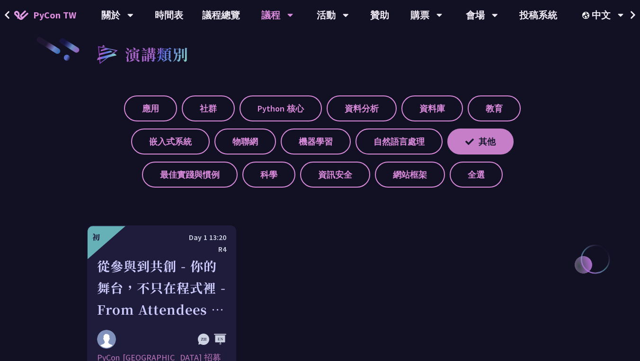
click at [500, 142] on label "其他" at bounding box center [480, 142] width 66 height 26
click at [0, 0] on input "其他" at bounding box center [0, 0] width 0 height 0
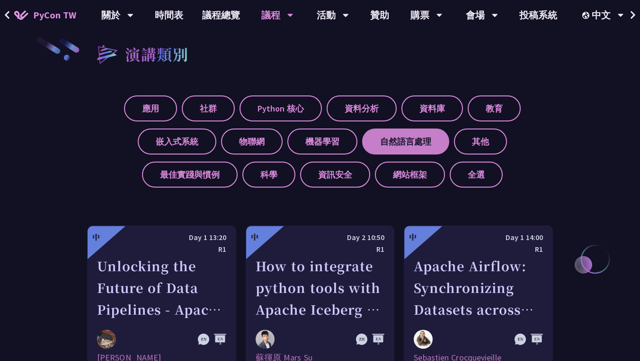
click at [362, 143] on label "自然語言處理" at bounding box center [405, 142] width 87 height 26
click at [0, 0] on input "自然語言處理" at bounding box center [0, 0] width 0 height 0
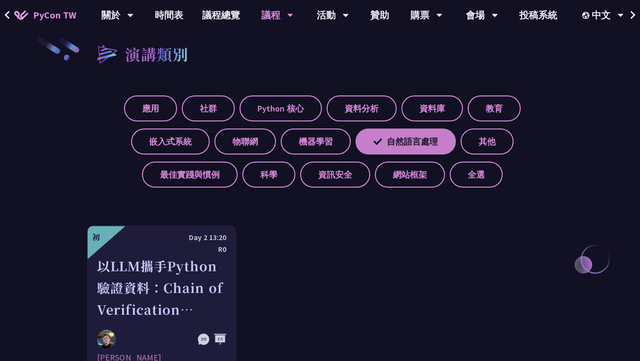
click at [395, 140] on label "自然語言處理" at bounding box center [405, 142] width 100 height 26
click at [0, 0] on input "自然語言處理" at bounding box center [0, 0] width 0 height 0
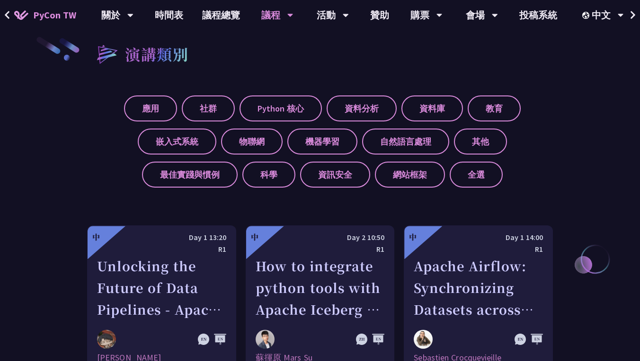
click at [273, 155] on div "應用 社群 Python 核心 資料分析 資料庫 教育 嵌入式系統 物聯網 機器學習 自然語言處理 其他 最佳實踐與慣例 科學 資訊安全 網站框架 全選" at bounding box center [320, 137] width 466 height 99
click at [287, 136] on label "機器學習" at bounding box center [322, 142] width 70 height 26
click at [0, 0] on input "機器學習" at bounding box center [0, 0] width 0 height 0
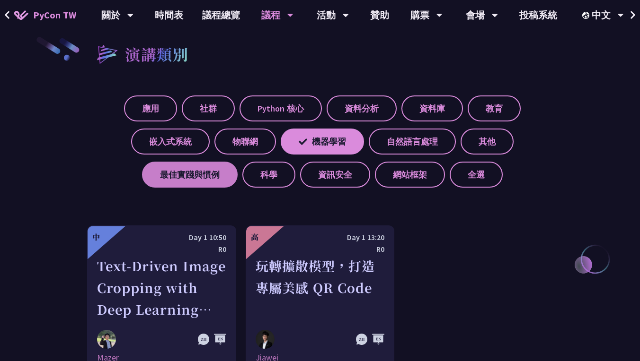
click at [199, 175] on label "最佳實踐與慣例" at bounding box center [190, 175] width 96 height 26
click at [0, 0] on input "最佳實踐與慣例" at bounding box center [0, 0] width 0 height 0
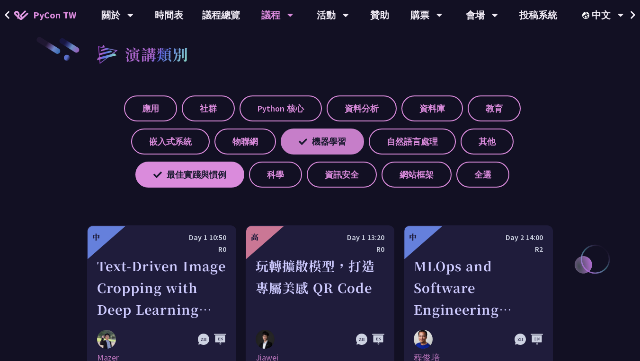
click at [308, 138] on label "機器學習" at bounding box center [322, 142] width 83 height 26
click at [0, 0] on input "機器學習" at bounding box center [0, 0] width 0 height 0
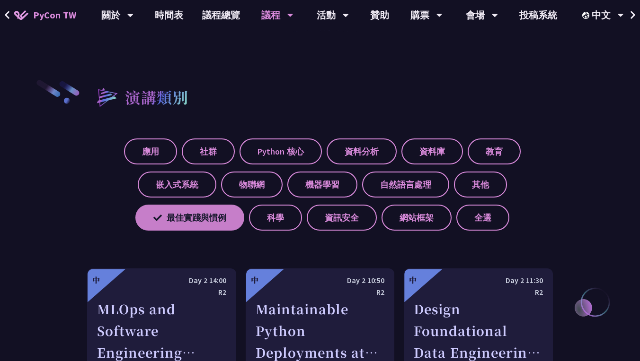
scroll to position [285, 0]
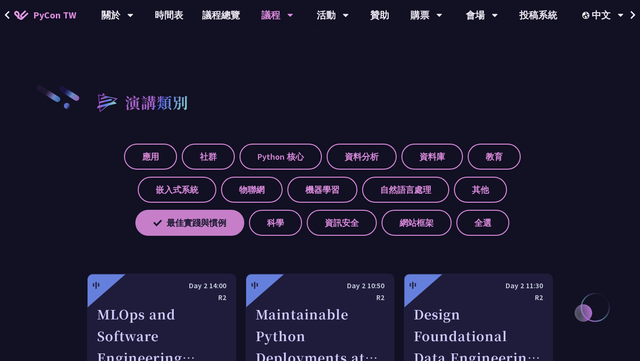
click at [159, 222] on icon at bounding box center [157, 223] width 9 height 9
click at [0, 0] on input "最佳實踐與慣例" at bounding box center [0, 0] width 0 height 0
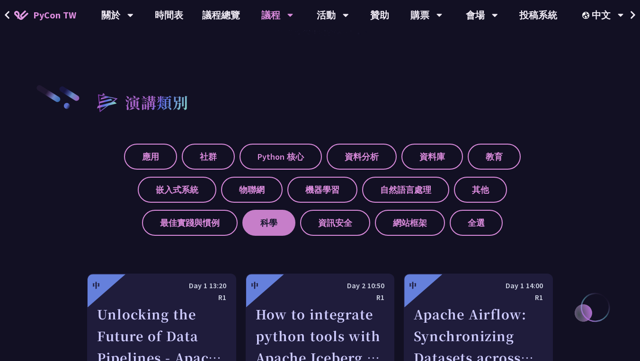
click at [242, 222] on label "科學" at bounding box center [268, 223] width 53 height 26
click at [0, 0] on input "科學" at bounding box center [0, 0] width 0 height 0
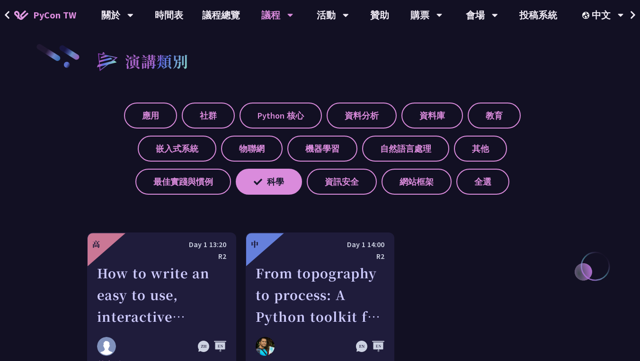
scroll to position [352, 0]
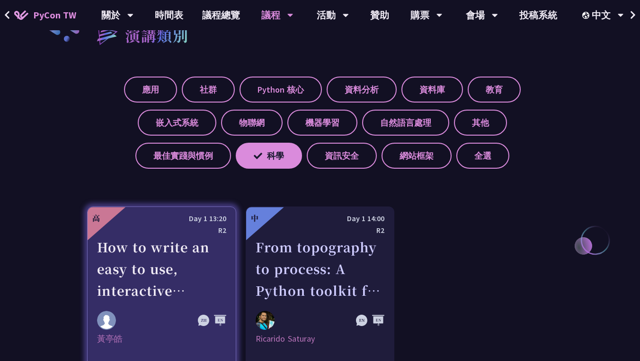
click at [145, 256] on div "How to write an easy to use, interactive physics/science/engineering simulator …" at bounding box center [161, 269] width 129 height 65
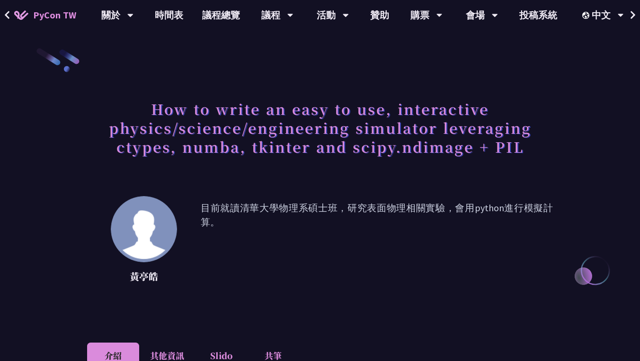
scroll to position [1, 0]
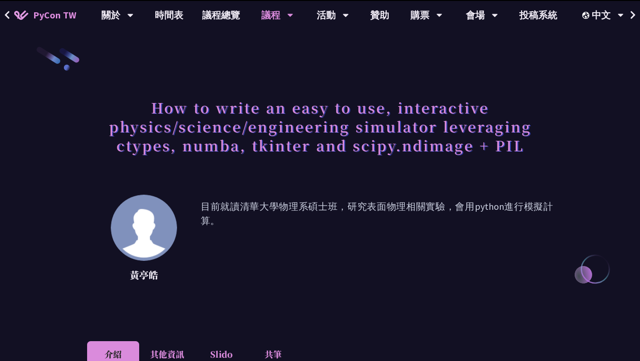
scroll to position [352, 0]
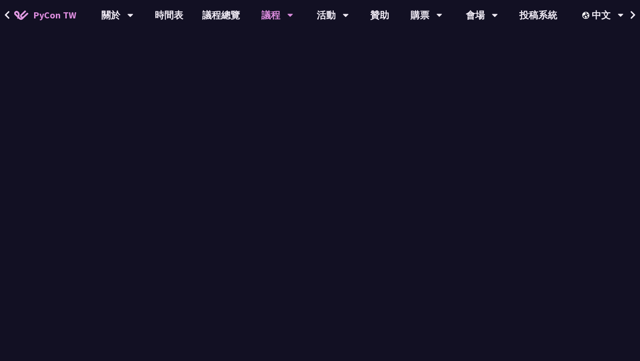
click at [229, 166] on p "說明" at bounding box center [311, 172] width 428 height 14
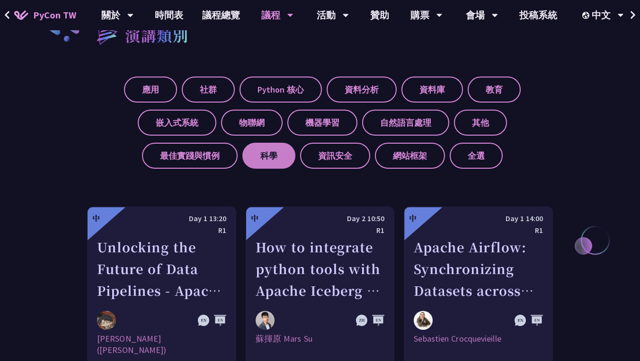
click at [242, 161] on label "科學" at bounding box center [268, 156] width 53 height 26
click at [0, 0] on input "科學" at bounding box center [0, 0] width 0 height 0
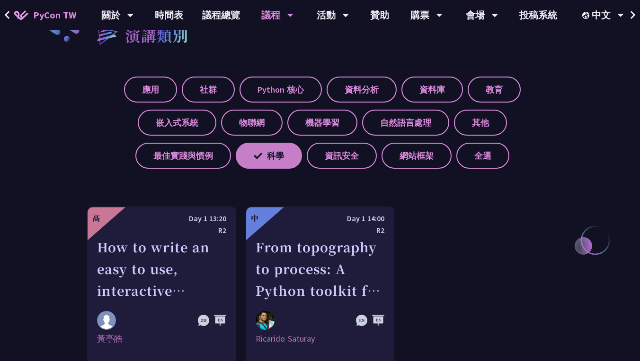
click at [254, 157] on icon at bounding box center [258, 156] width 9 height 6
click at [0, 0] on input "科學" at bounding box center [0, 0] width 0 height 0
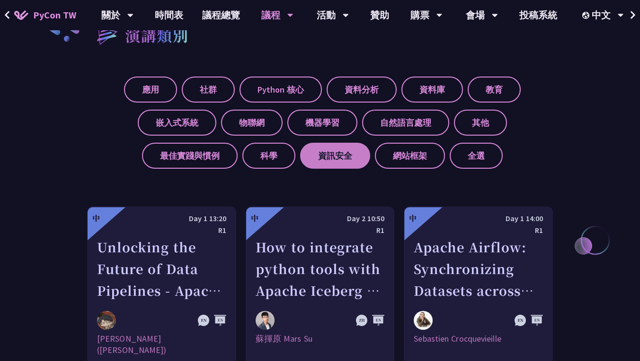
click at [300, 158] on label "資訊安全" at bounding box center [335, 156] width 70 height 26
click at [0, 0] on input "資訊安全" at bounding box center [0, 0] width 0 height 0
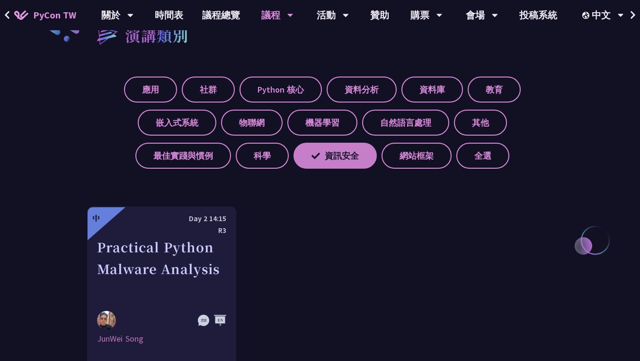
click at [309, 147] on label "資訊安全" at bounding box center [334, 156] width 83 height 26
click at [0, 0] on input "資訊安全" at bounding box center [0, 0] width 0 height 0
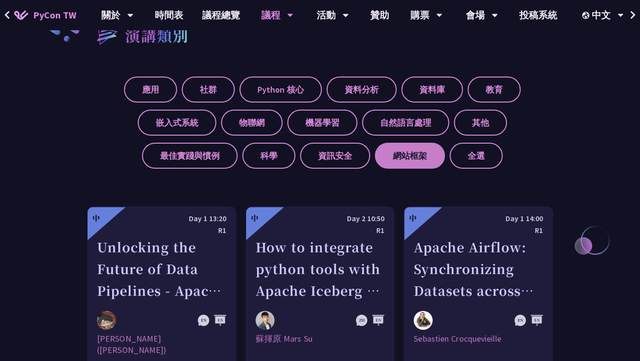
click at [375, 152] on label "網站框架" at bounding box center [410, 156] width 70 height 26
click at [0, 0] on input "網站框架" at bounding box center [0, 0] width 0 height 0
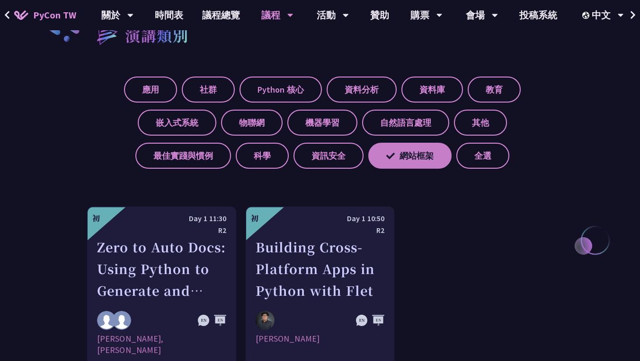
click at [374, 154] on label "網站框架" at bounding box center [409, 156] width 83 height 26
click at [0, 0] on input "網站框架" at bounding box center [0, 0] width 0 height 0
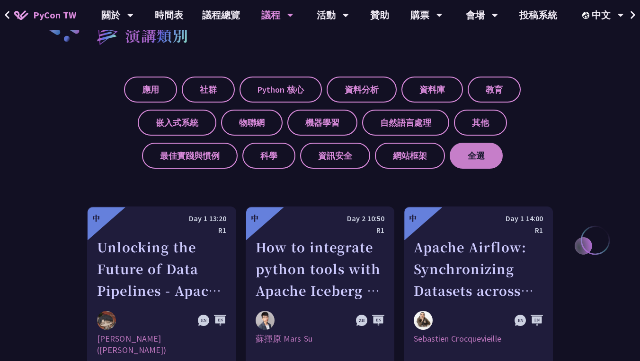
click at [449, 155] on label "全選" at bounding box center [475, 156] width 53 height 26
click at [0, 0] on input "全選" at bounding box center [0, 0] width 0 height 0
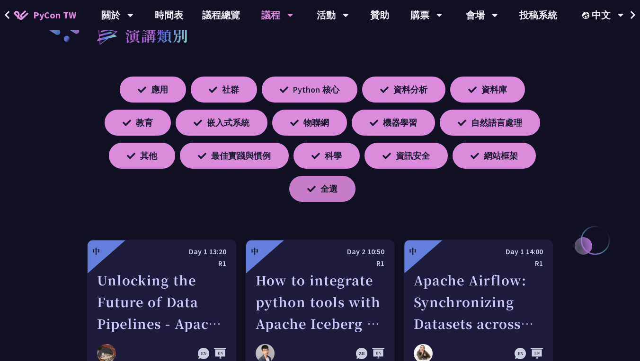
click at [329, 200] on label "全選" at bounding box center [322, 189] width 66 height 26
click at [0, 0] on input "全選" at bounding box center [0, 0] width 0 height 0
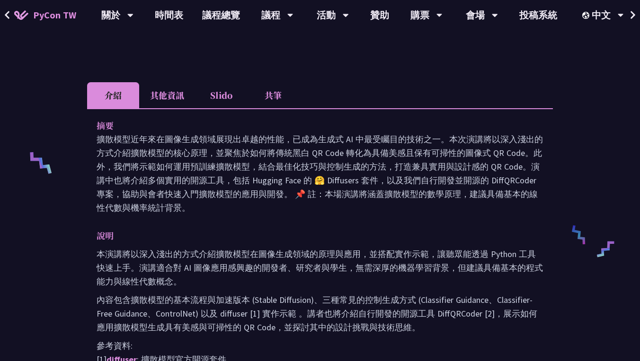
scroll to position [310, 0]
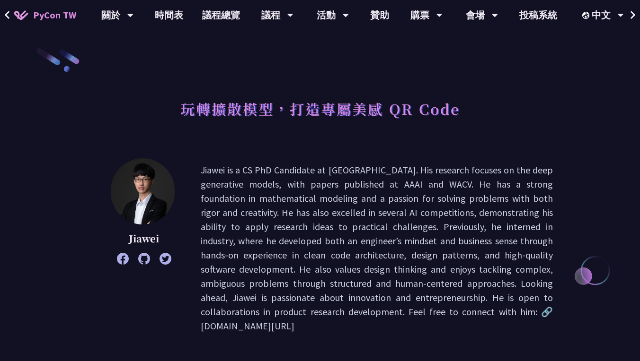
scroll to position [387, 0]
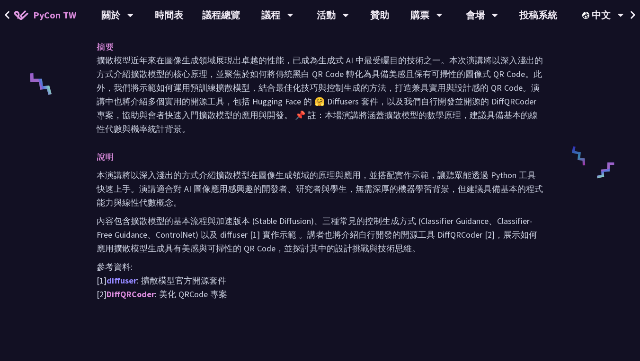
click at [128, 282] on link "diffuser" at bounding box center [121, 280] width 30 height 11
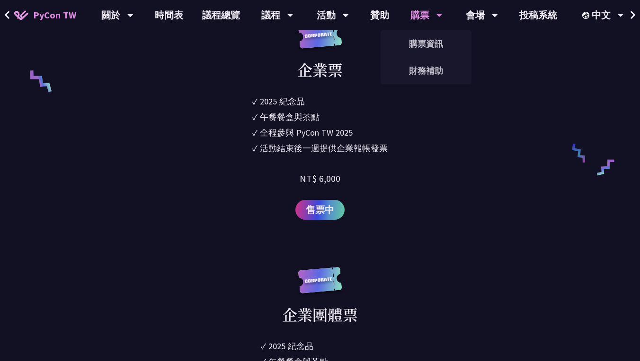
scroll to position [656, 0]
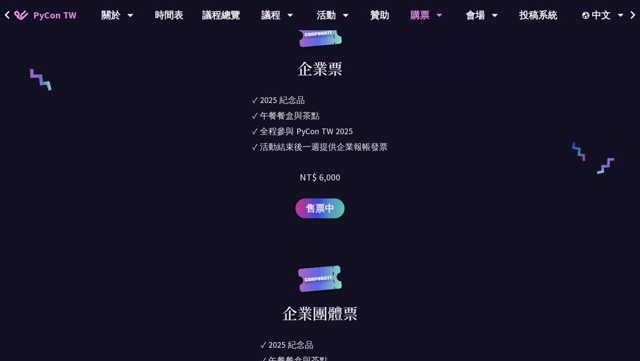
click at [378, 141] on div "活動結束後一週提供企業報帳發票" at bounding box center [324, 147] width 128 height 13
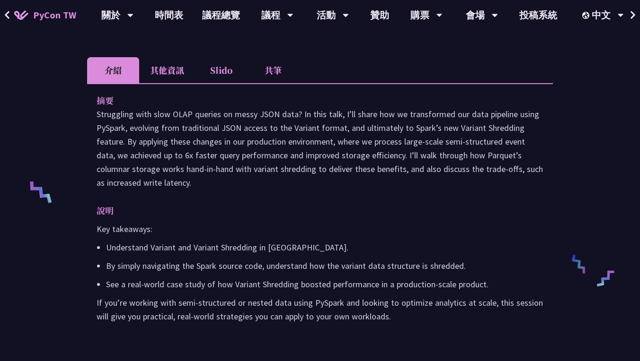
scroll to position [228, 0]
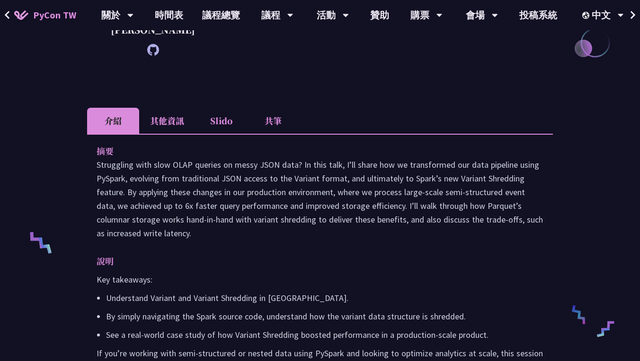
click at [229, 134] on li "Slido" at bounding box center [221, 121] width 52 height 26
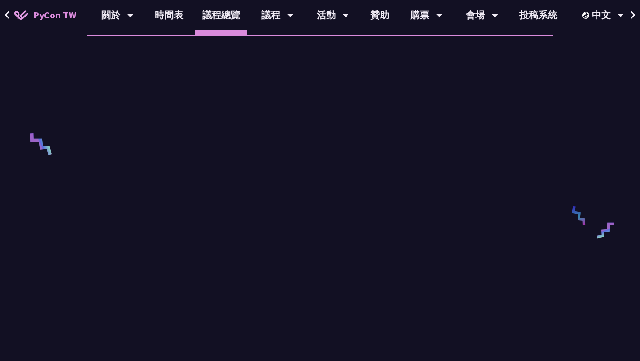
scroll to position [326, 0]
